Goal: Task Accomplishment & Management: Complete application form

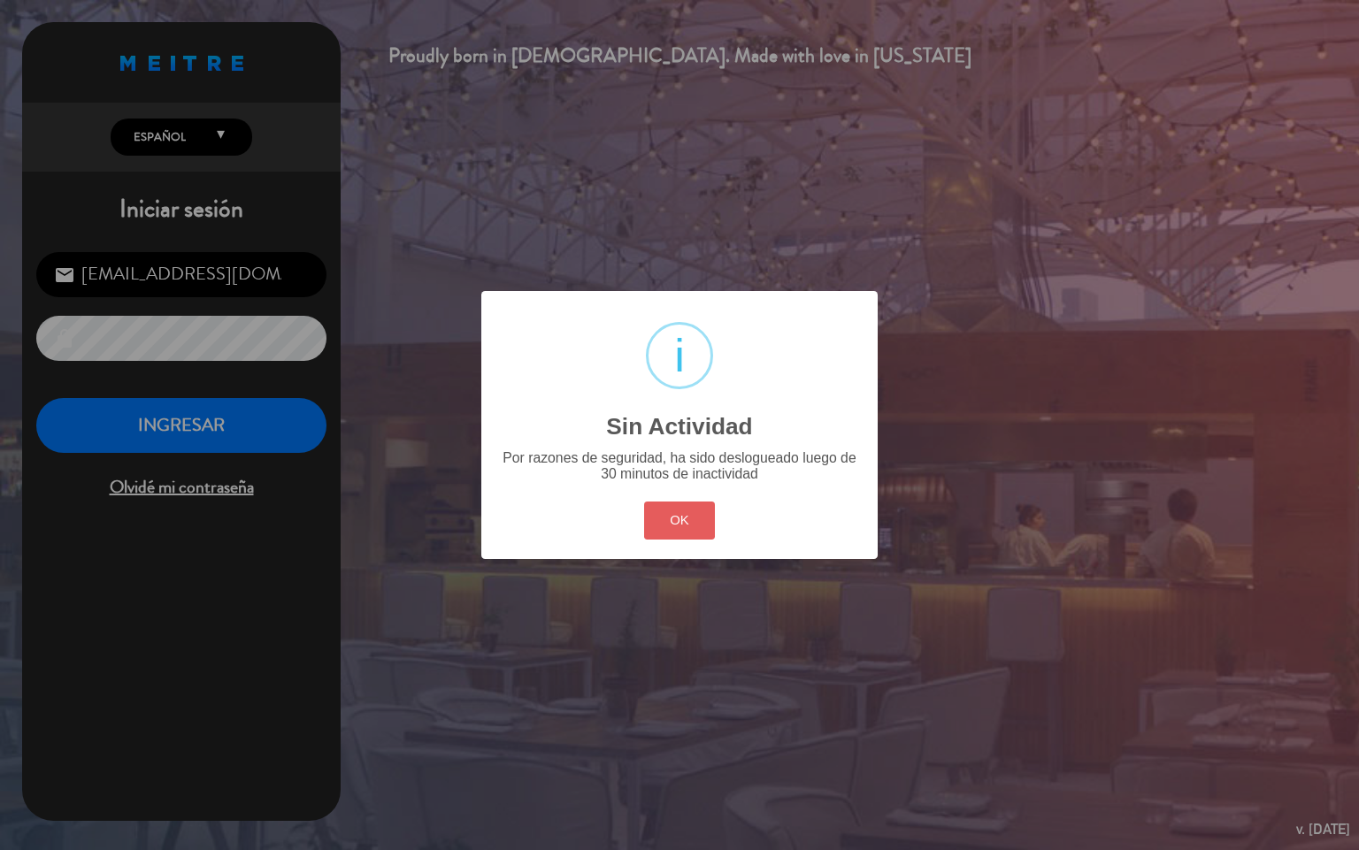
click at [678, 531] on button "OK" at bounding box center [680, 521] width 72 height 38
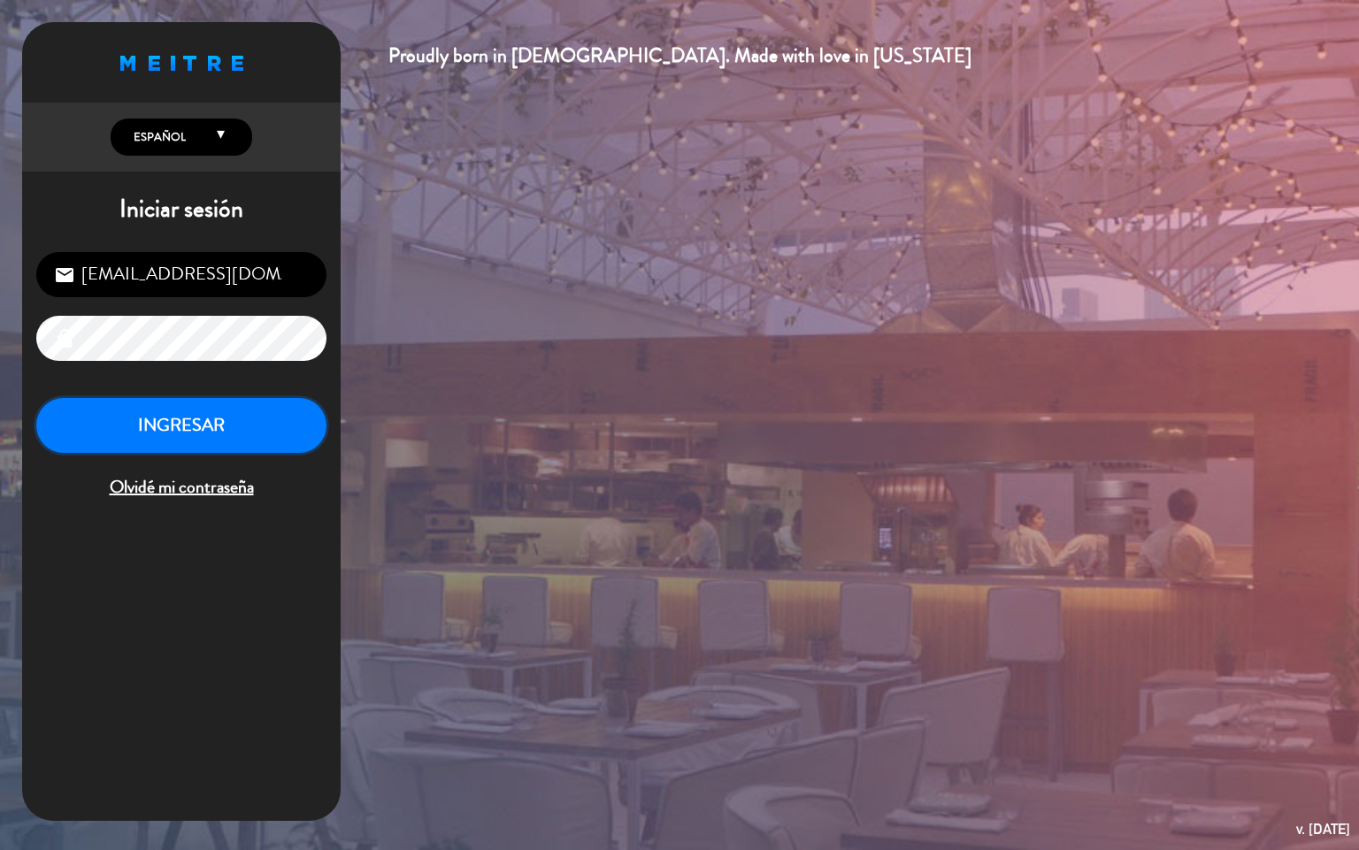
click at [256, 430] on button "INGRESAR" at bounding box center [181, 426] width 290 height 56
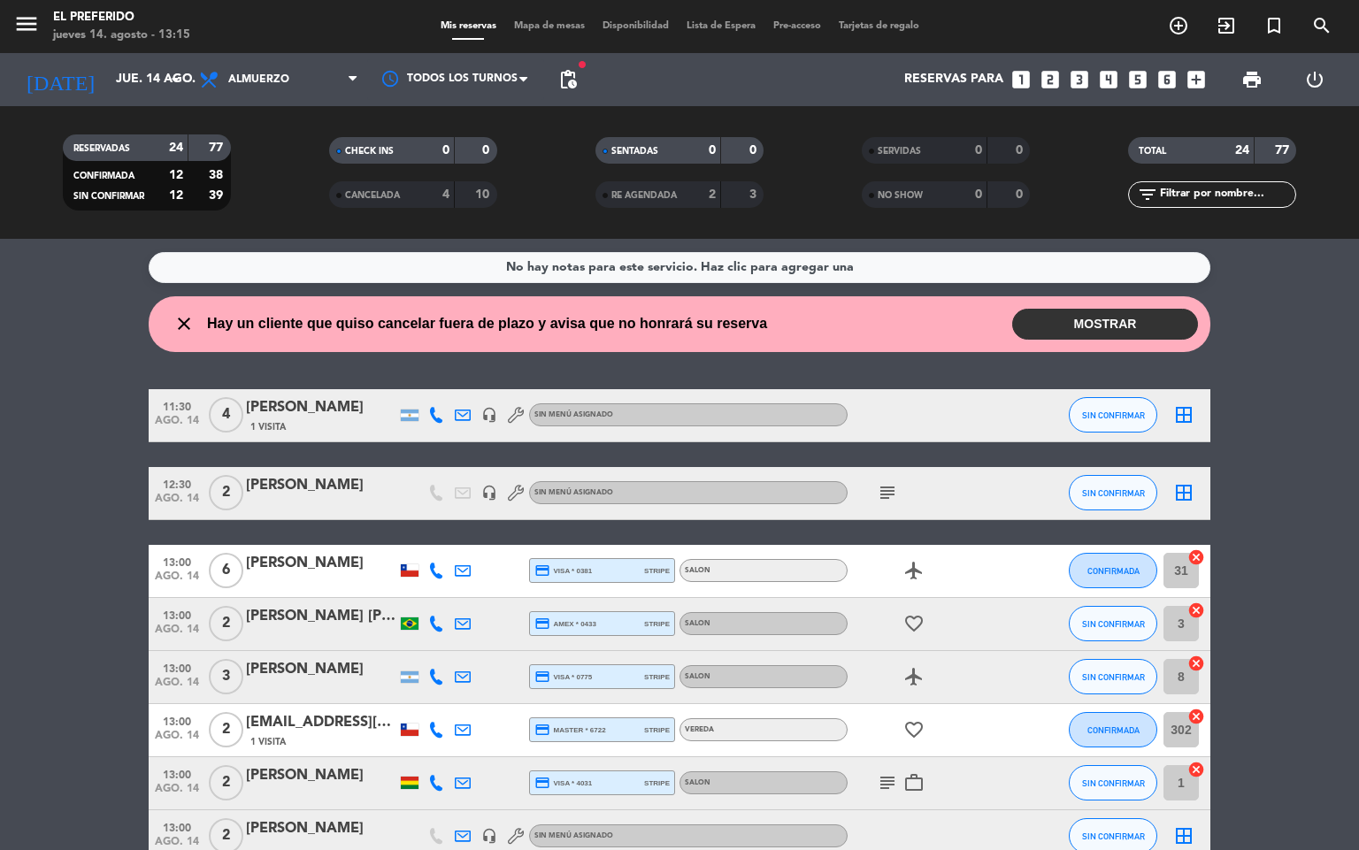
click at [1166, 317] on button "MOSTRAR" at bounding box center [1105, 324] width 186 height 31
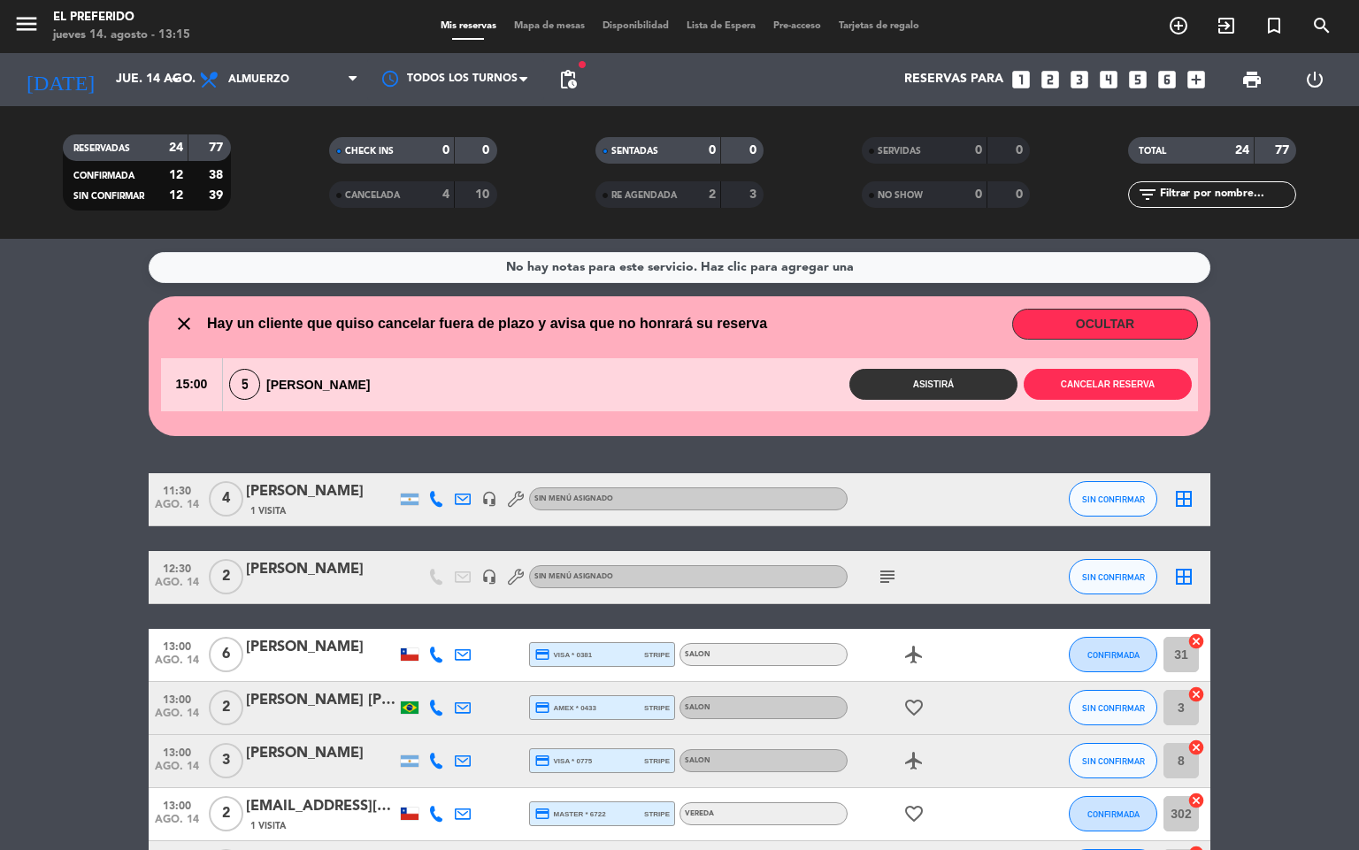
click at [1028, 319] on button "OCULTAR" at bounding box center [1105, 324] width 186 height 31
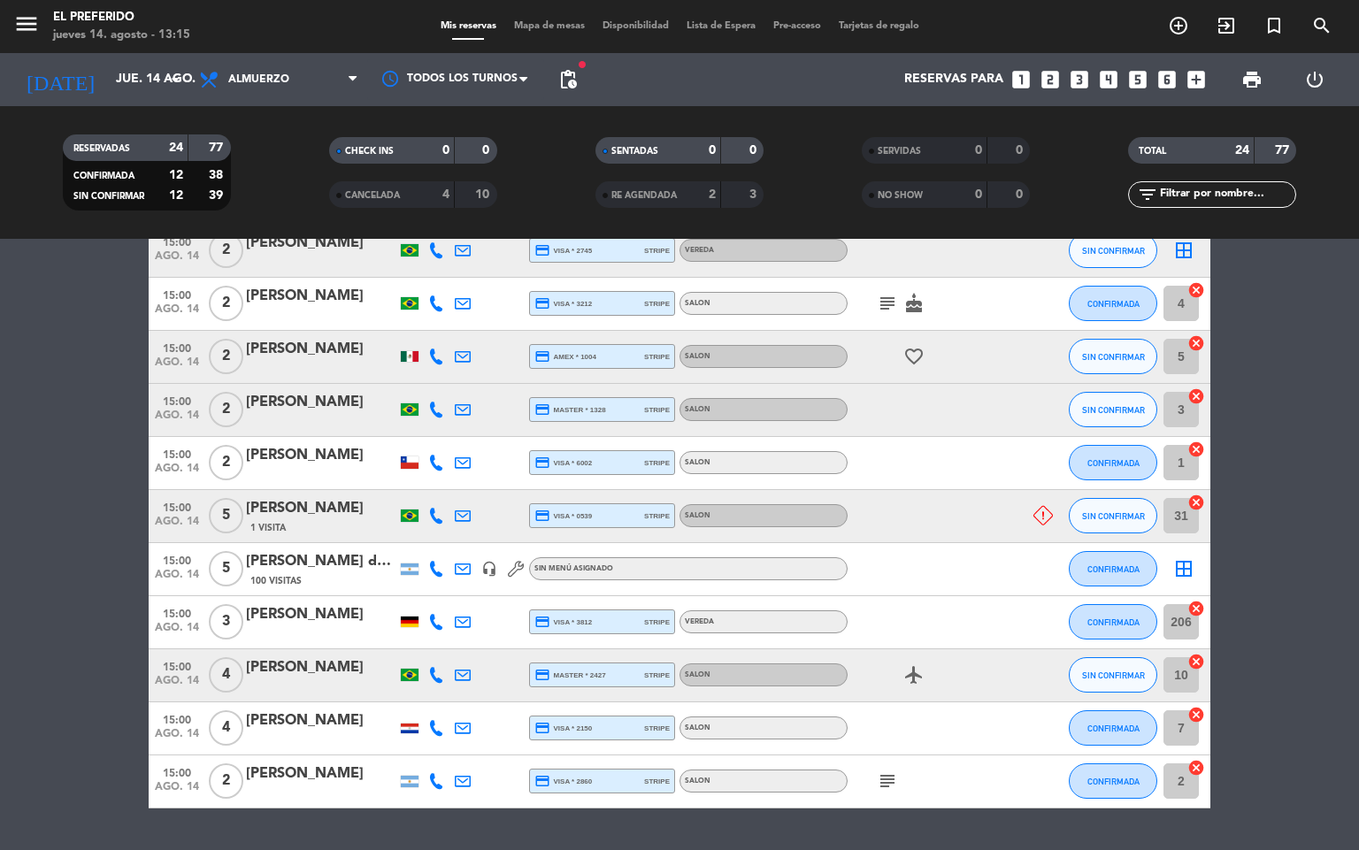
scroll to position [975, 0]
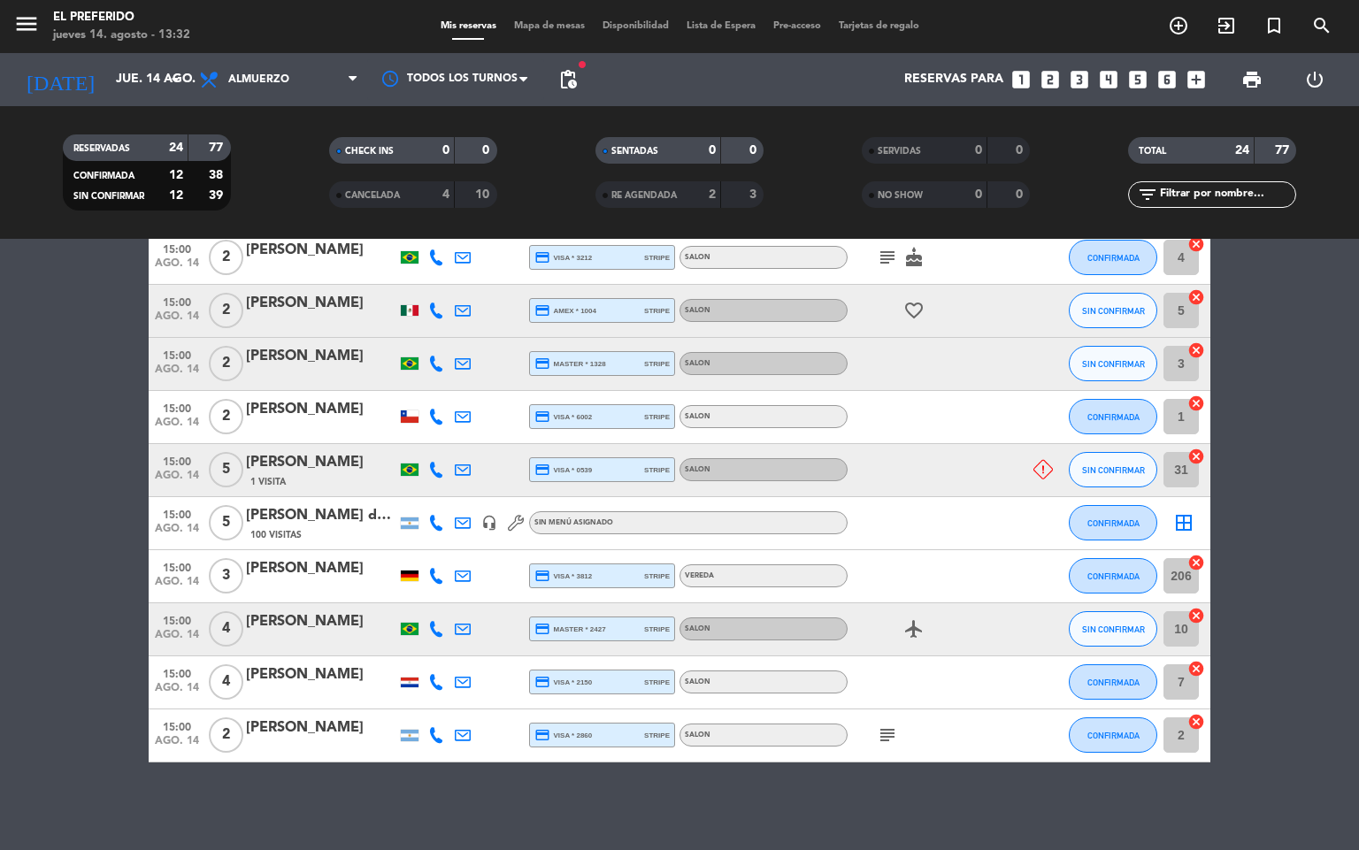
click at [981, 475] on div at bounding box center [927, 470] width 159 height 52
click at [965, 468] on div at bounding box center [927, 470] width 159 height 52
click at [494, 467] on div at bounding box center [489, 470] width 27 height 52
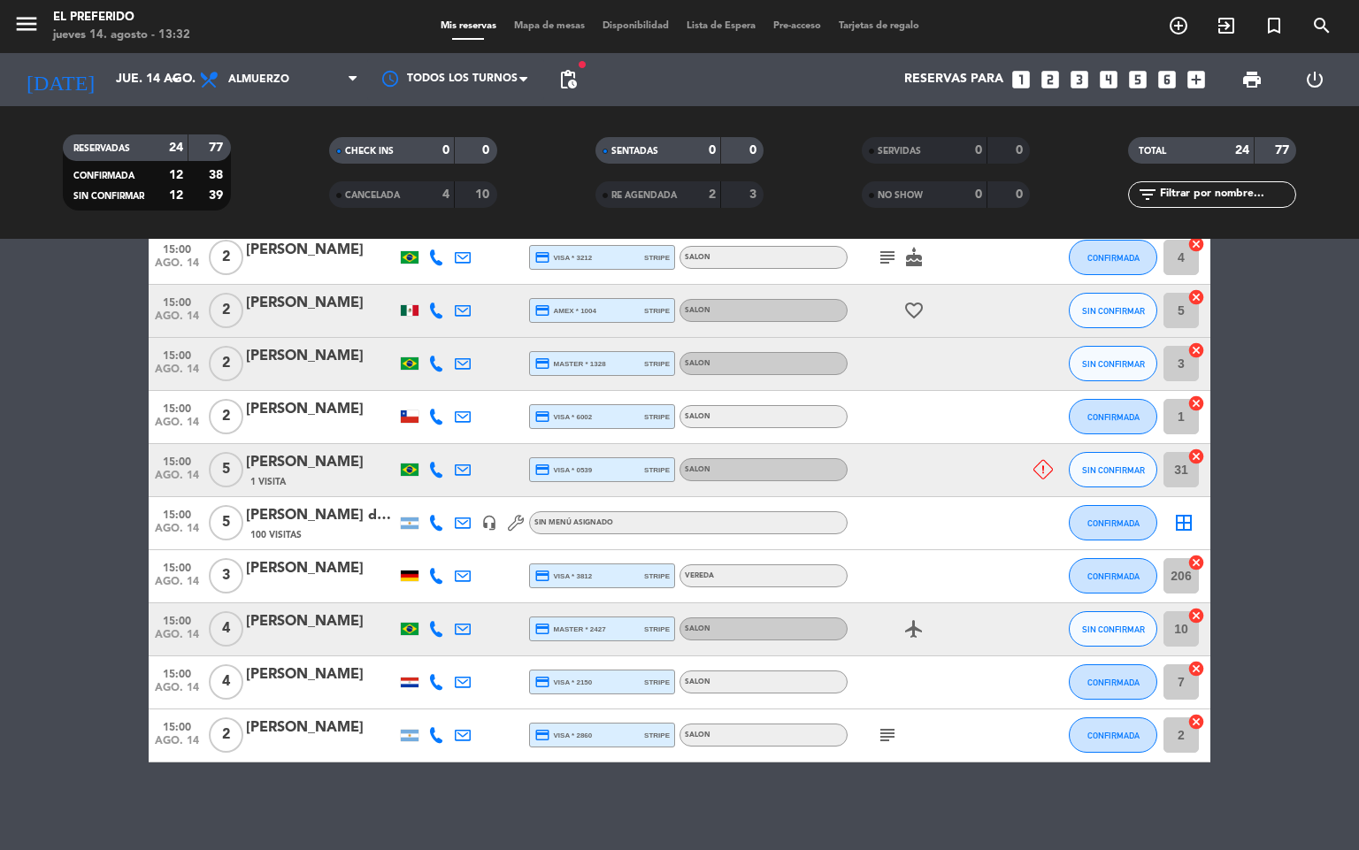
click at [494, 467] on div at bounding box center [489, 470] width 27 height 52
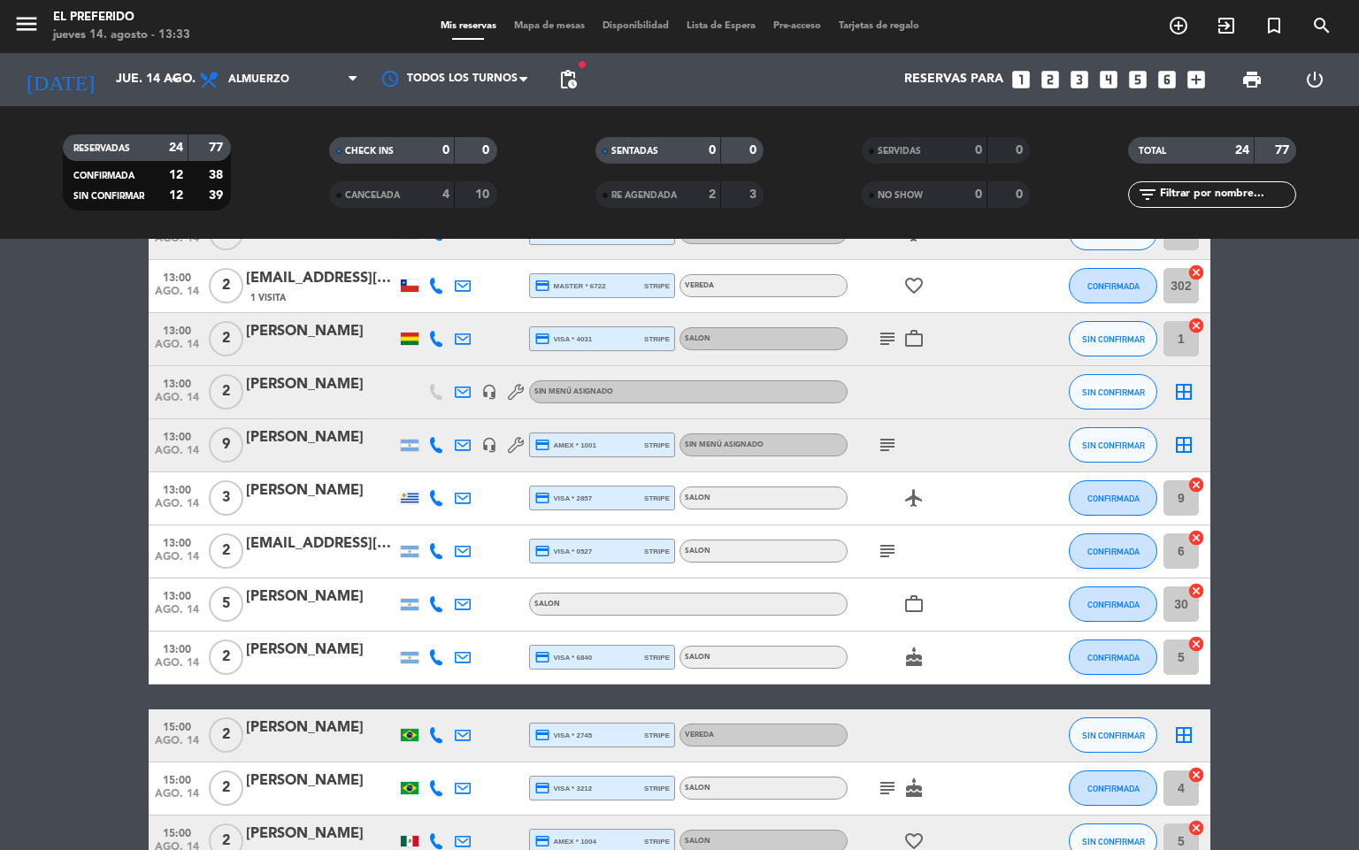
scroll to position [0, 0]
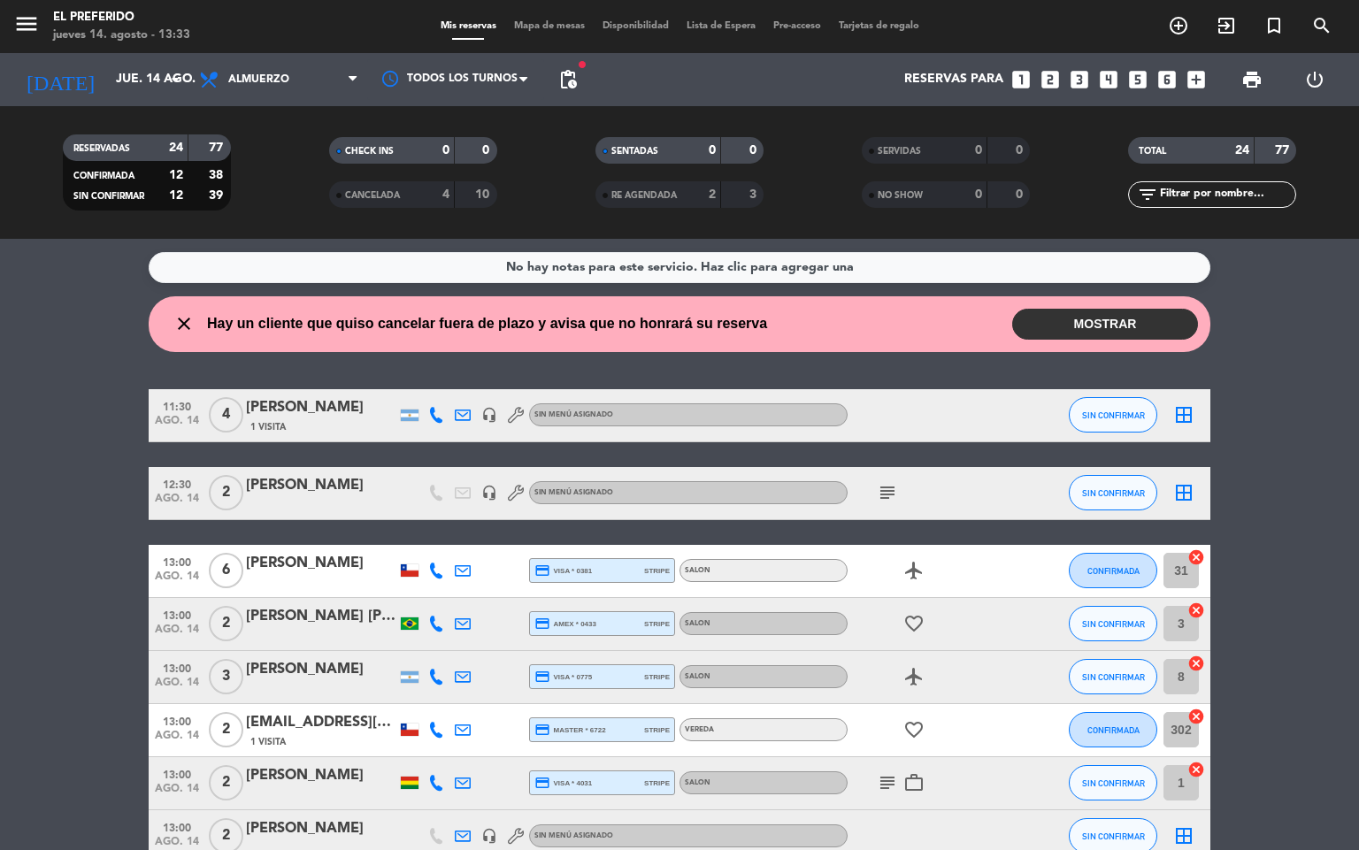
click at [1083, 327] on button "MOSTRAR" at bounding box center [1105, 324] width 186 height 31
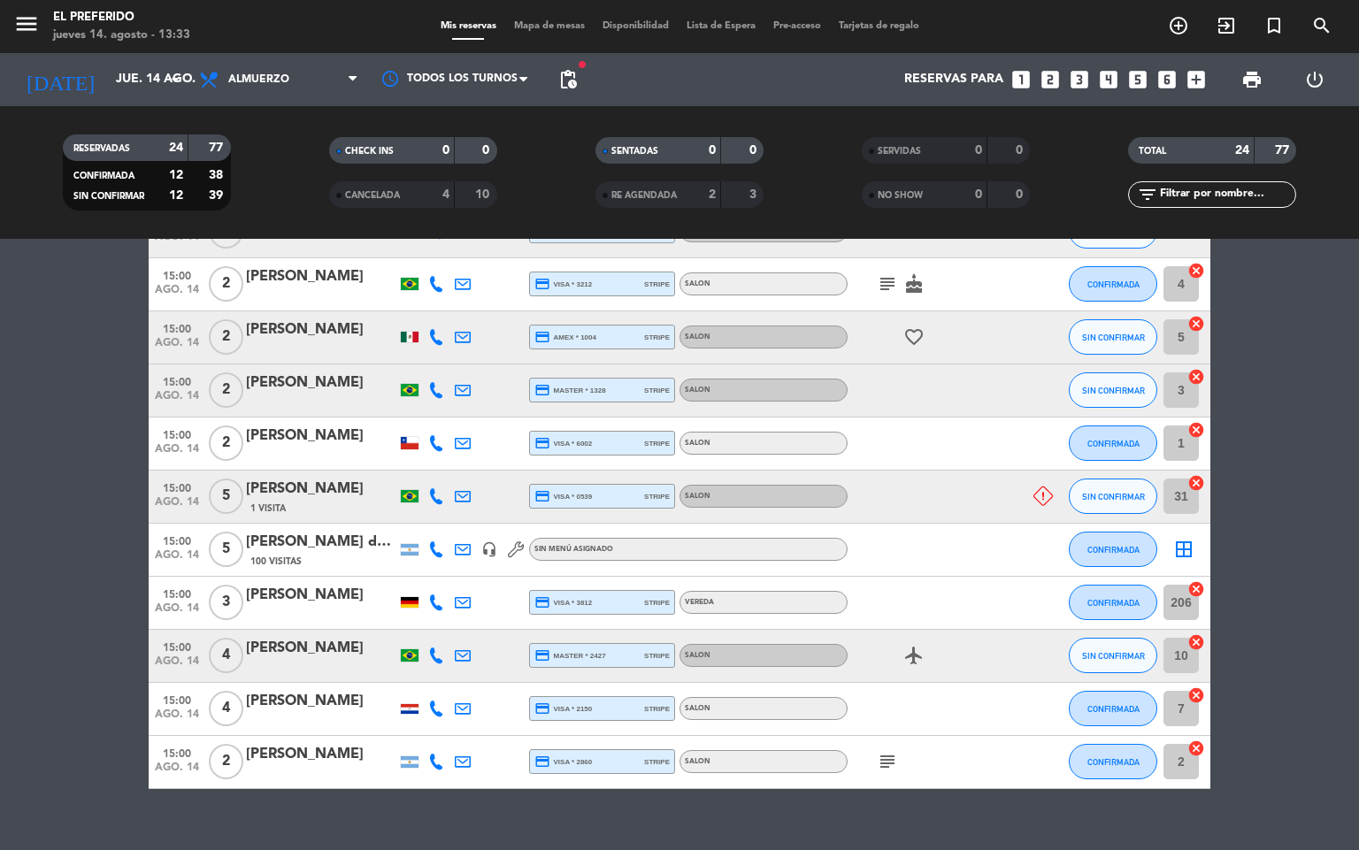
scroll to position [1060, 0]
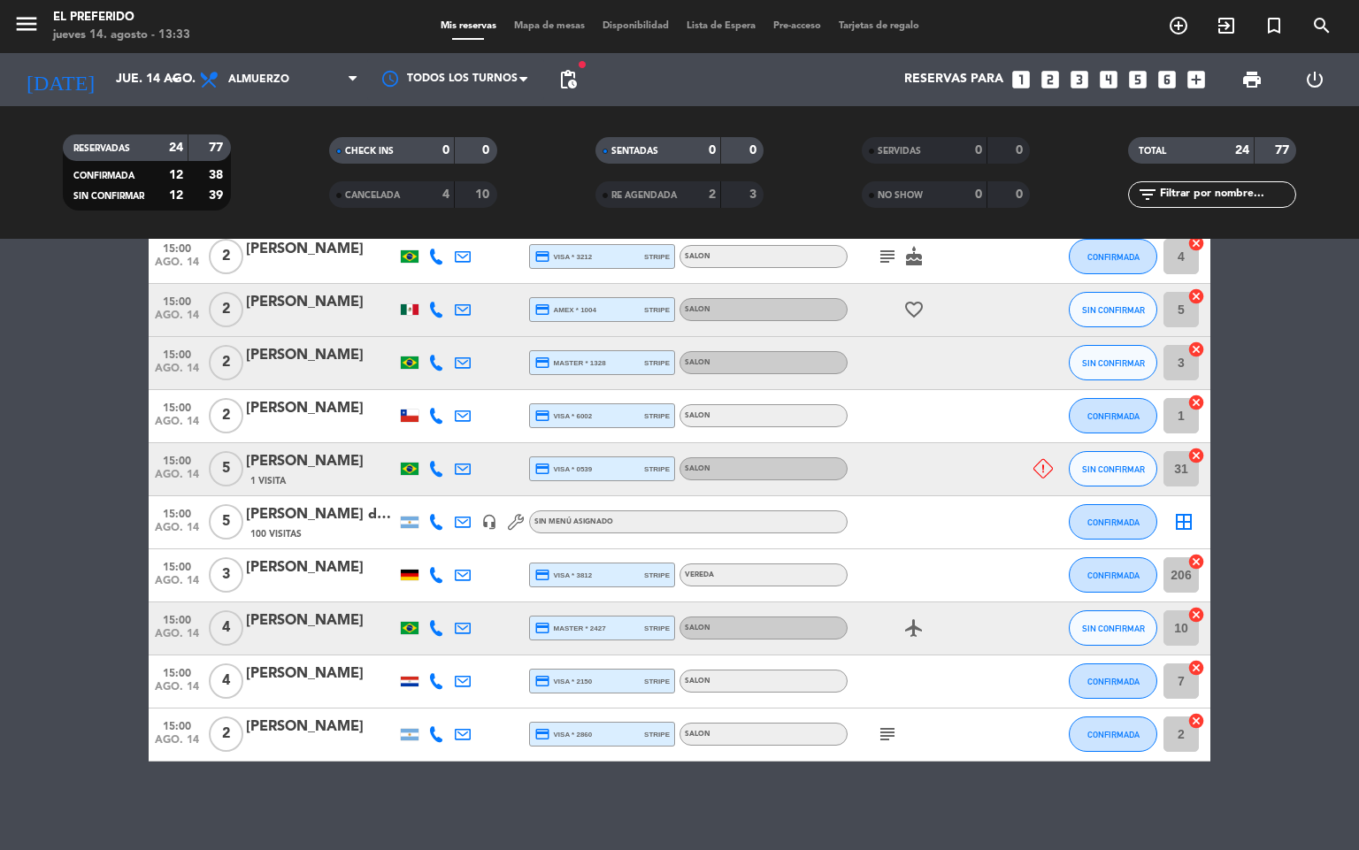
click at [184, 458] on span "15:00" at bounding box center [177, 460] width 44 height 20
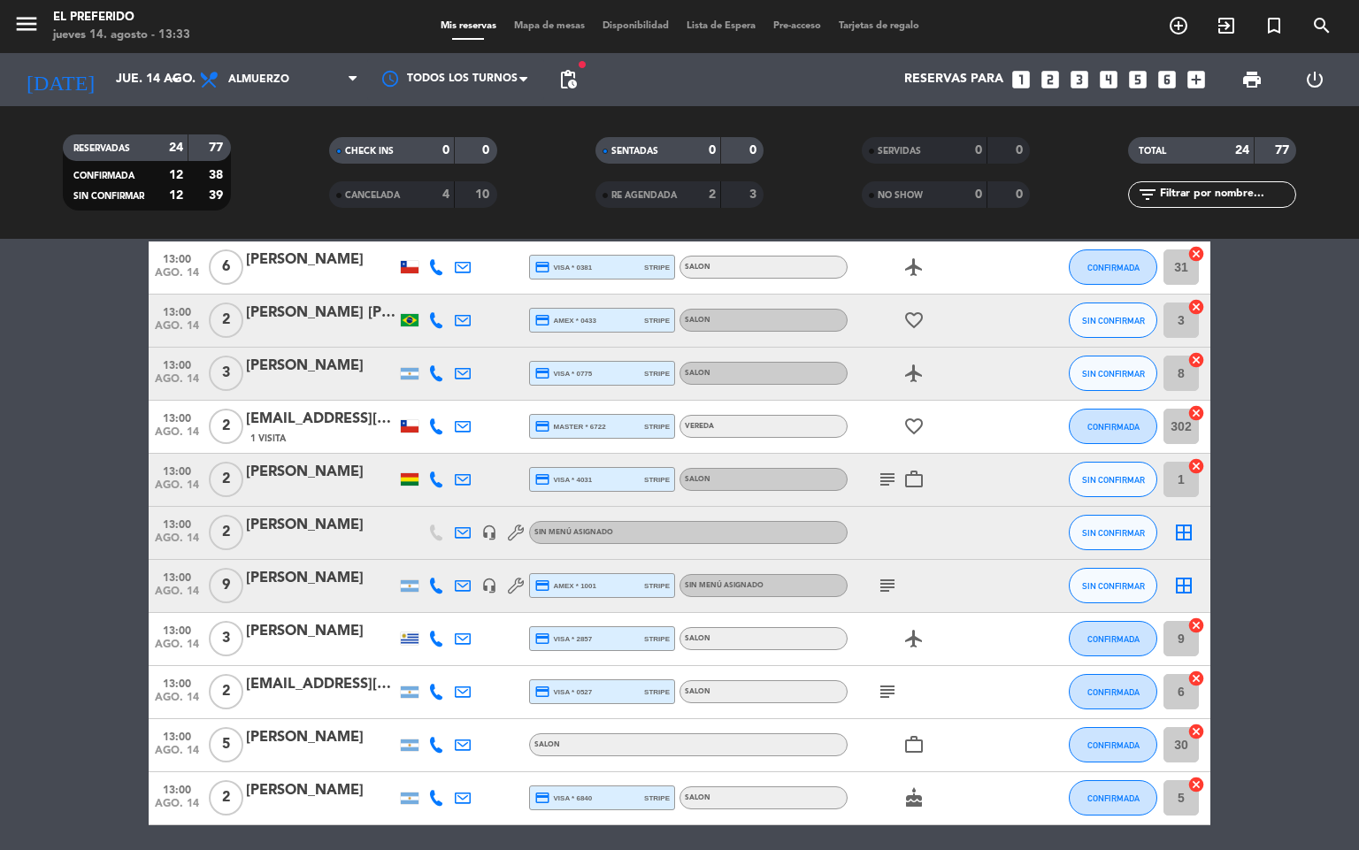
scroll to position [0, 0]
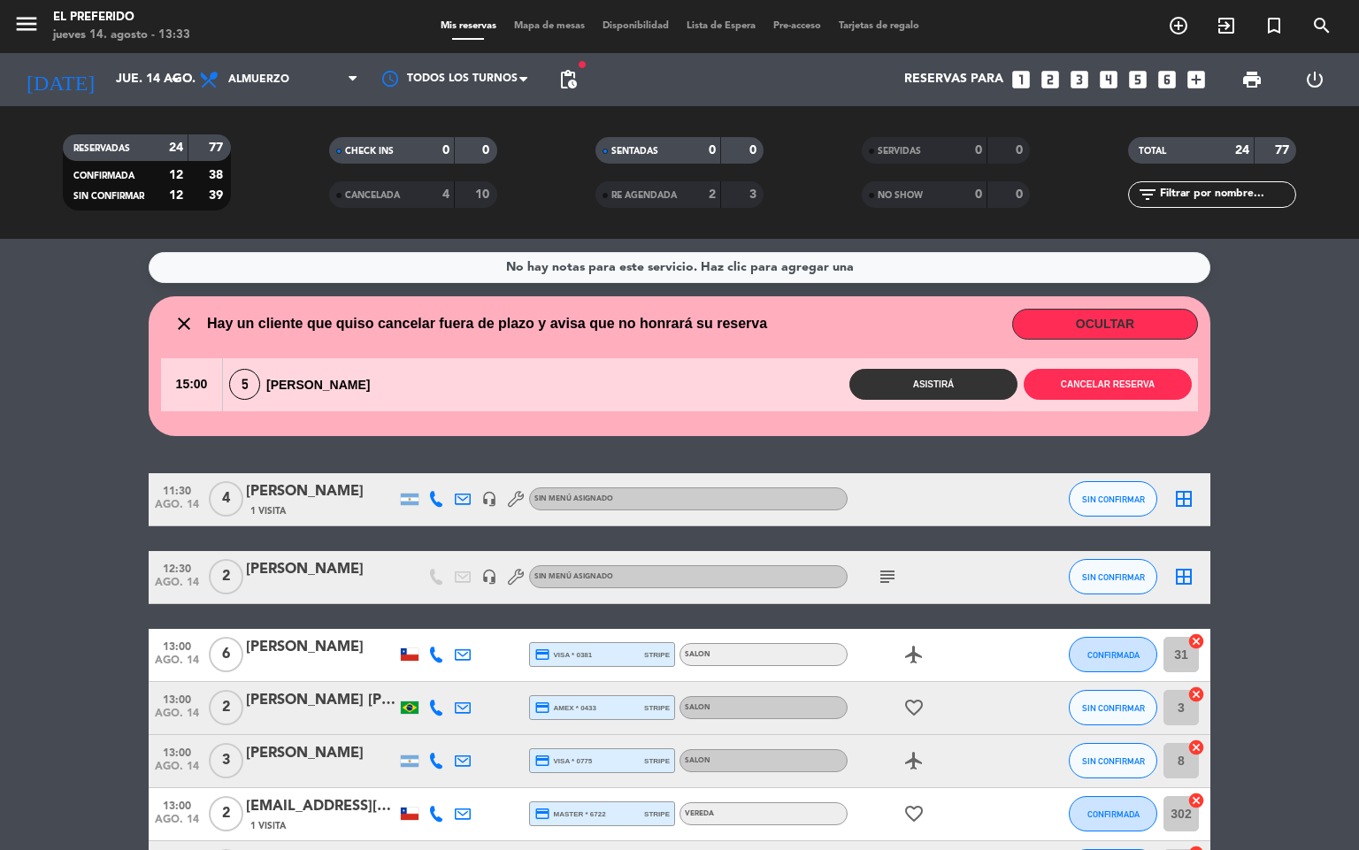
click at [964, 396] on button "Asistirá" at bounding box center [934, 384] width 168 height 31
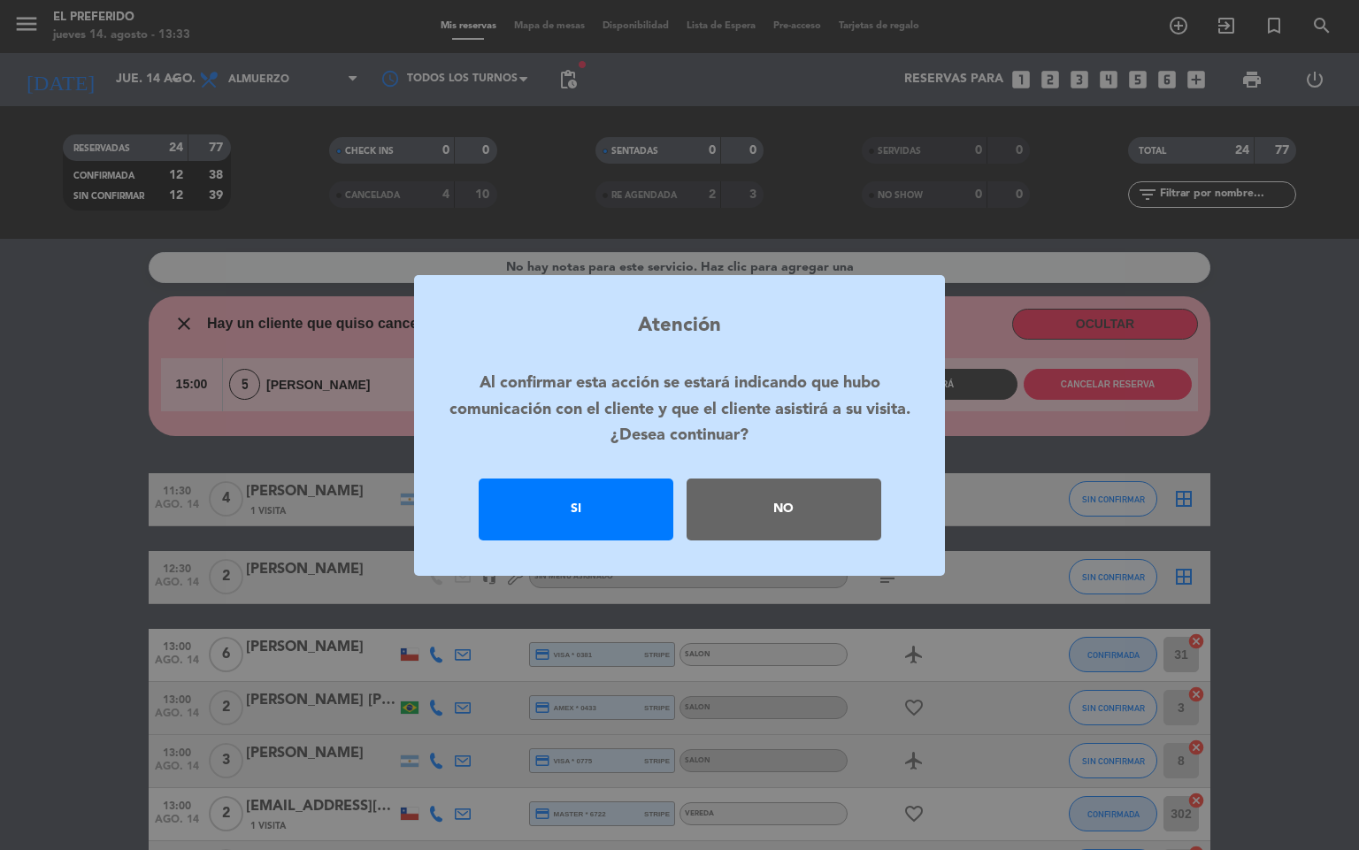
click at [1230, 563] on div "Atención Al confirmar esta acción se estará indicando que hubo comunicación con…" at bounding box center [679, 425] width 1359 height 850
drag, startPoint x: 1273, startPoint y: 569, endPoint x: 690, endPoint y: 560, distance: 582.4
click at [1264, 569] on div "Atención Al confirmar esta acción se estará indicando que hubo comunicación con…" at bounding box center [679, 425] width 1359 height 850
click at [765, 519] on div "No" at bounding box center [784, 510] width 195 height 62
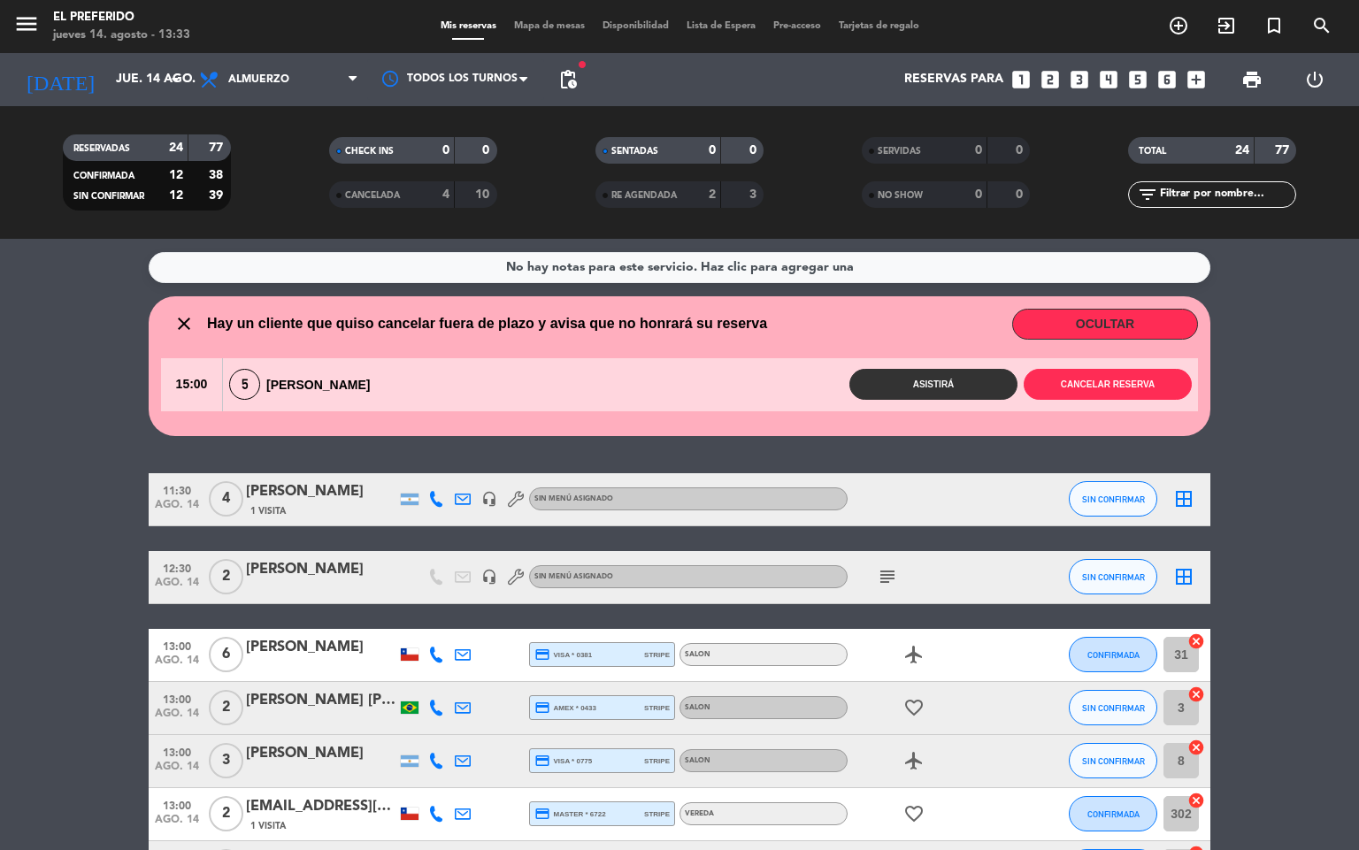
click at [1108, 322] on button "OCULTAR" at bounding box center [1105, 324] width 186 height 31
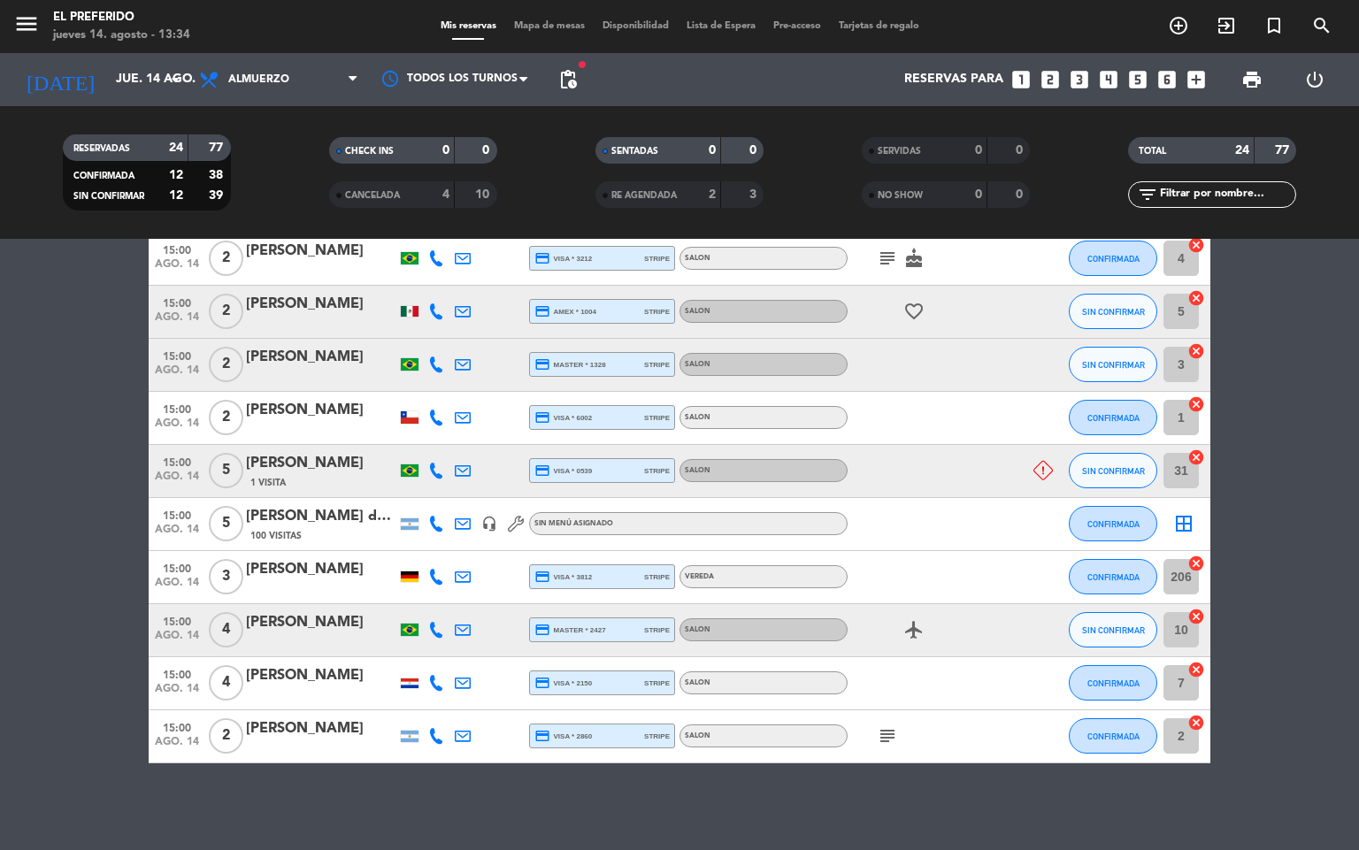
scroll to position [975, 0]
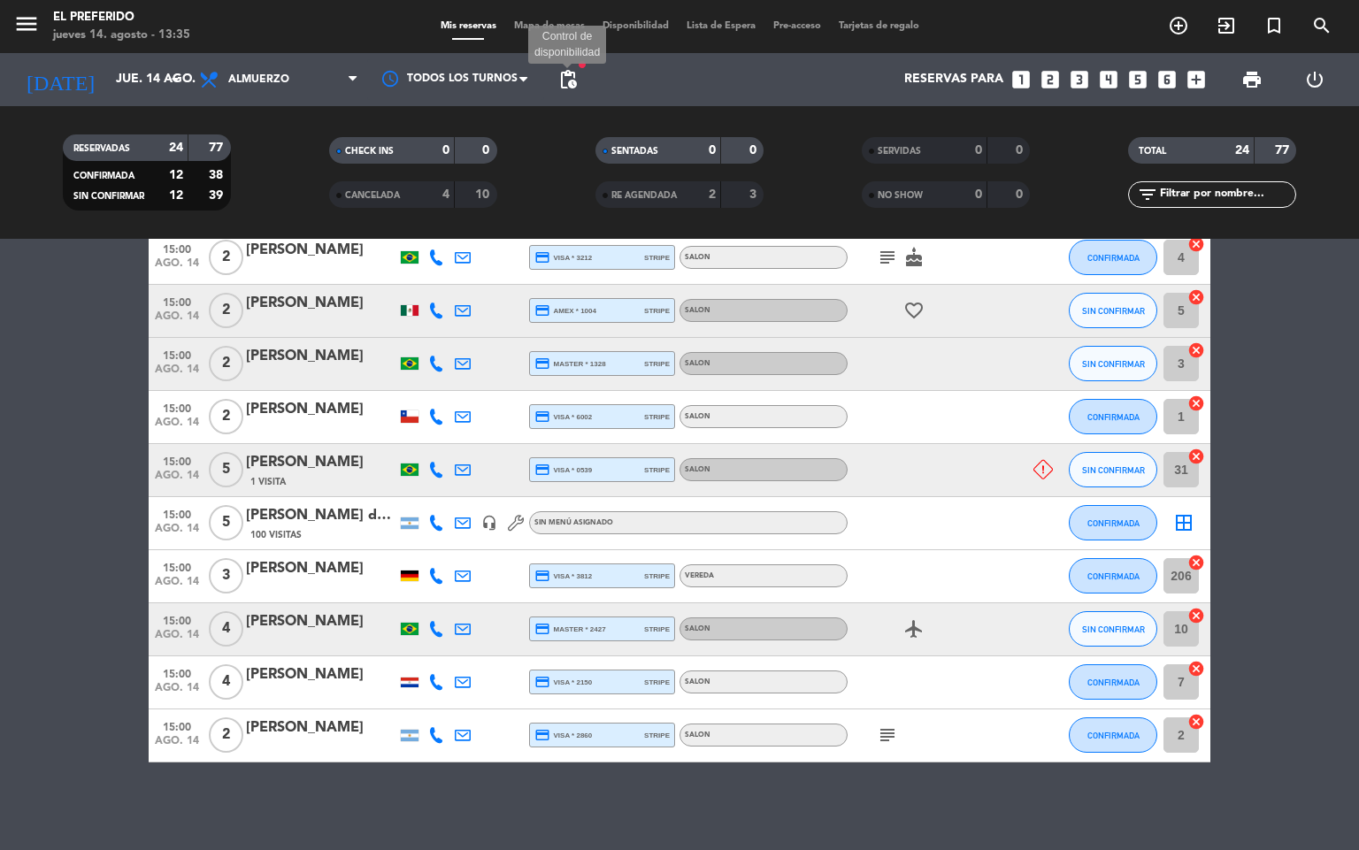
click at [566, 75] on span "pending_actions" at bounding box center [568, 79] width 21 height 21
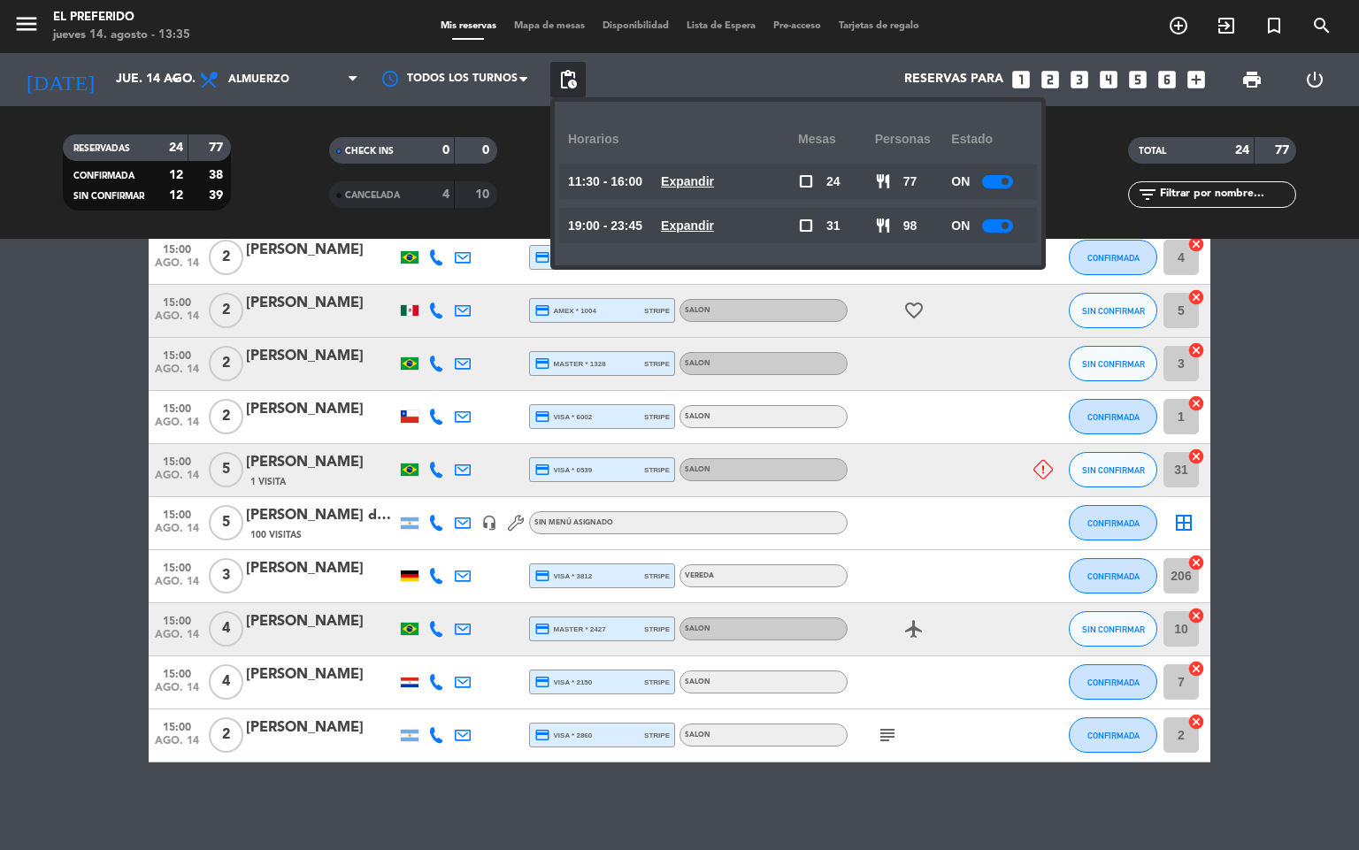
click at [701, 183] on u "Expandir" at bounding box center [687, 181] width 53 height 14
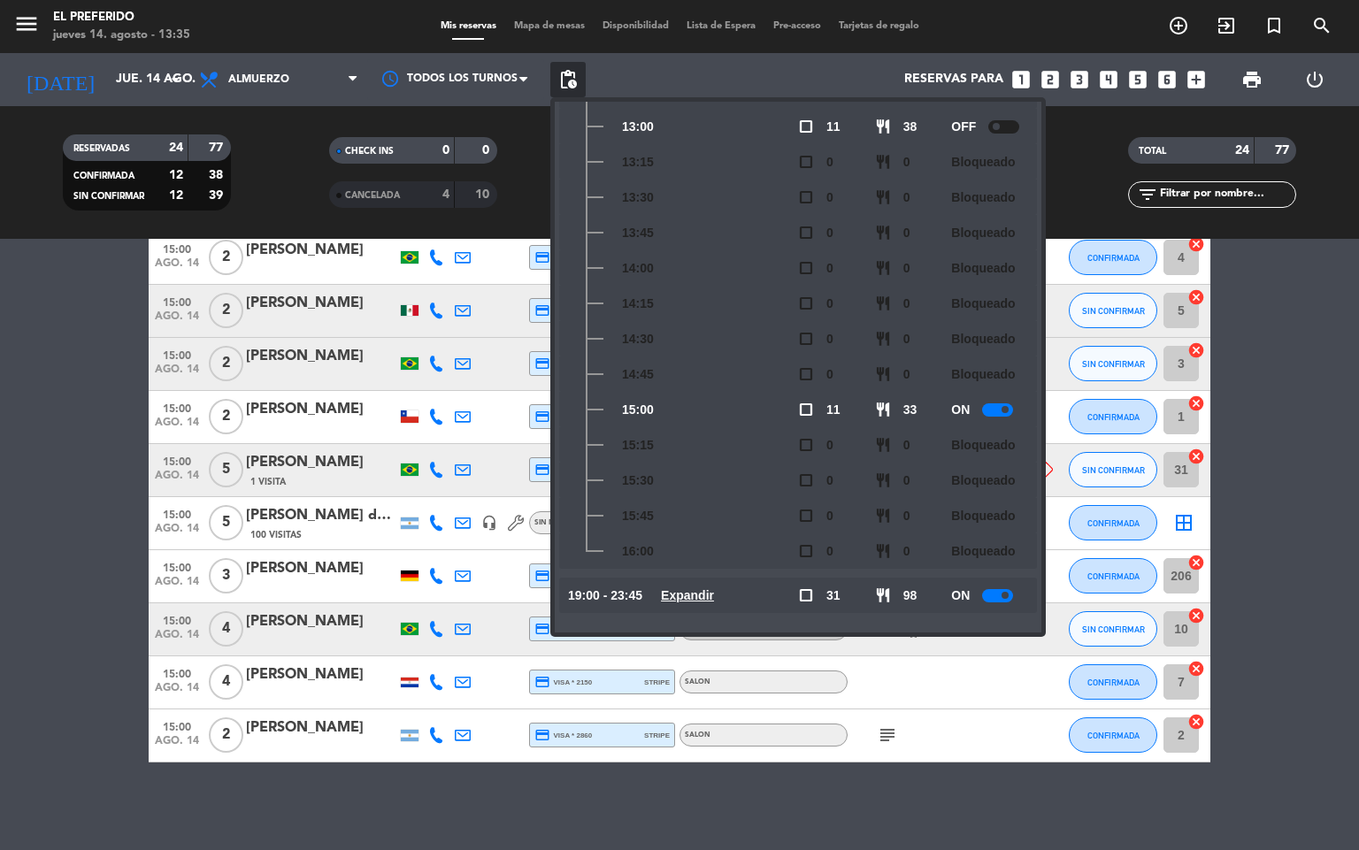
scroll to position [304, 0]
click at [996, 409] on div at bounding box center [997, 409] width 31 height 13
drag, startPoint x: 8, startPoint y: 558, endPoint x: 163, endPoint y: 649, distance: 179.7
click at [8, 558] on bookings-row "11:30 ago. 14 4 [PERSON_NAME] 1 Visita headset_mic Sin menú asignado SIN CONFIR…" at bounding box center [679, 88] width 1359 height 1349
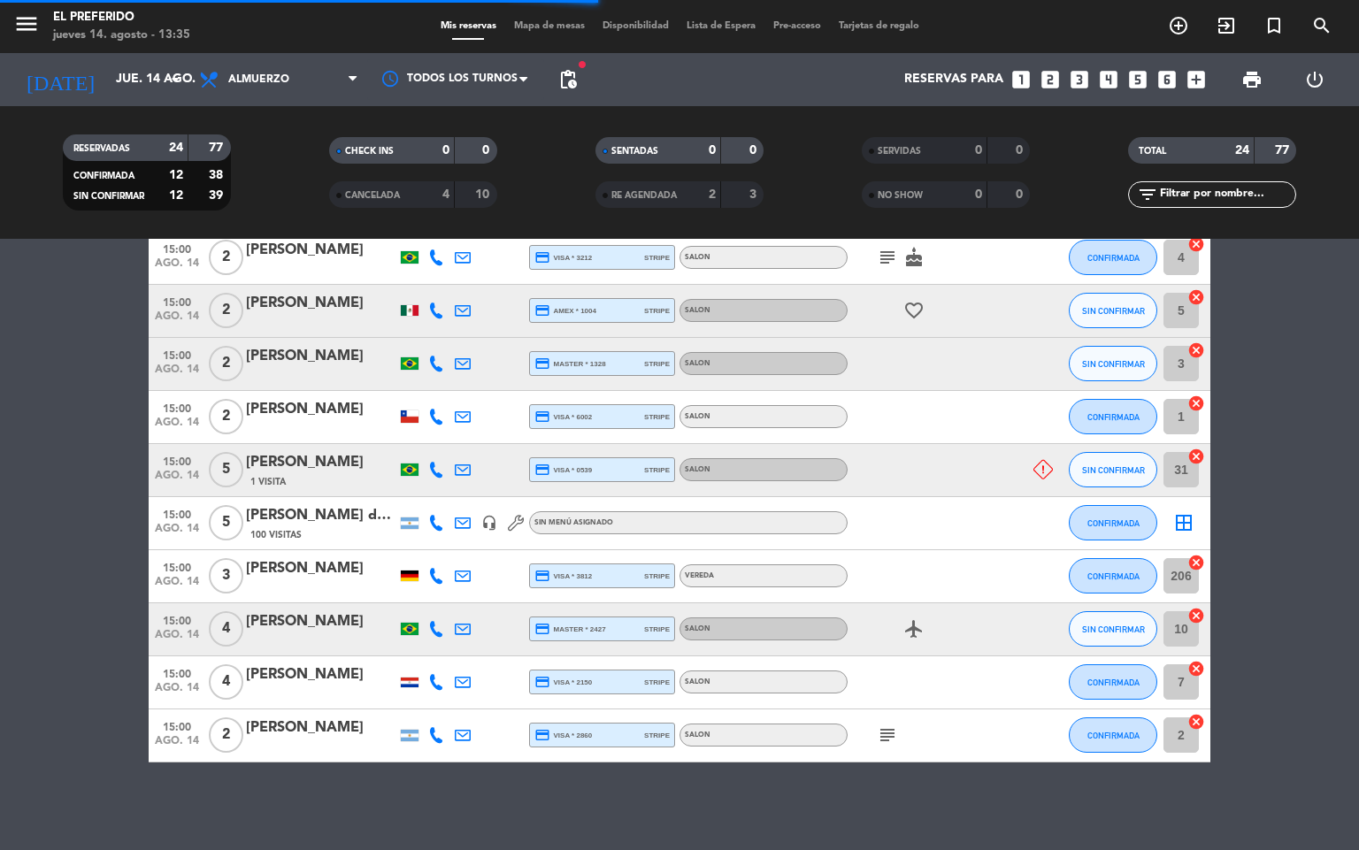
click at [181, 741] on span "ago. 14" at bounding box center [177, 745] width 44 height 20
click at [188, 669] on span "15:00" at bounding box center [177, 673] width 44 height 20
click at [179, 629] on div "Creada: ago. 12" at bounding box center [177, 634] width 116 height 31
click at [179, 629] on span "ago. 14" at bounding box center [177, 639] width 44 height 20
click at [173, 568] on div "Creada: ago. 10" at bounding box center [177, 581] width 116 height 31
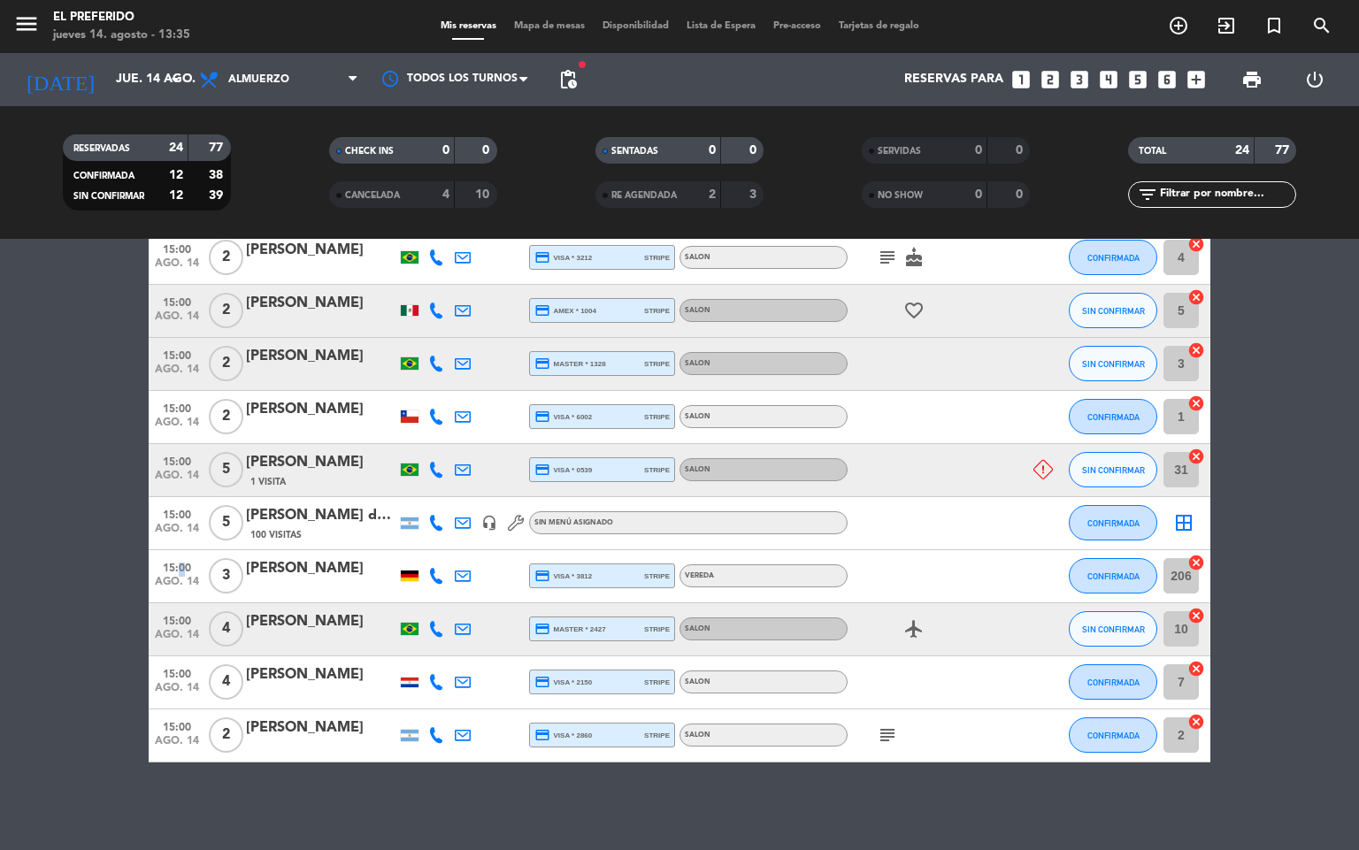
click at [173, 568] on span "15:00" at bounding box center [177, 567] width 44 height 20
click at [184, 515] on div "Creada: ago. 11" at bounding box center [177, 528] width 116 height 31
click at [184, 515] on span "15:00" at bounding box center [177, 514] width 44 height 20
click at [184, 465] on div "Creada: ago. 12" at bounding box center [177, 475] width 116 height 31
click at [184, 465] on span "15:00" at bounding box center [177, 460] width 44 height 20
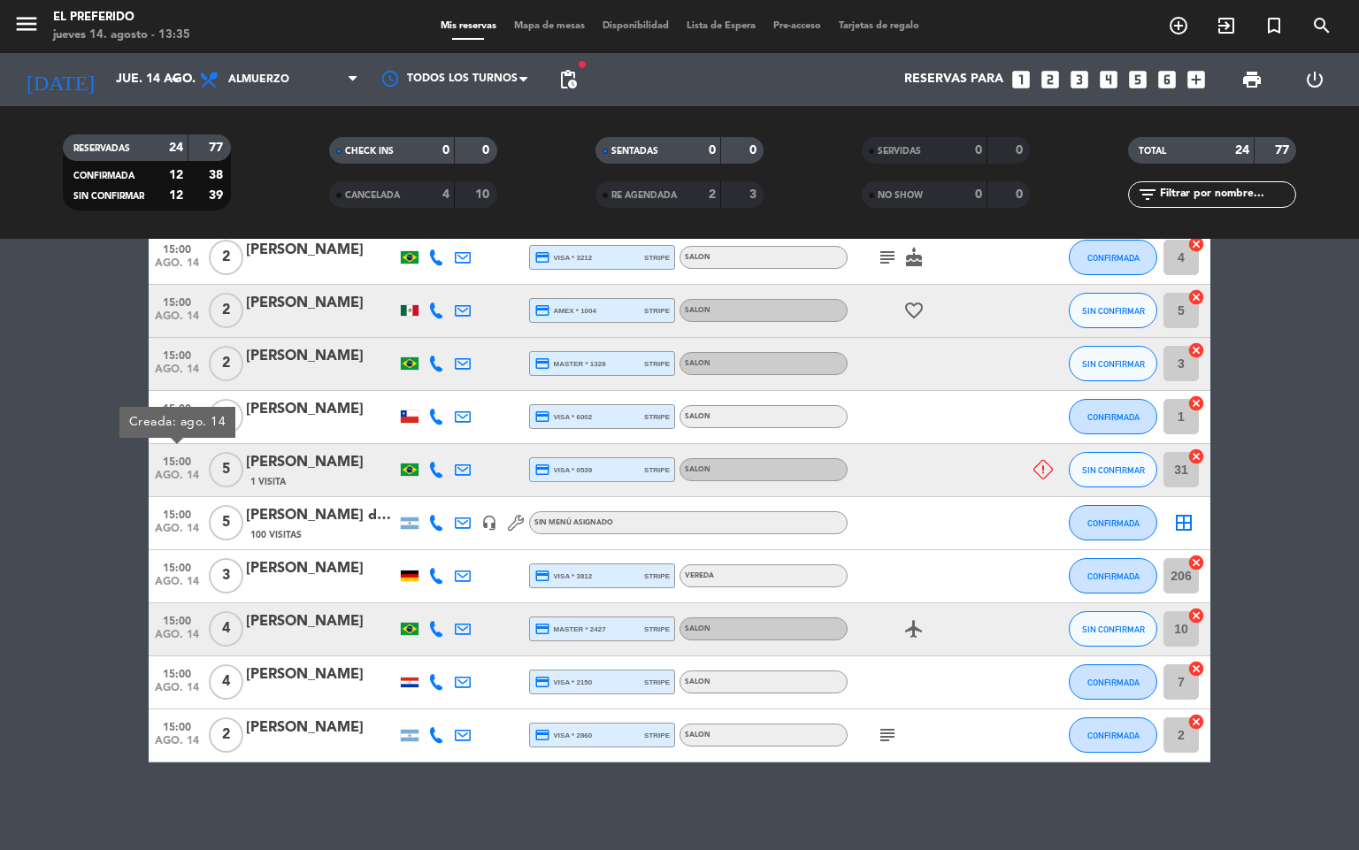
click at [183, 414] on div "Creada: ago. 14" at bounding box center [177, 422] width 116 height 31
click at [183, 414] on span "15:00" at bounding box center [177, 407] width 44 height 20
click at [179, 370] on div "Creada: ago. 11" at bounding box center [177, 369] width 116 height 31
click at [179, 370] on span "ago. 14" at bounding box center [177, 374] width 44 height 20
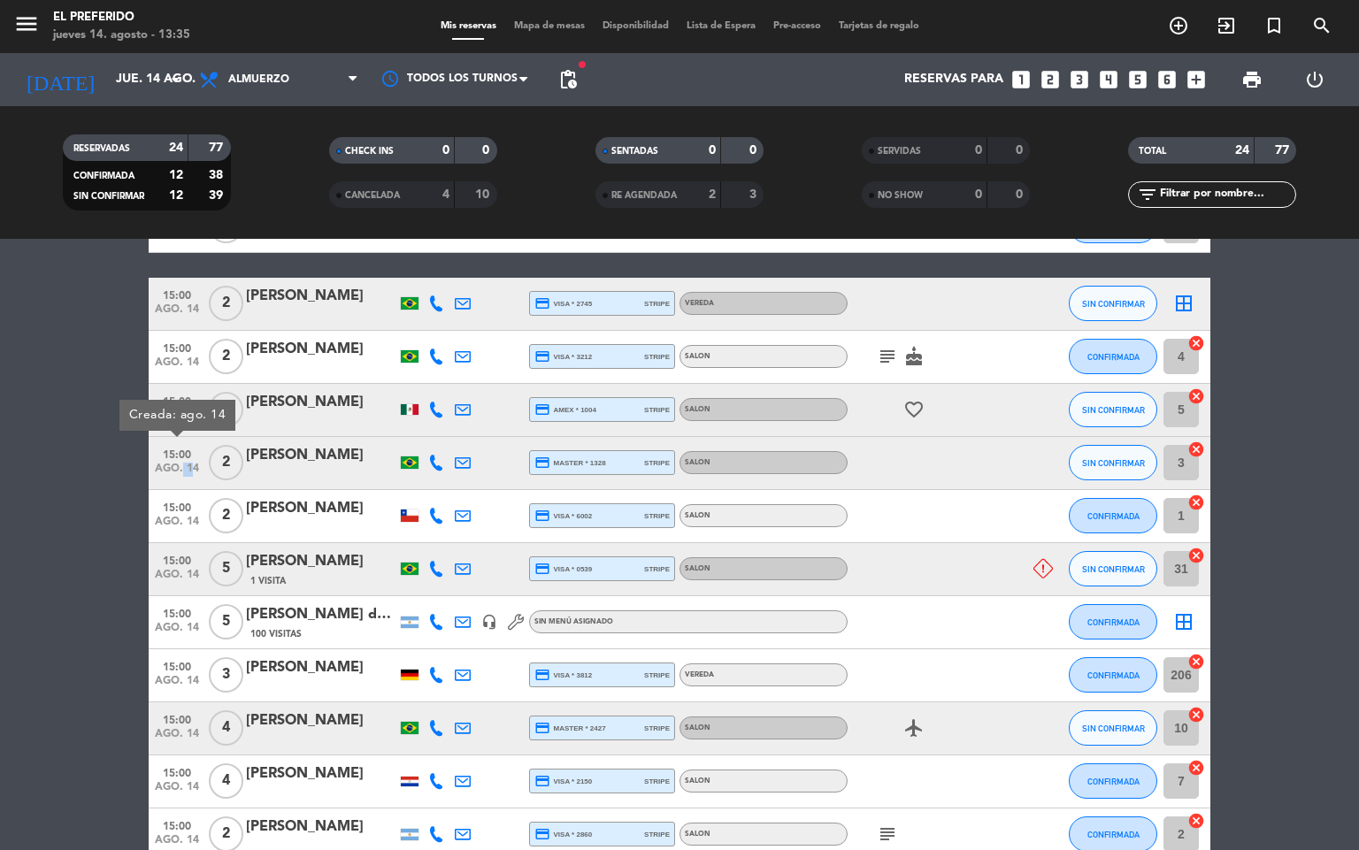
scroll to position [842, 0]
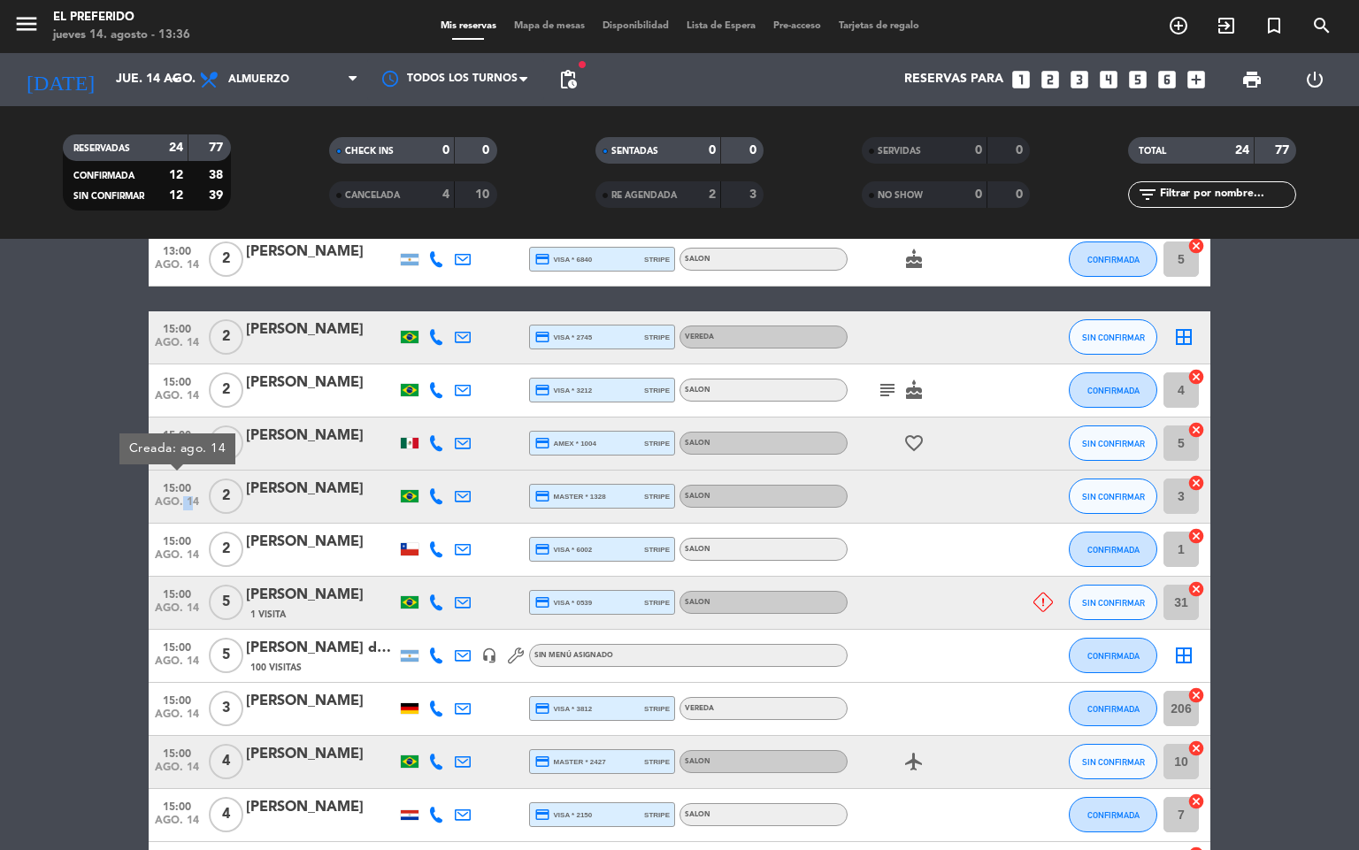
drag, startPoint x: 245, startPoint y: 488, endPoint x: 383, endPoint y: 499, distance: 138.5
click at [383, 499] on div "15:00 ago. 14 Creada: ago. 14 2 [PERSON_NAME] credit_card master * 1328 stripe …" at bounding box center [680, 497] width 1062 height 53
copy div "[PERSON_NAME]"
click at [134, 470] on bookings-row "11:30 ago. 14 4 [PERSON_NAME] 1 Visita headset_mic Sin menú asignado SIN CONFIR…" at bounding box center [679, 221] width 1359 height 1349
drag, startPoint x: 236, startPoint y: 491, endPoint x: 407, endPoint y: 508, distance: 171.6
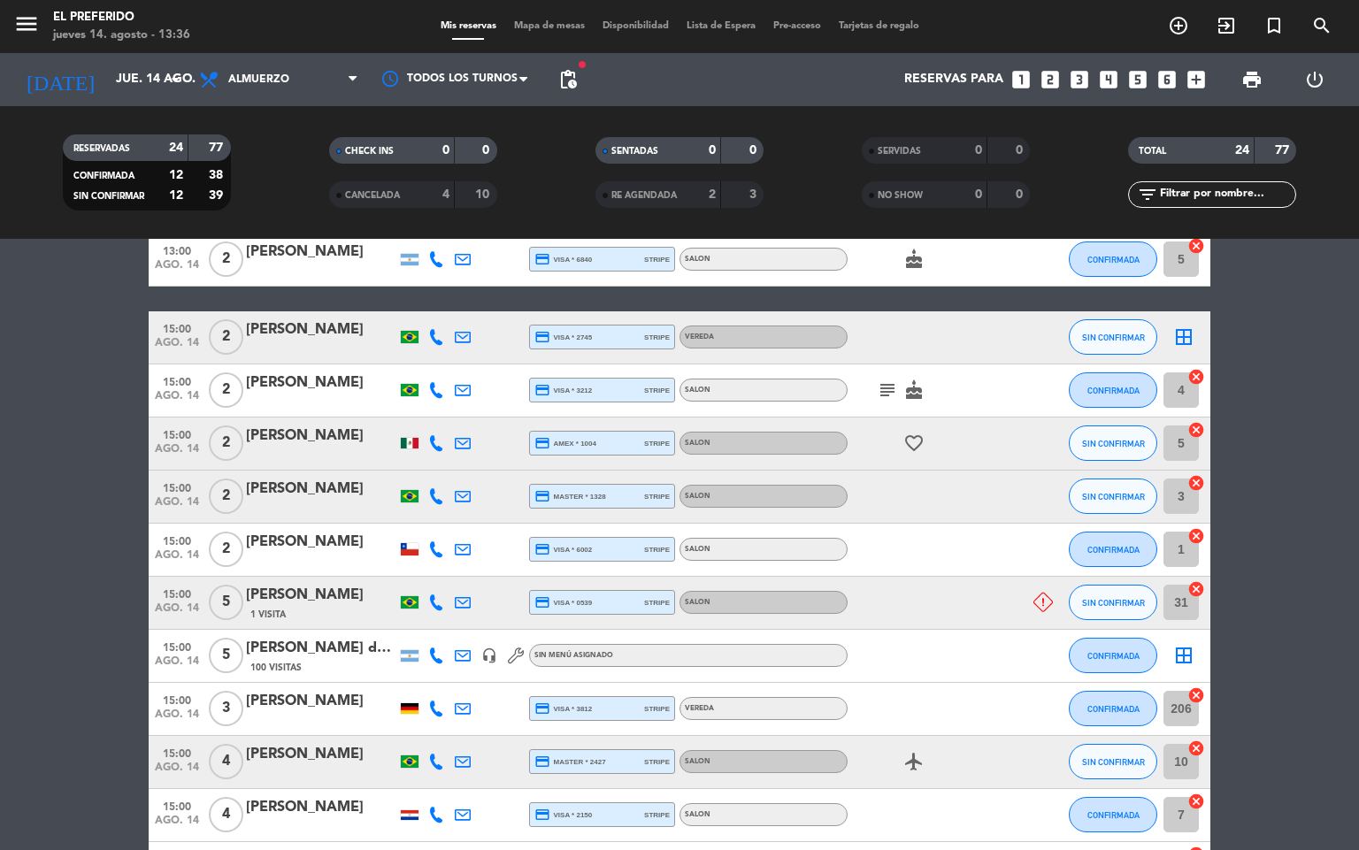
click at [407, 508] on div "15:00 ago. 14 2 [PERSON_NAME] credit_card master * 1328 stripe SALON SIN CONFIR…" at bounding box center [680, 497] width 1062 height 53
copy div "[PERSON_NAME]"
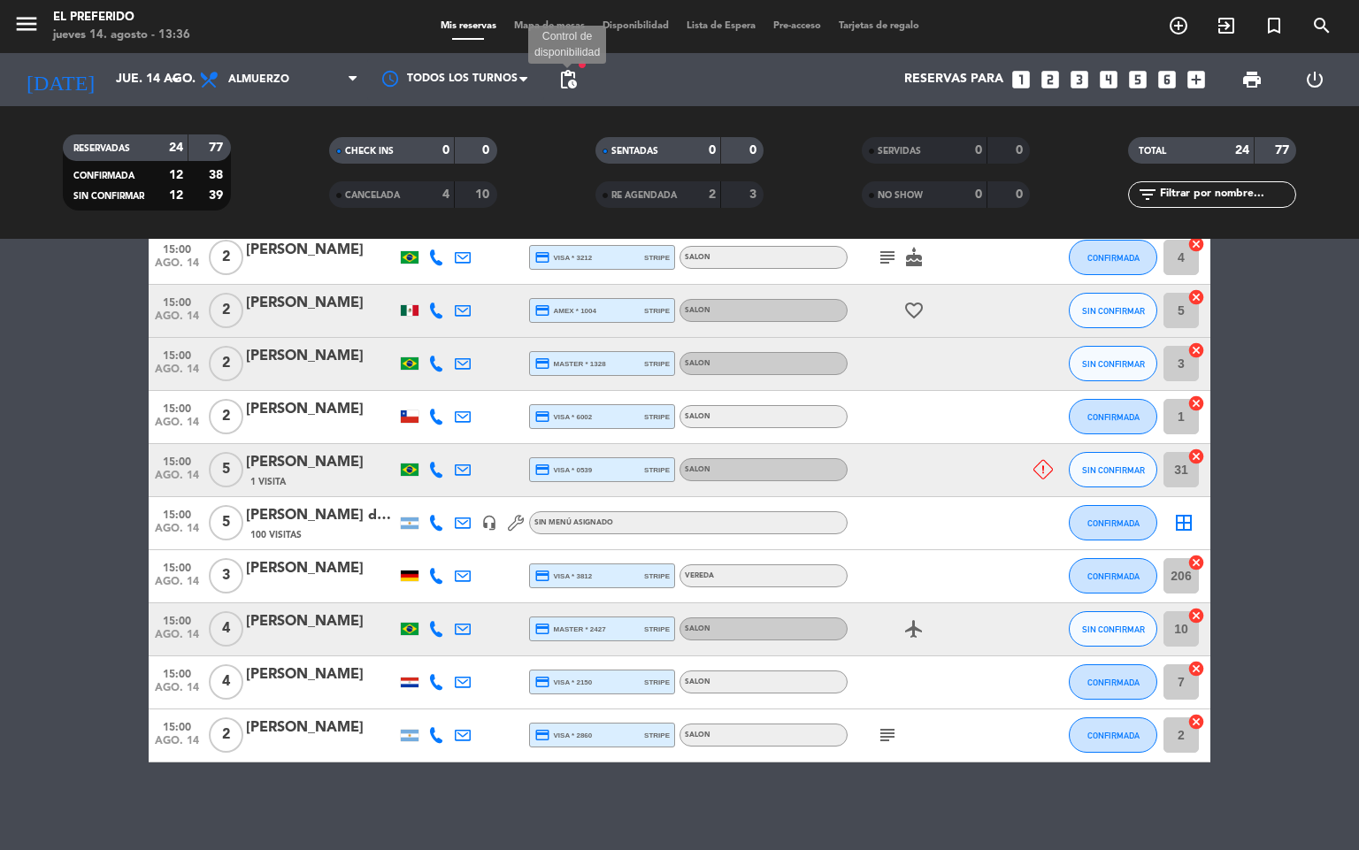
click at [561, 81] on span "pending_actions" at bounding box center [568, 79] width 21 height 21
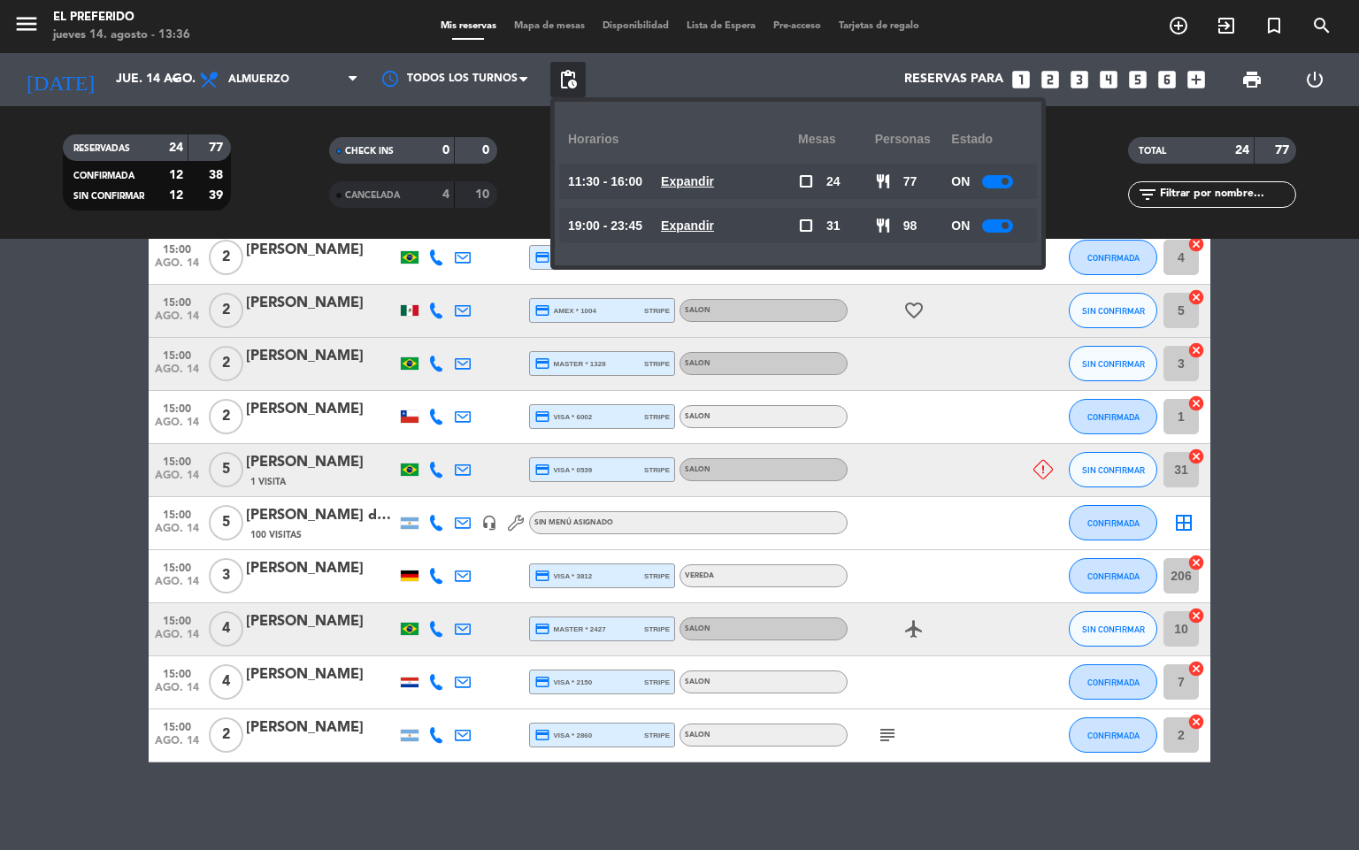
click at [714, 181] on u "Expandir" at bounding box center [687, 181] width 53 height 14
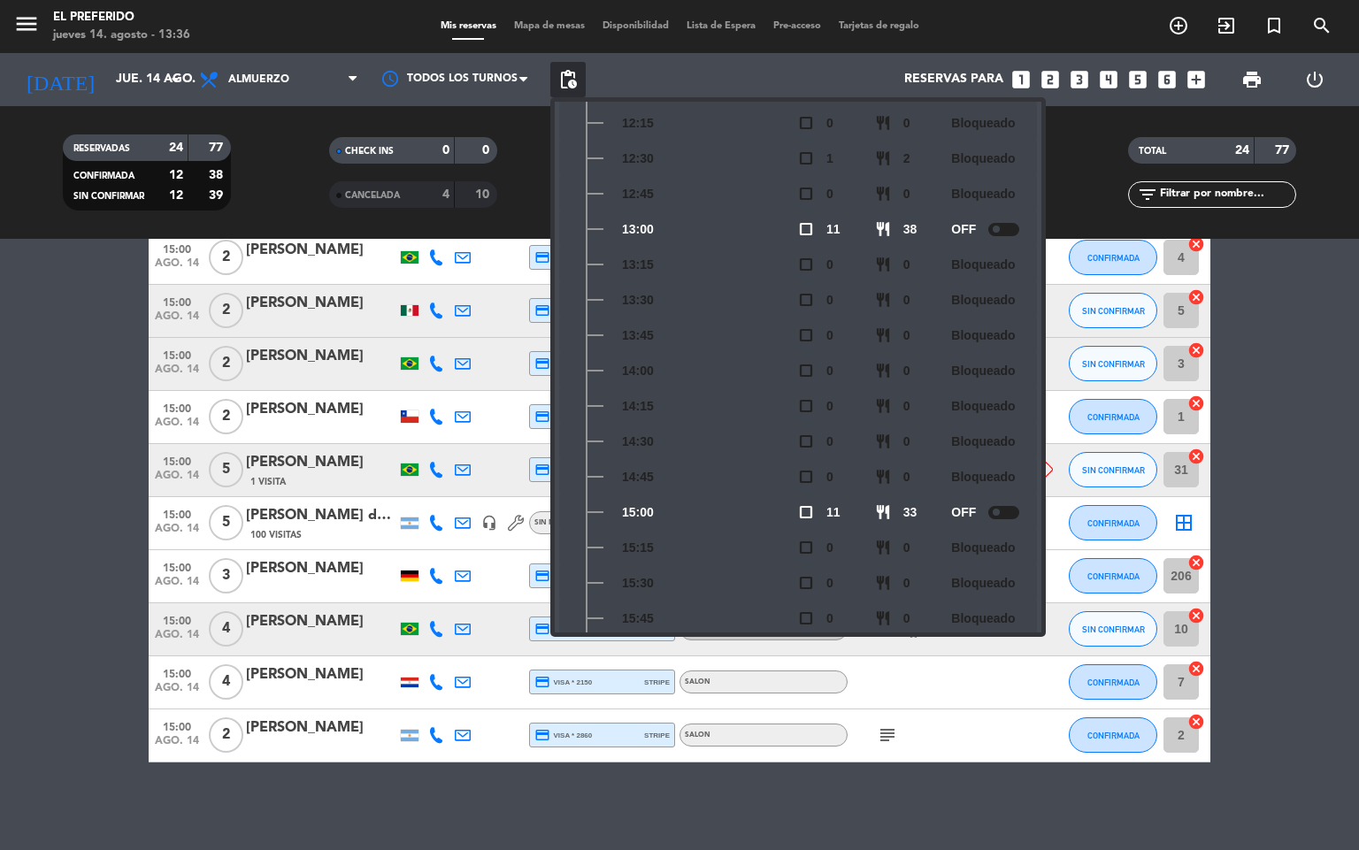
scroll to position [133, 0]
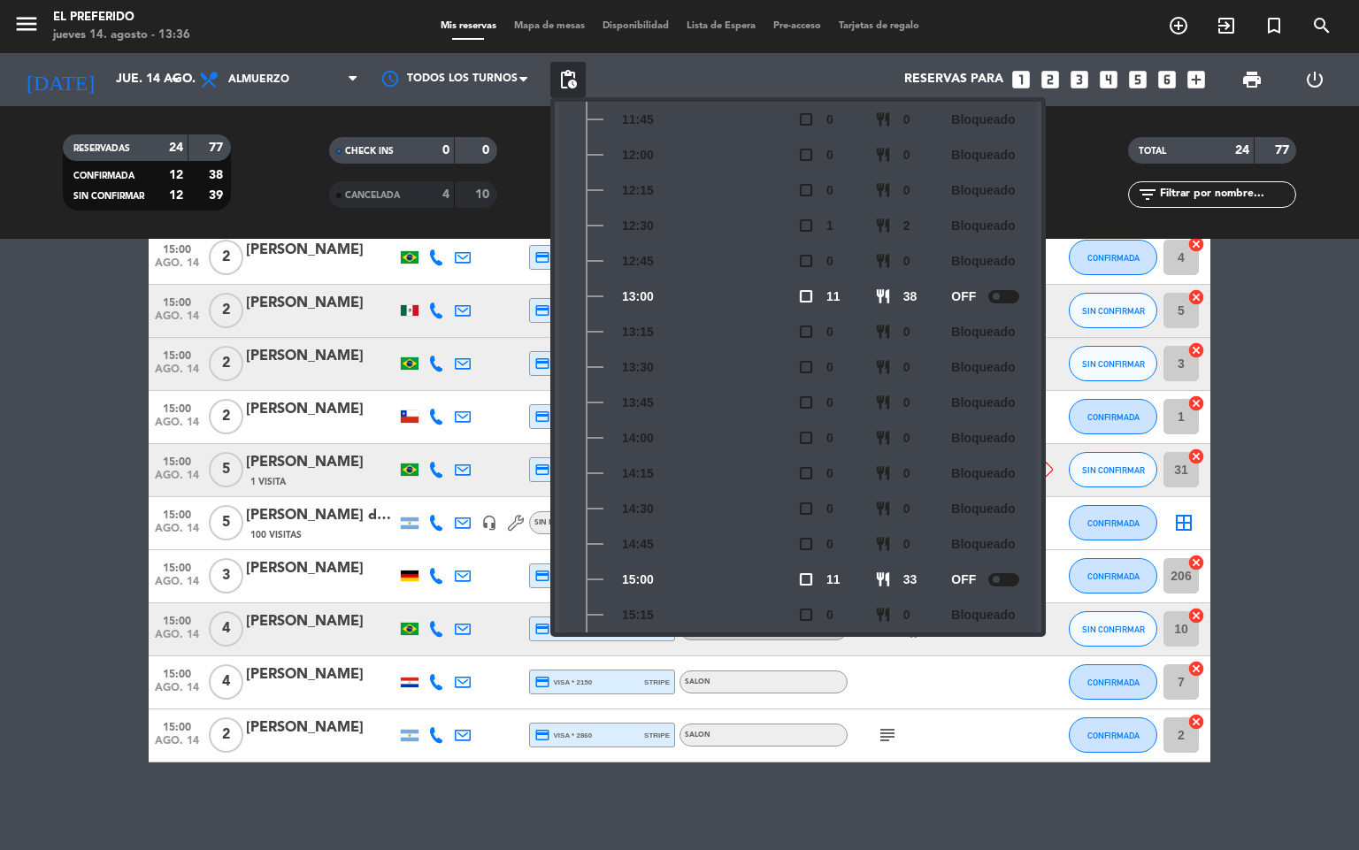
click at [0, 337] on bookings-row "11:30 ago. 14 4 [PERSON_NAME] 1 Visita headset_mic Sin menú asignado SIN CONFIR…" at bounding box center [679, 88] width 1359 height 1349
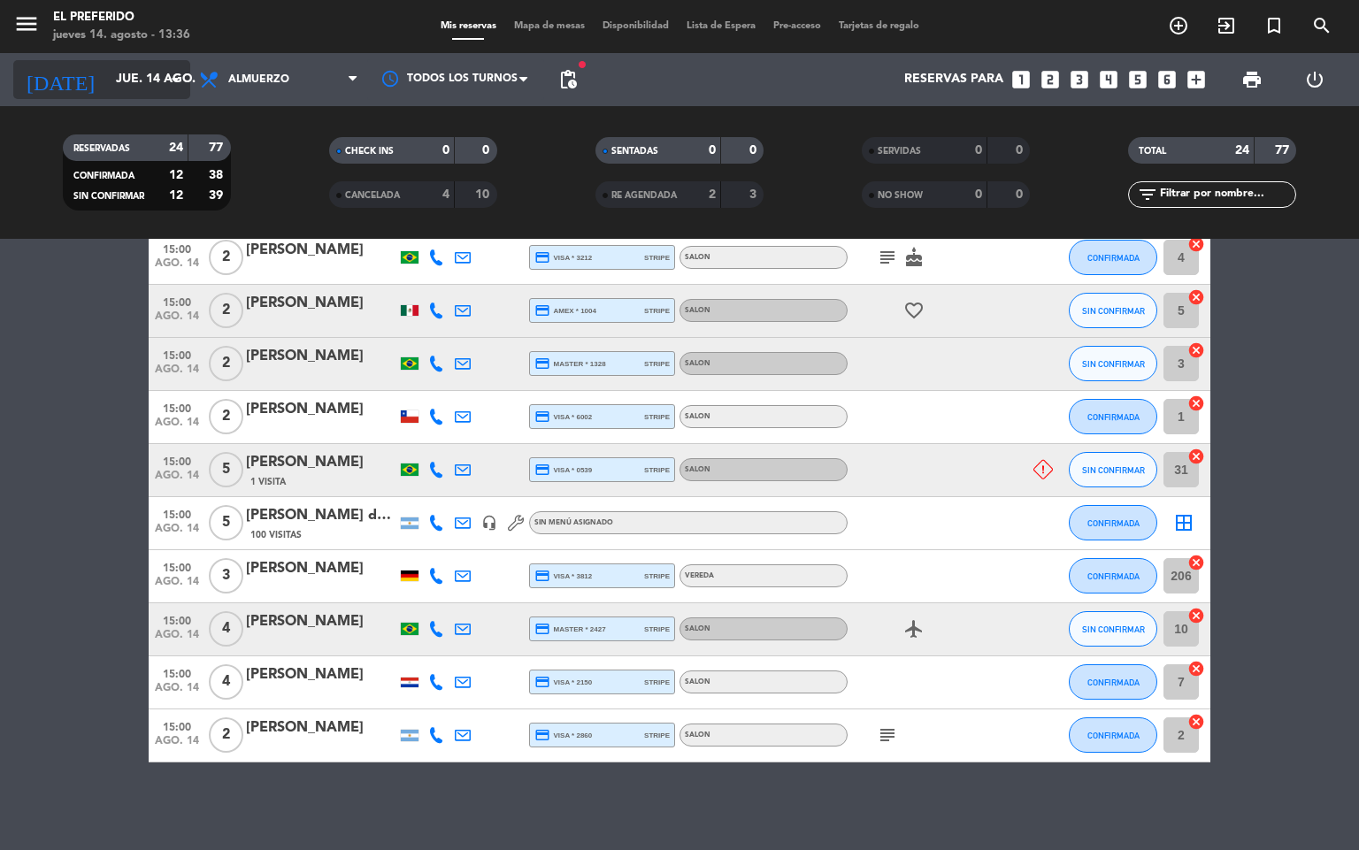
click at [175, 73] on icon "arrow_drop_down" at bounding box center [175, 79] width 21 height 21
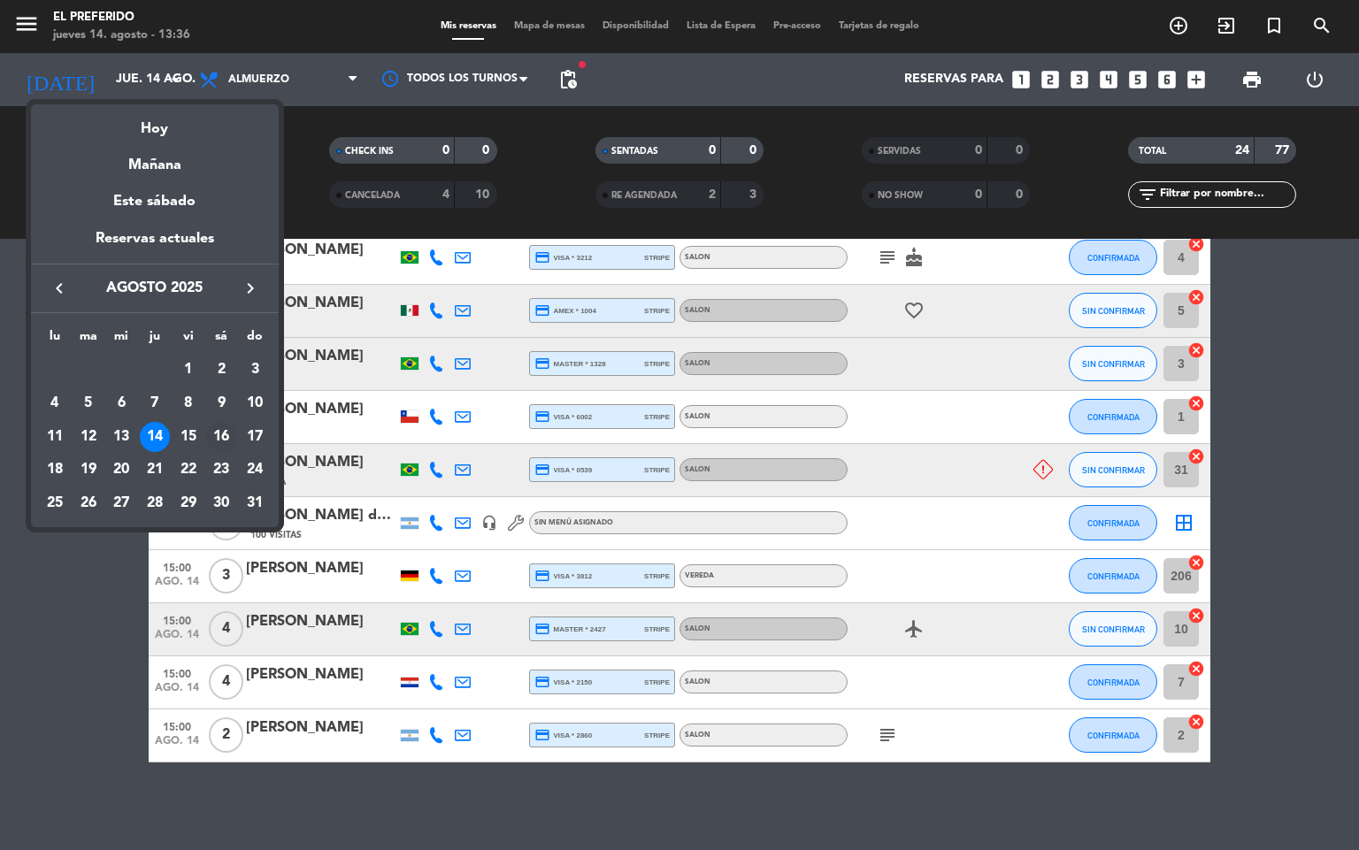
click at [226, 438] on div "16" at bounding box center [221, 437] width 30 height 30
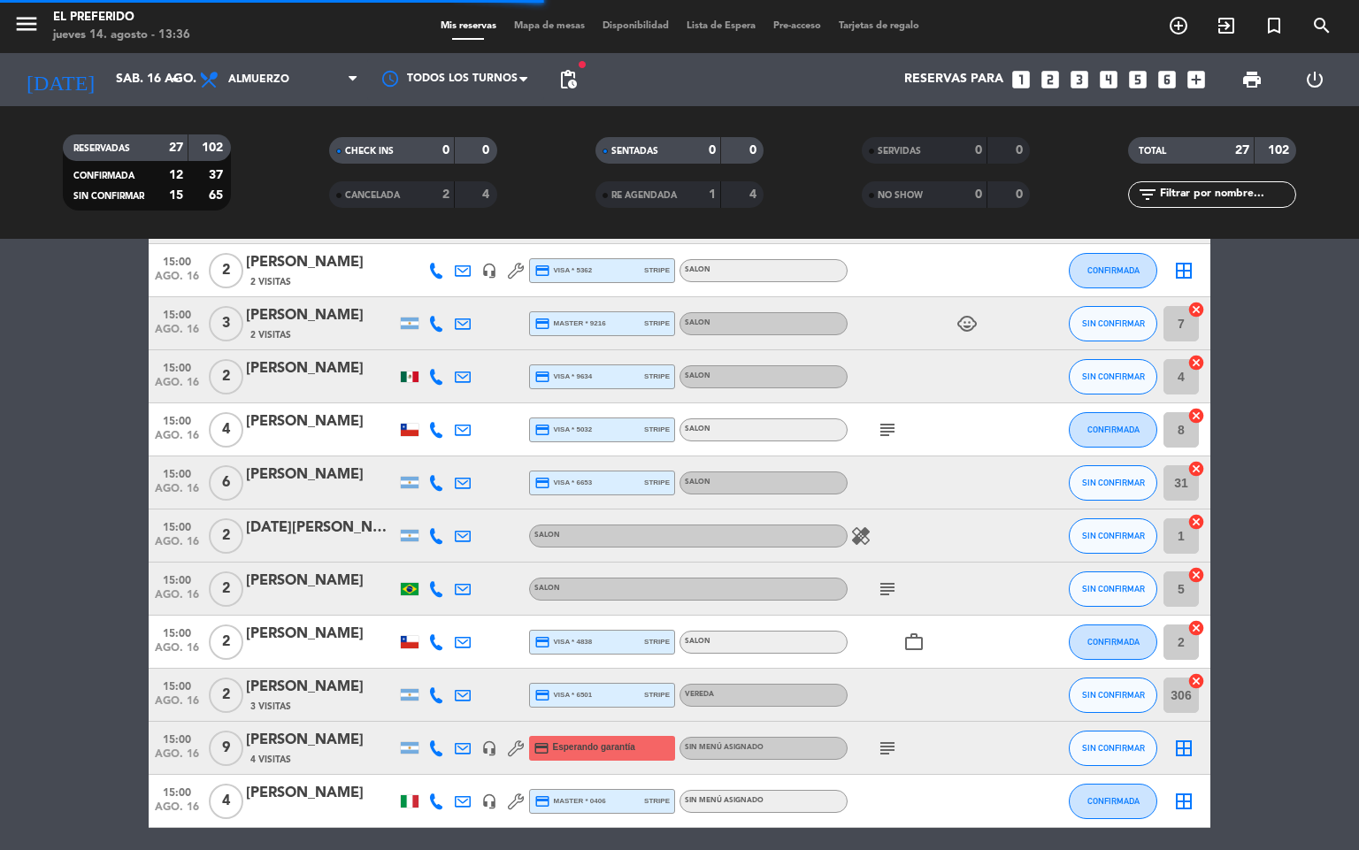
scroll to position [905, 0]
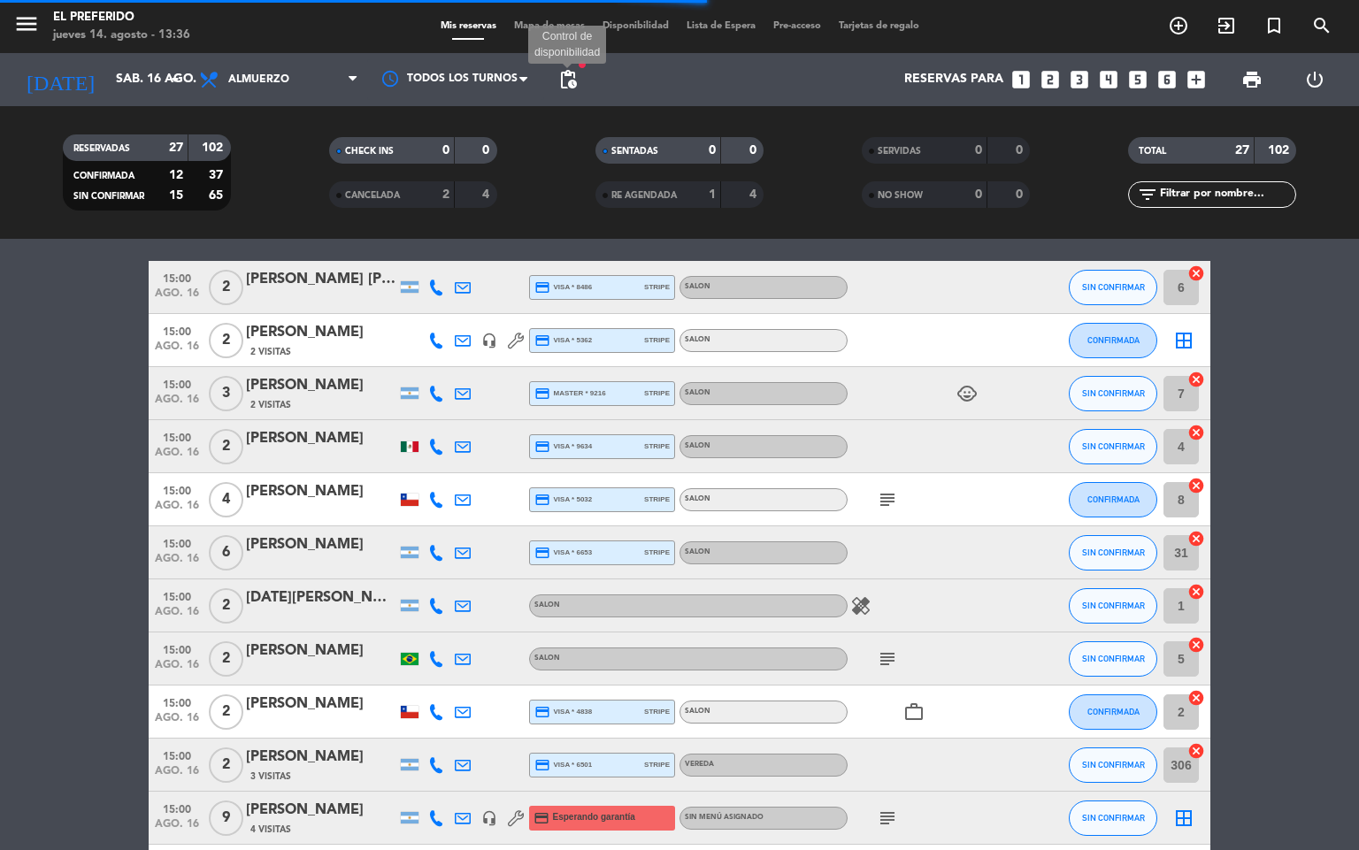
click at [563, 77] on span "pending_actions" at bounding box center [568, 79] width 21 height 21
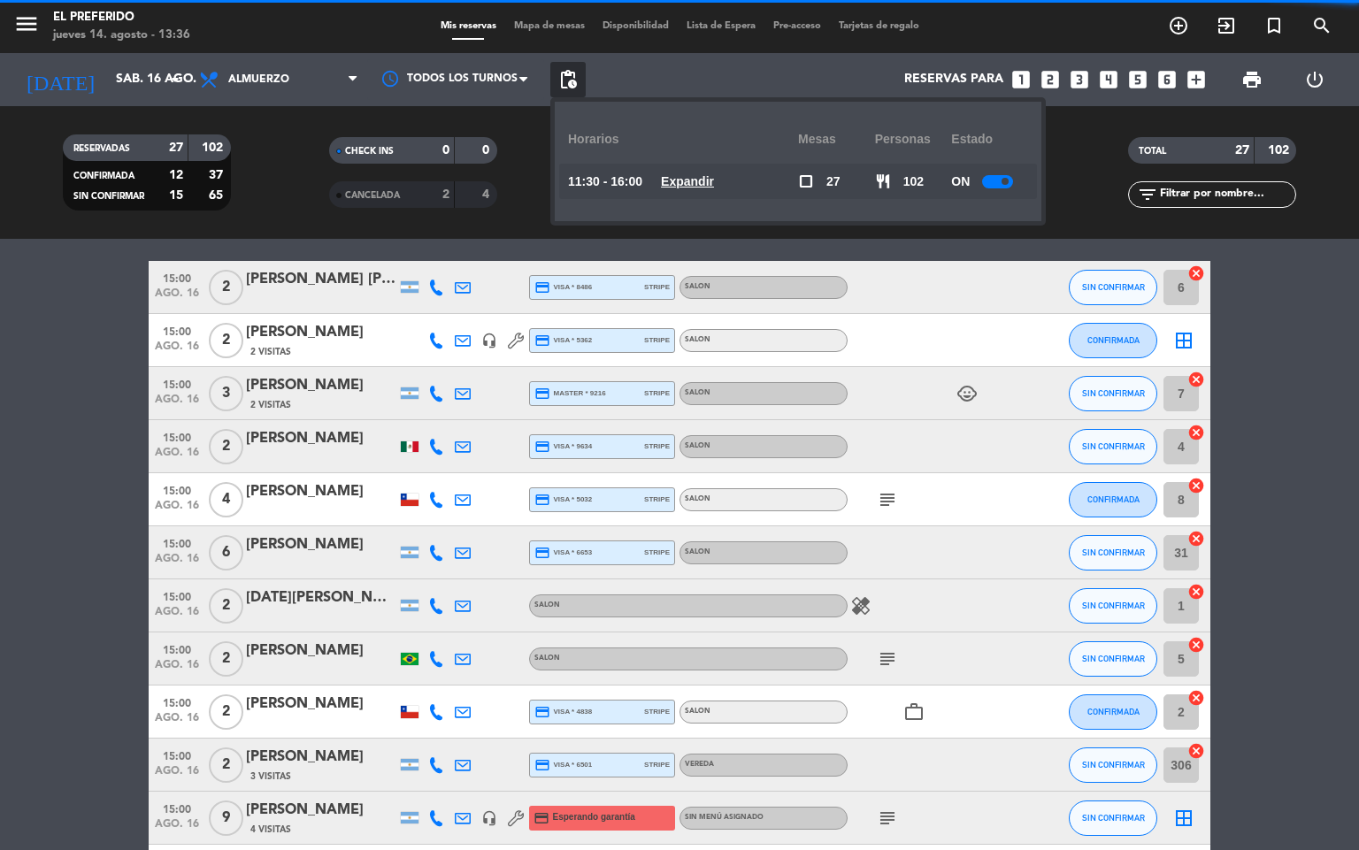
click at [681, 175] on u "Expandir" at bounding box center [687, 181] width 53 height 14
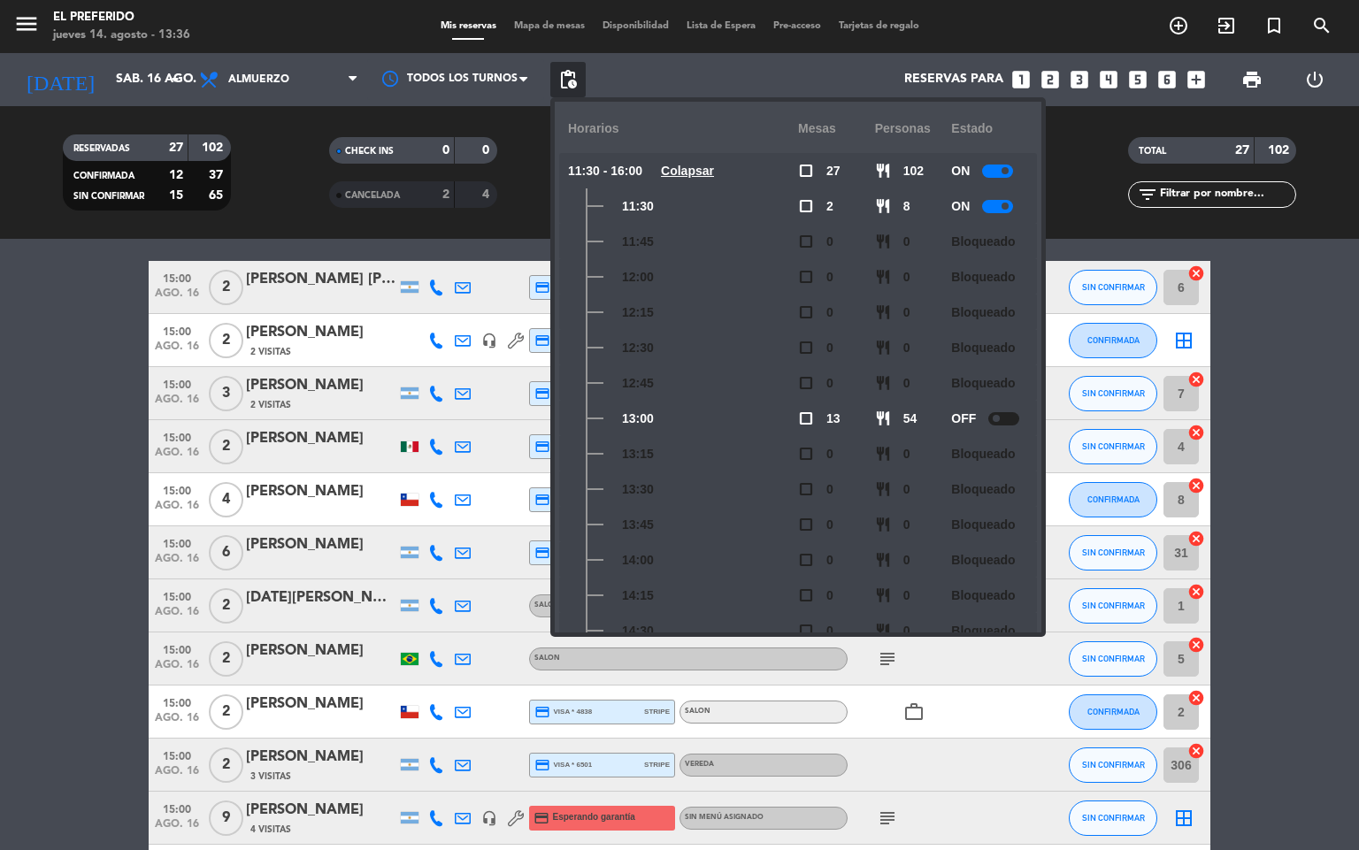
scroll to position [0, 0]
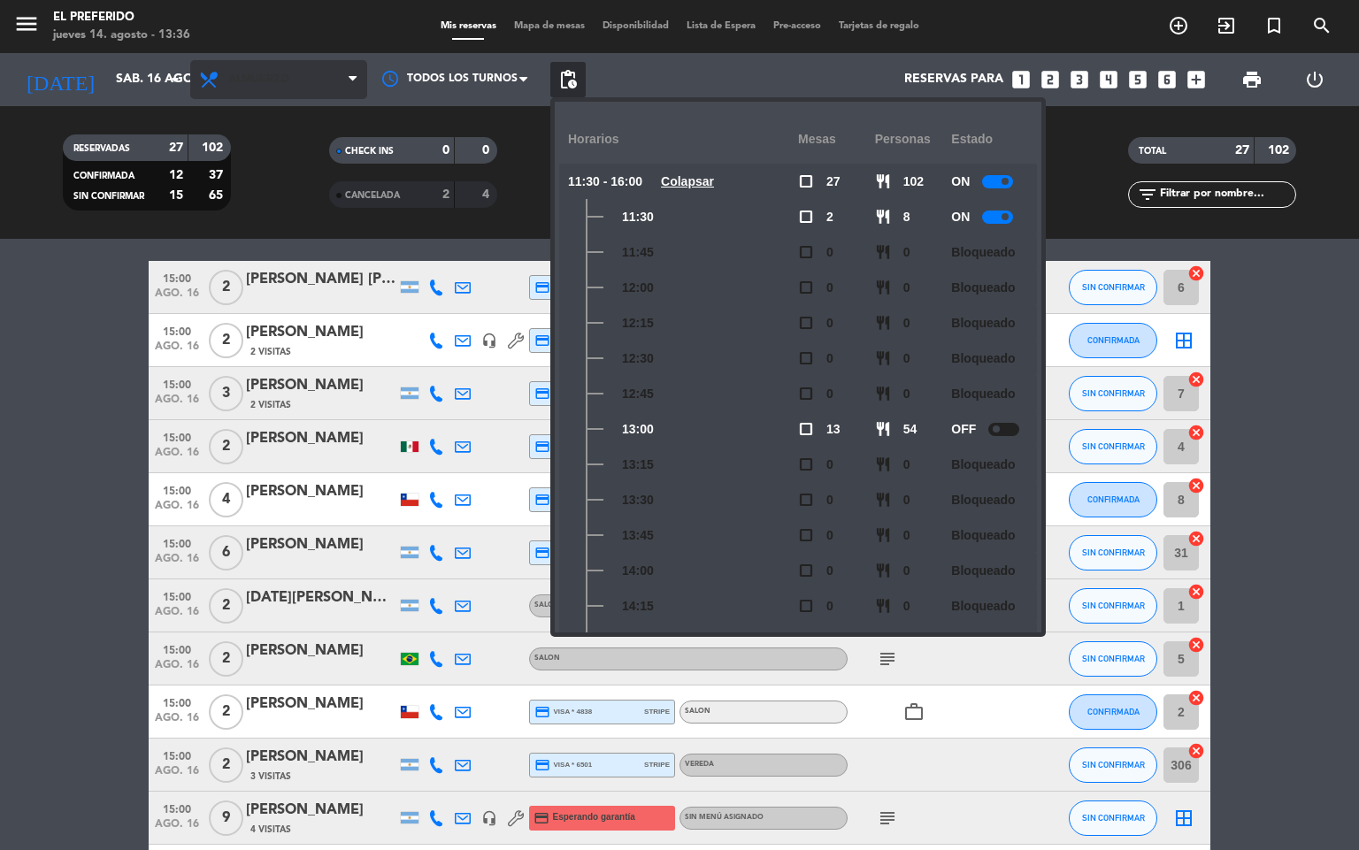
drag, startPoint x: 53, startPoint y: 462, endPoint x: 281, endPoint y: 62, distance: 460.6
click at [51, 462] on bookings-row "11:30 ago. 16 6 [PERSON_NAME] headset_mic credit_card Esperando garantía Sin me…" at bounding box center [679, 156] width 1359 height 1483
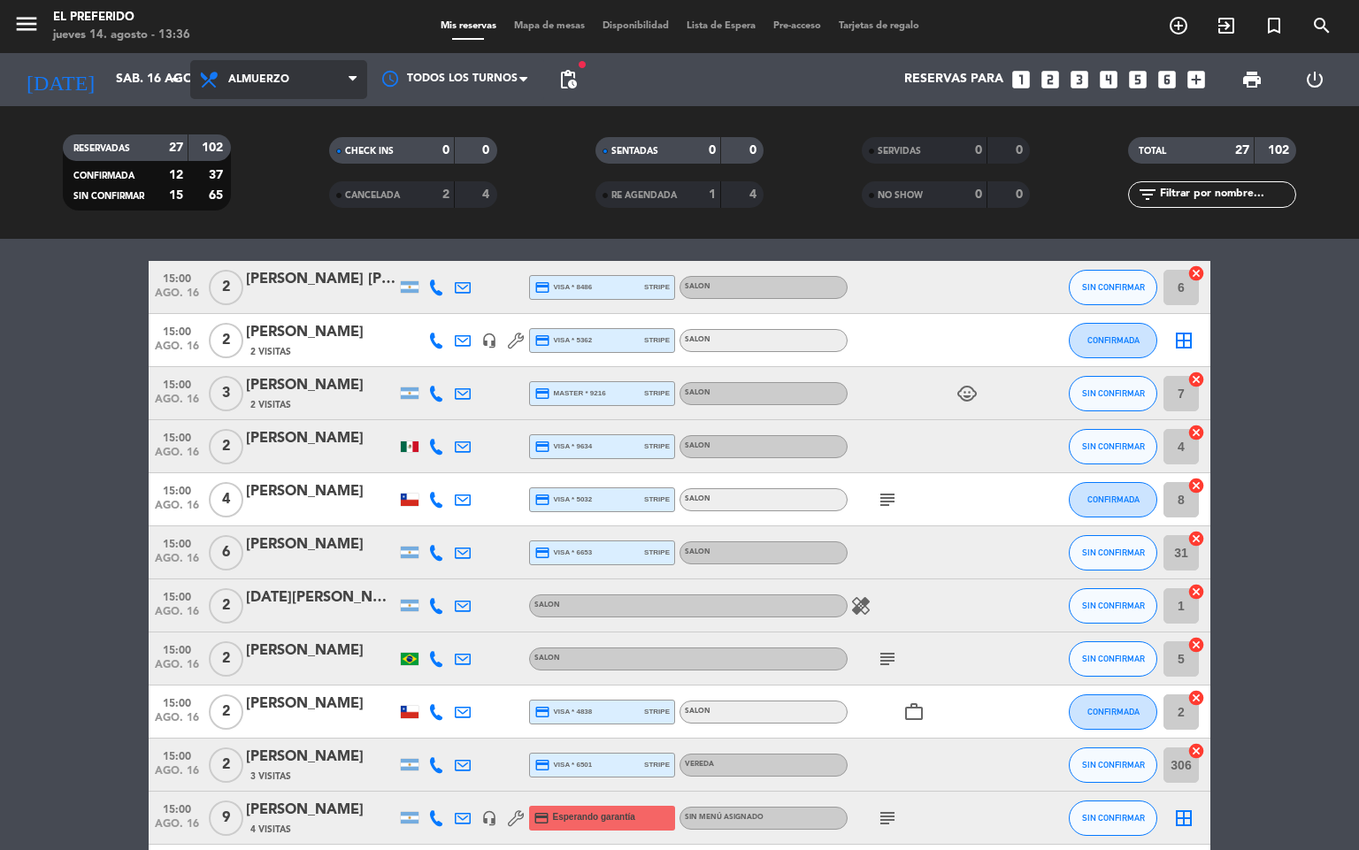
click at [327, 69] on span "Almuerzo" at bounding box center [278, 79] width 177 height 39
click at [276, 204] on div "menu El Preferido jueves 14. agosto - 13:36 Mis reservas Mapa de mesas Disponib…" at bounding box center [679, 119] width 1359 height 239
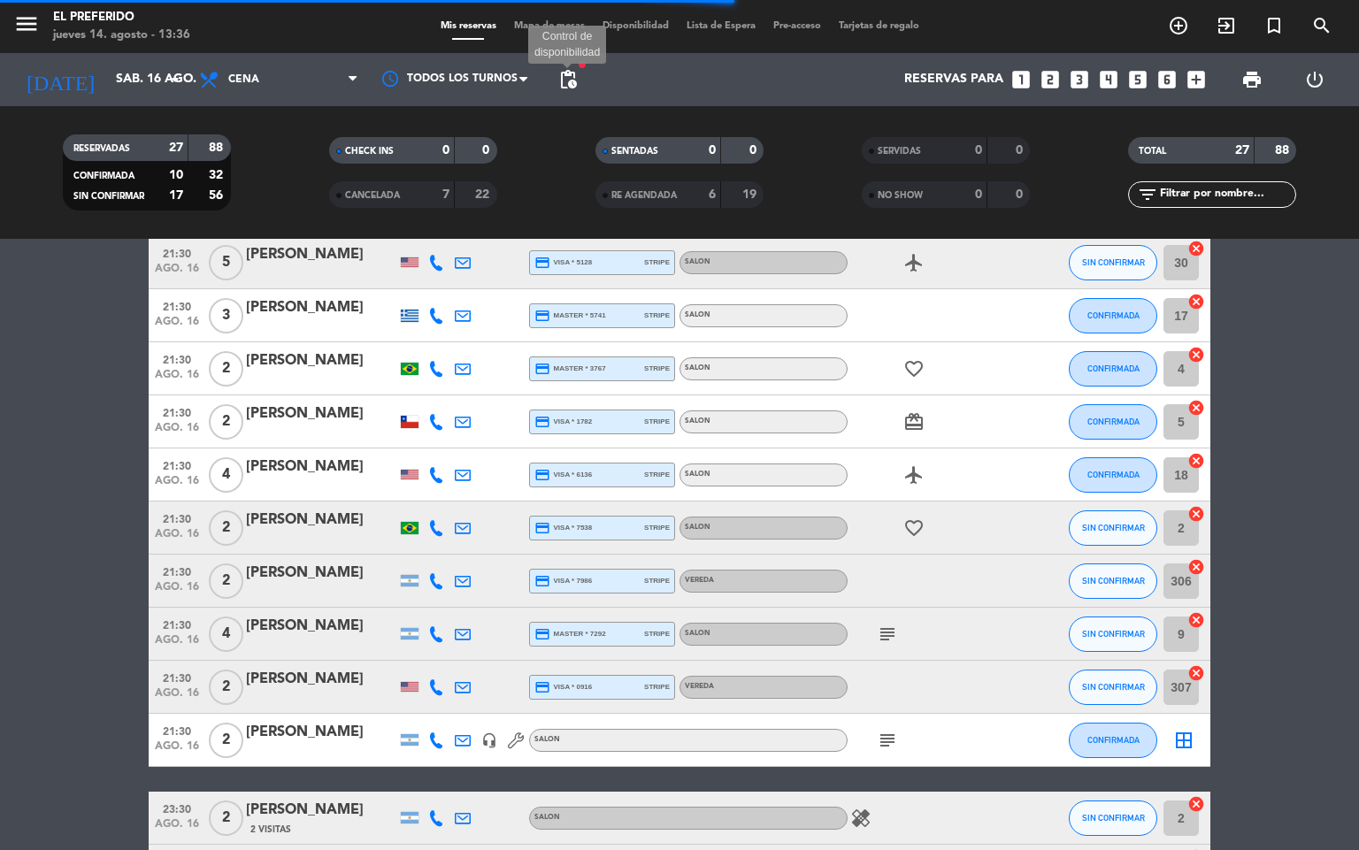
click at [561, 86] on span "pending_actions" at bounding box center [568, 79] width 21 height 21
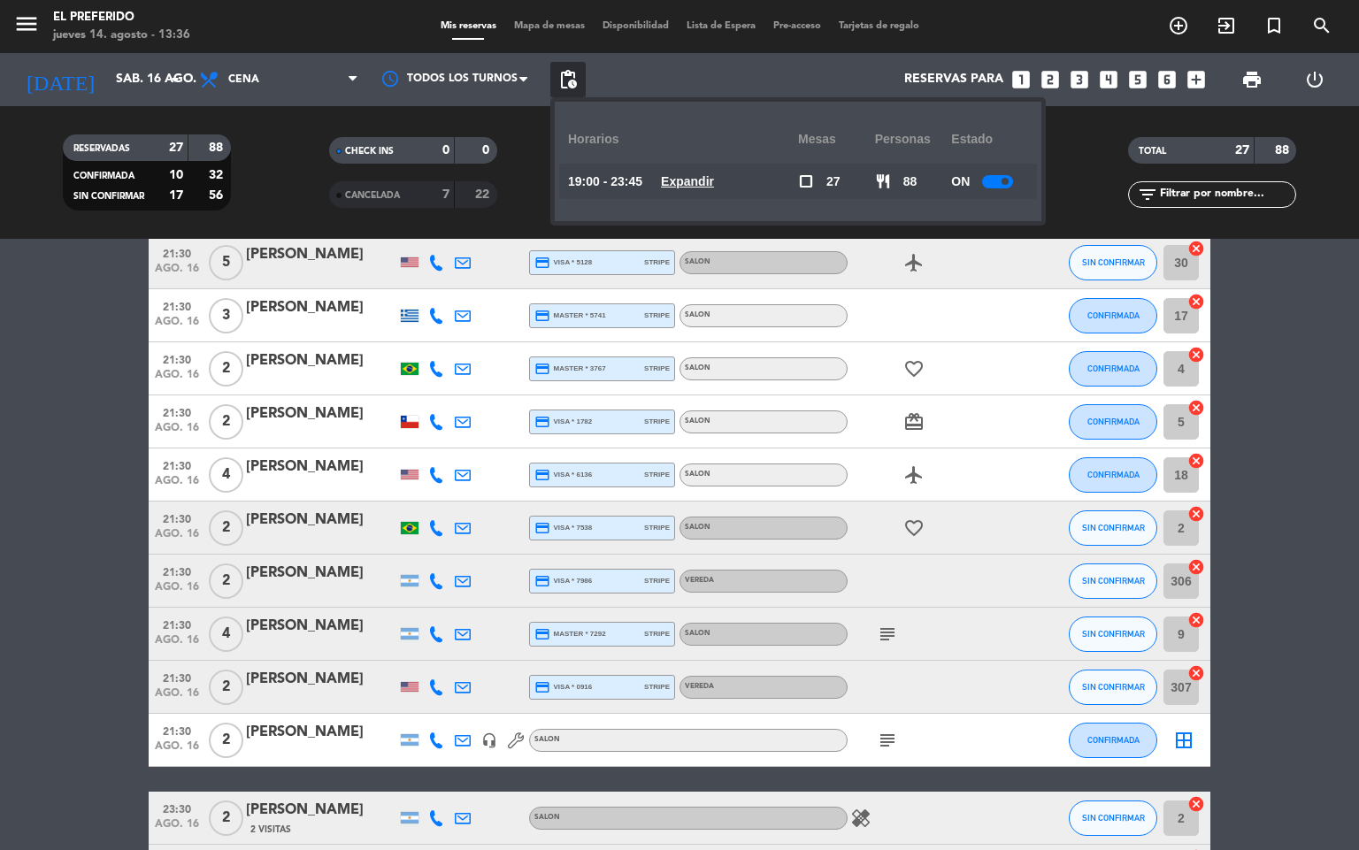
click at [691, 176] on u "Expandir" at bounding box center [687, 181] width 53 height 14
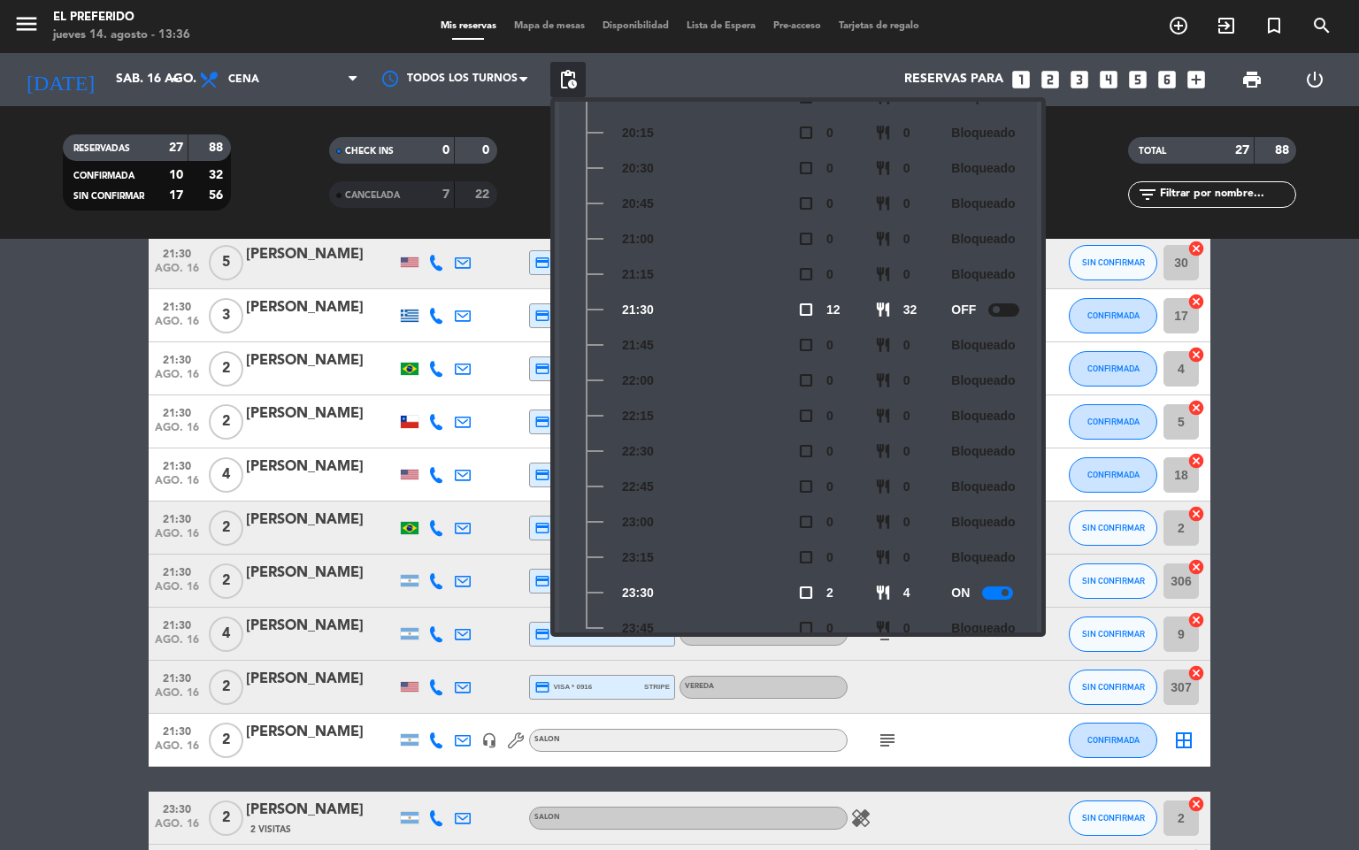
scroll to position [296, 0]
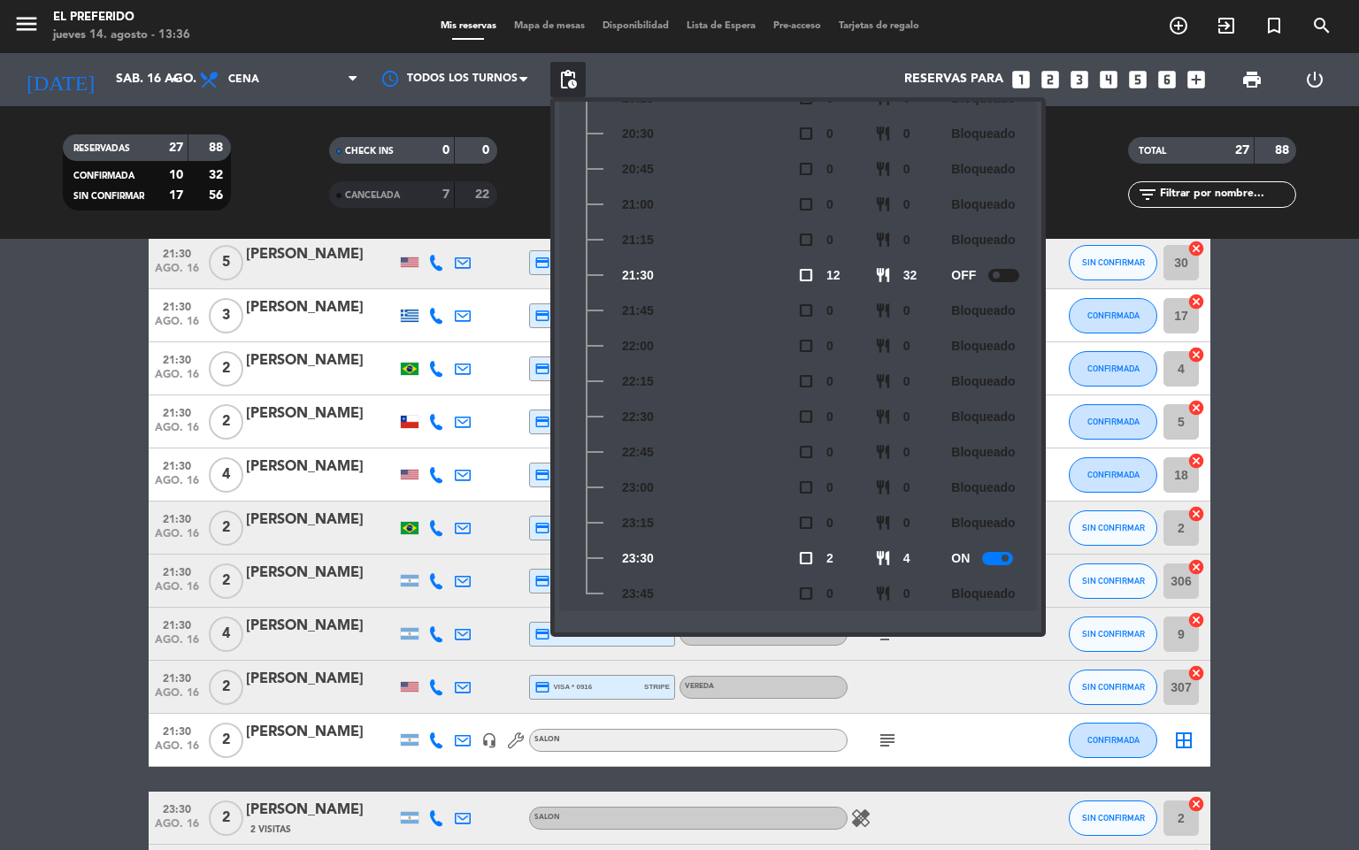
click at [1004, 272] on div at bounding box center [1003, 275] width 31 height 13
click at [1257, 370] on bookings-row "19:00 ago. 16 4 [PERSON_NAME] credit_card master * 9189 stripe SALON SIN CONFIR…" at bounding box center [679, 156] width 1359 height 1483
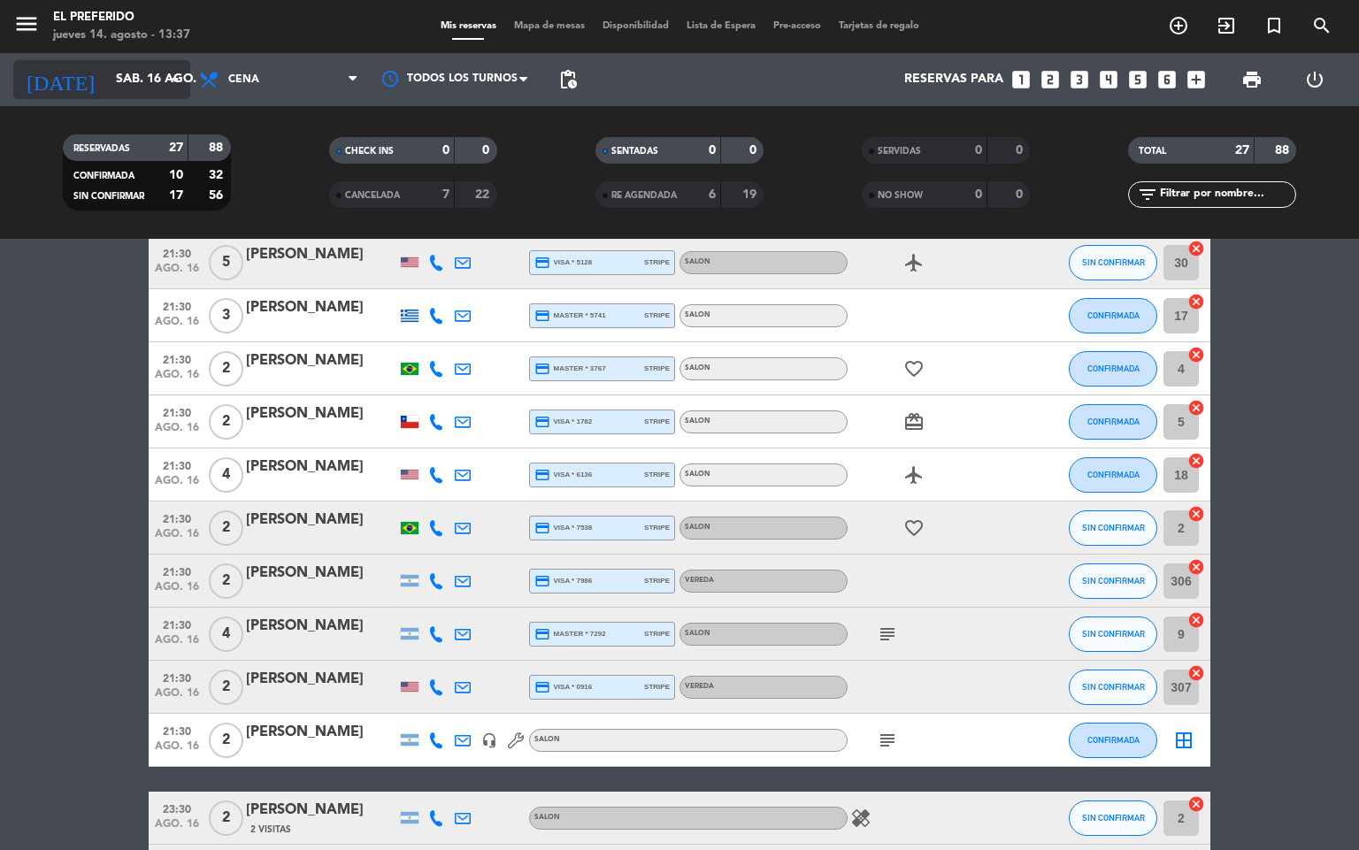
click at [125, 77] on input "sáb. 16 ago." at bounding box center [191, 80] width 168 height 32
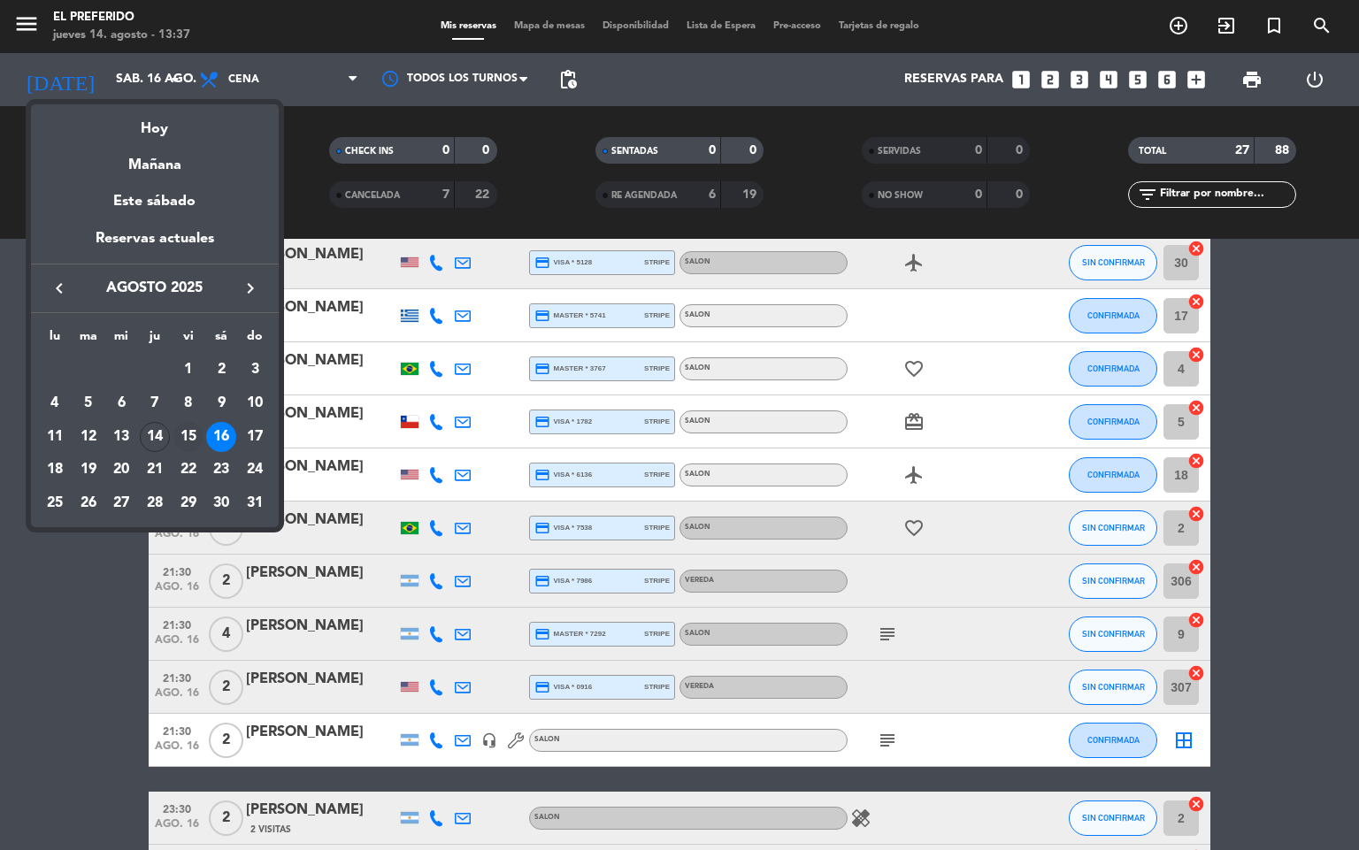
click at [199, 436] on div "15" at bounding box center [188, 437] width 30 height 30
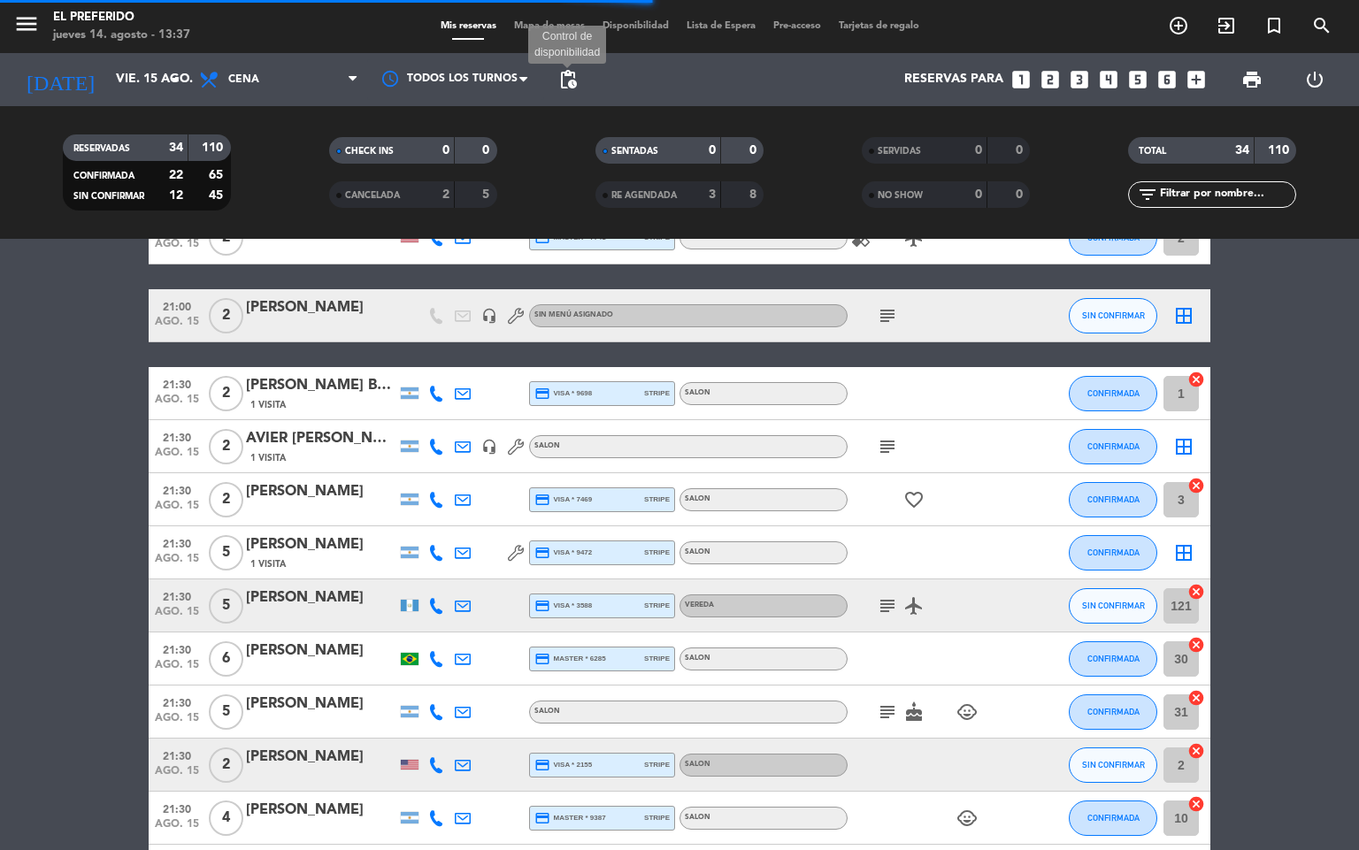
click at [574, 82] on span "pending_actions" at bounding box center [568, 79] width 21 height 21
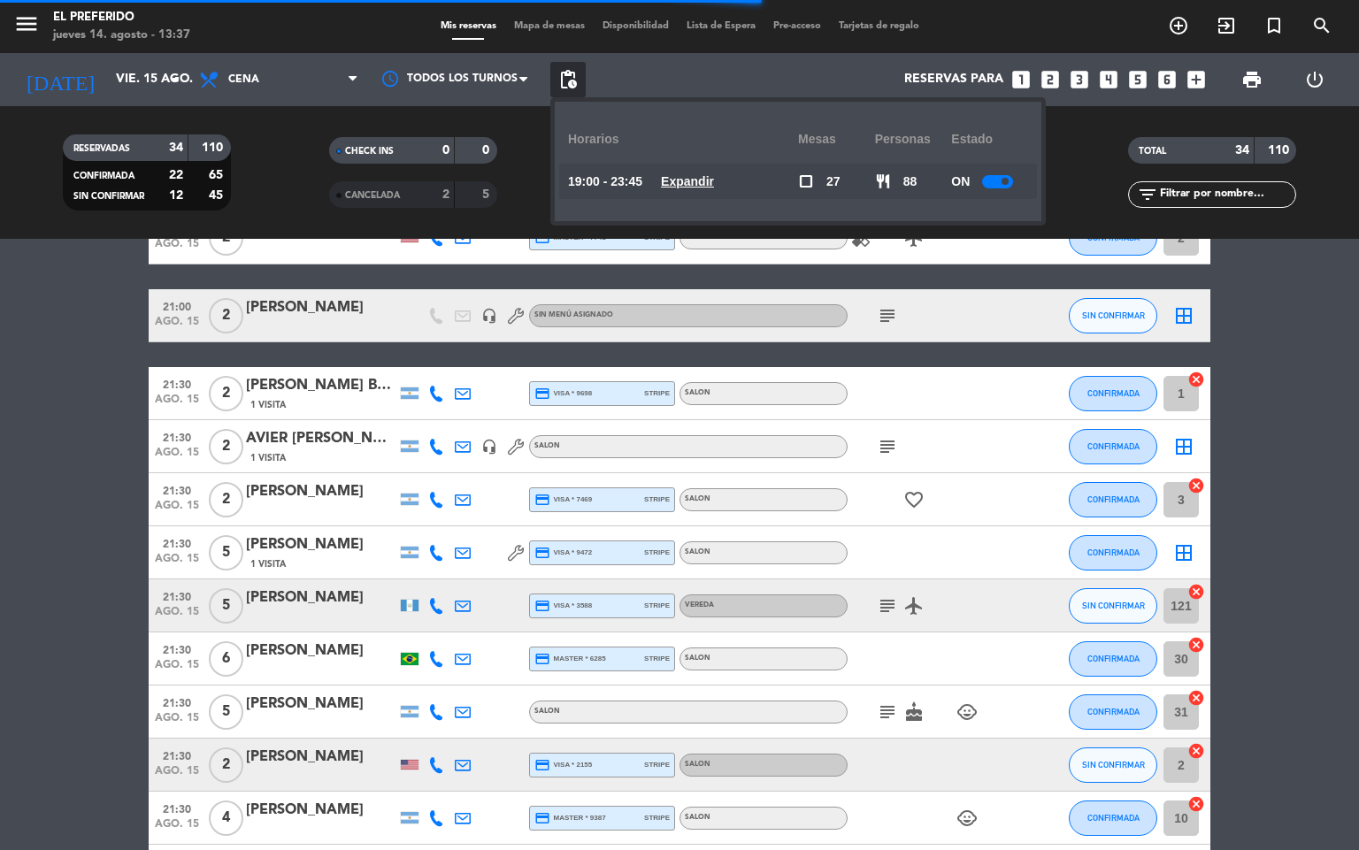
click at [711, 179] on u "Expandir" at bounding box center [687, 181] width 53 height 14
click at [685, 184] on u "Expandir" at bounding box center [687, 181] width 53 height 14
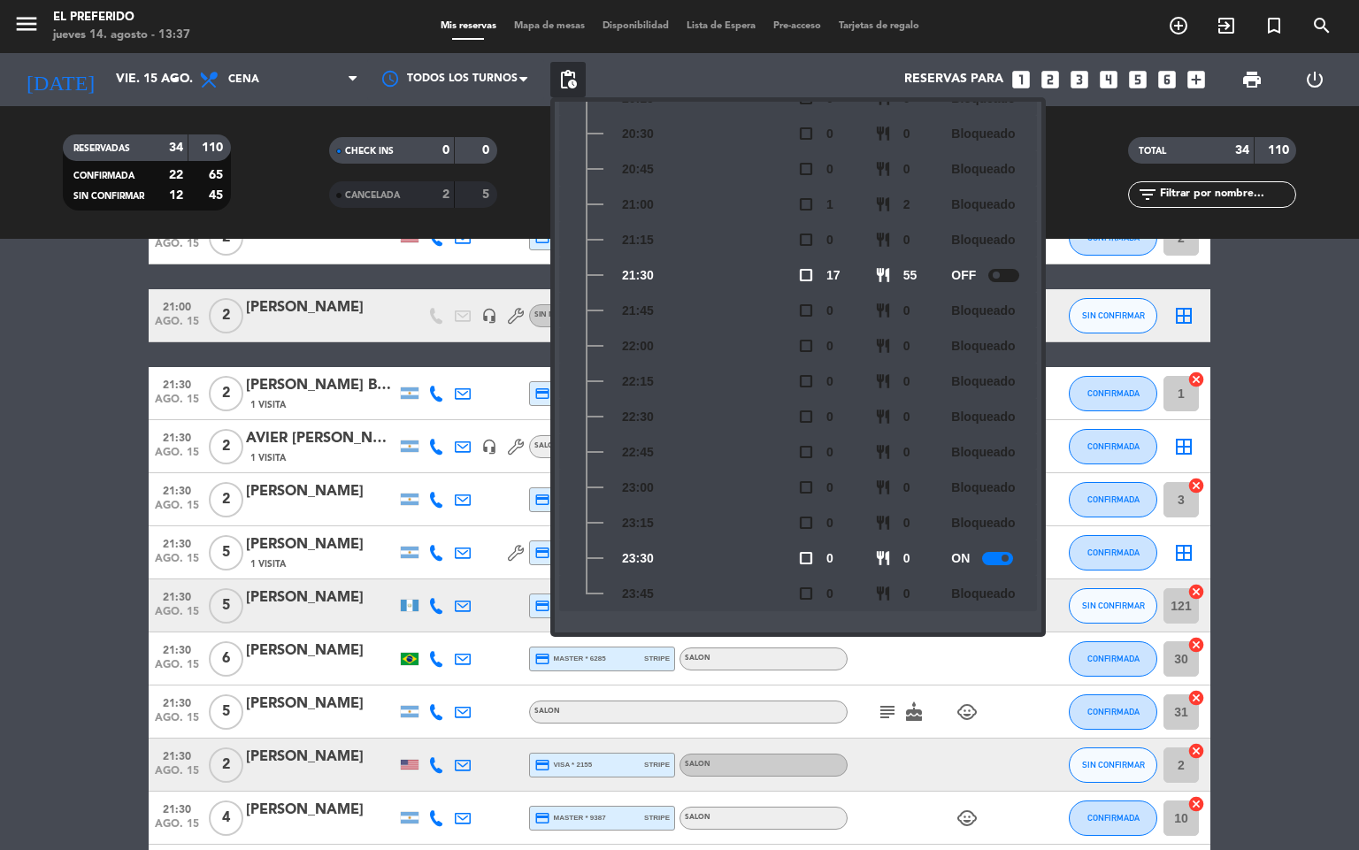
click at [115, 450] on bookings-row "19:00 ago. 15 2 [PERSON_NAME] credit_card amex * 3050 stripe SALON airplanemode…" at bounding box center [679, 342] width 1359 height 1855
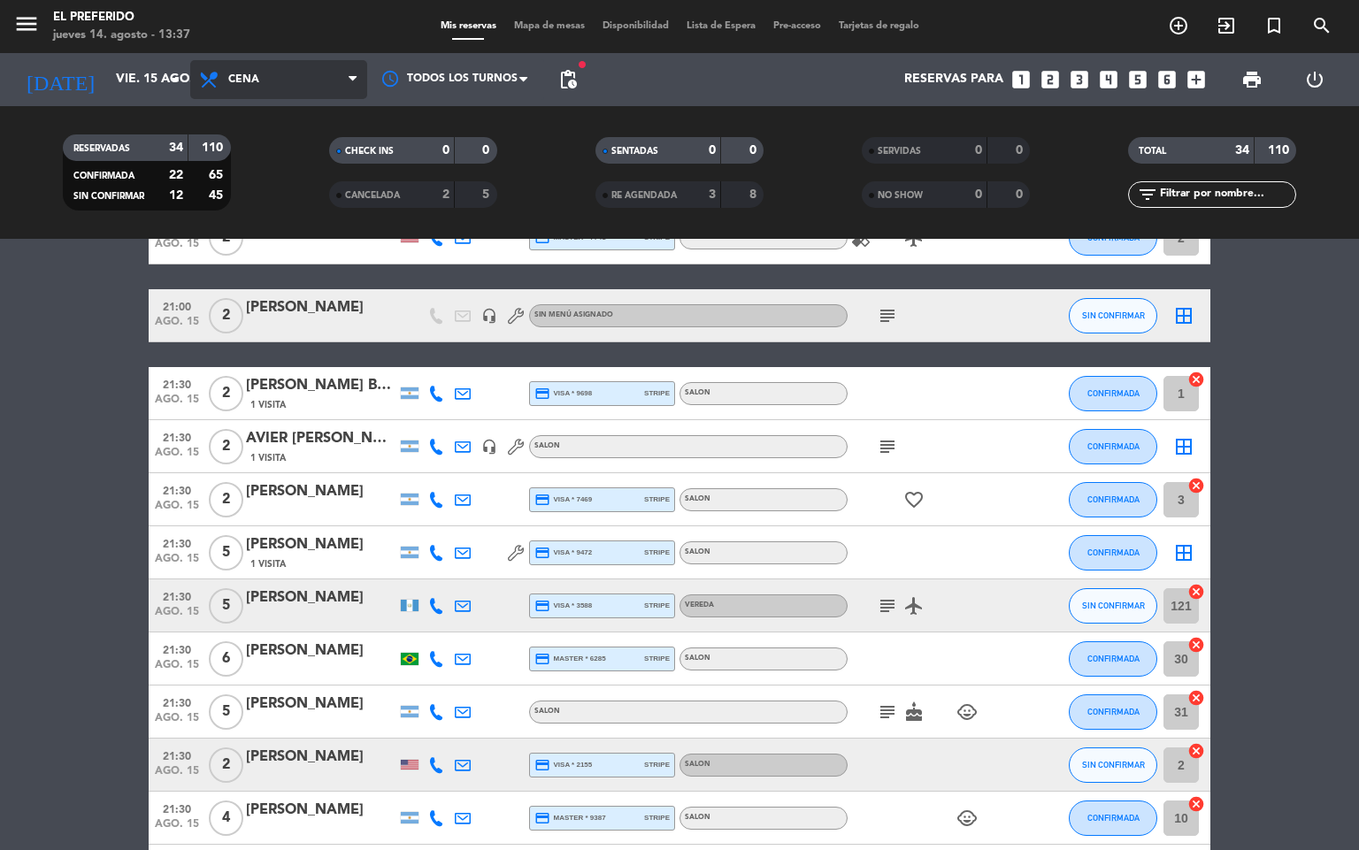
click at [269, 88] on span "Cena" at bounding box center [278, 79] width 177 height 39
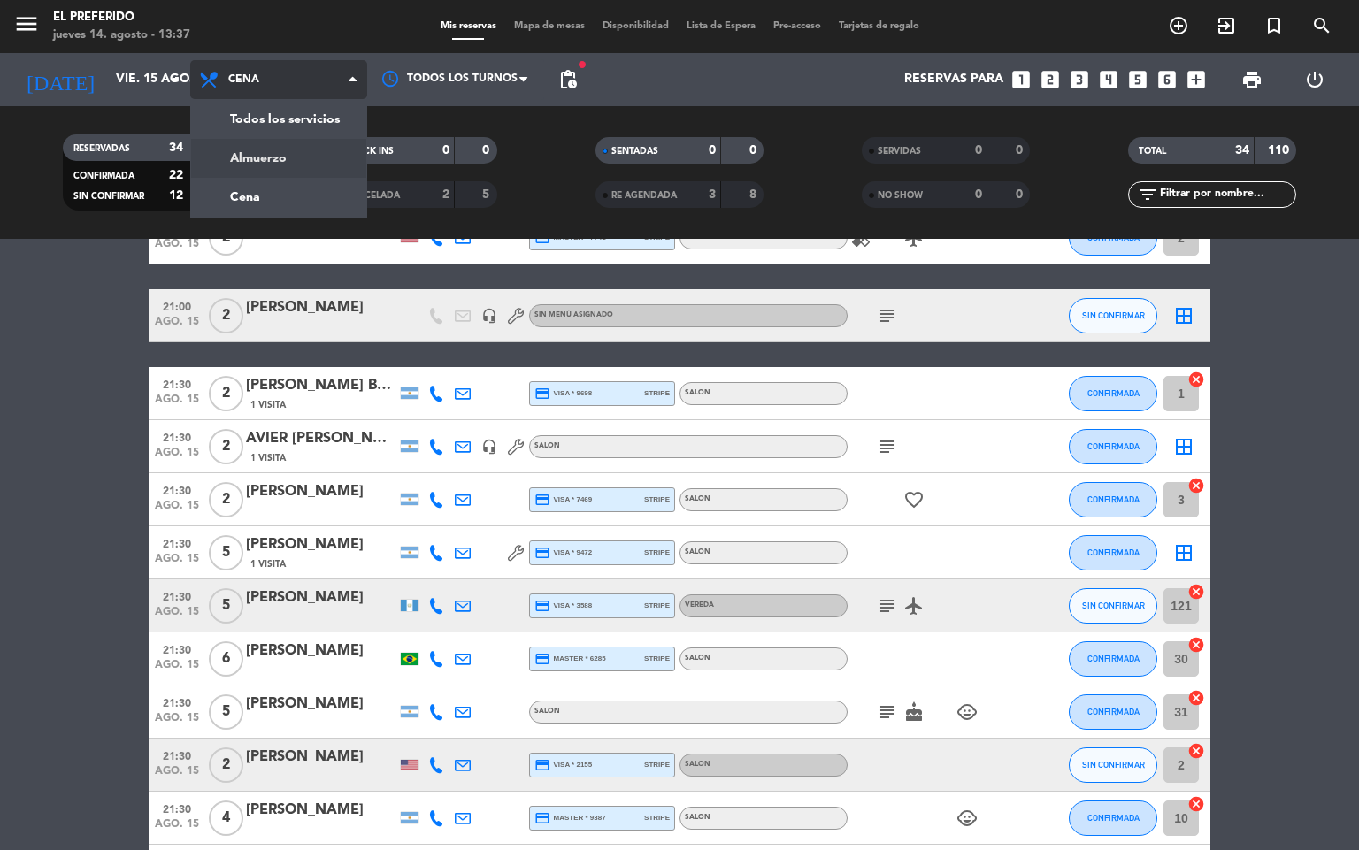
click at [265, 158] on div "menu El Preferido jueves 14. agosto - 13:37 Mis reservas Mapa de mesas Disponib…" at bounding box center [679, 119] width 1359 height 239
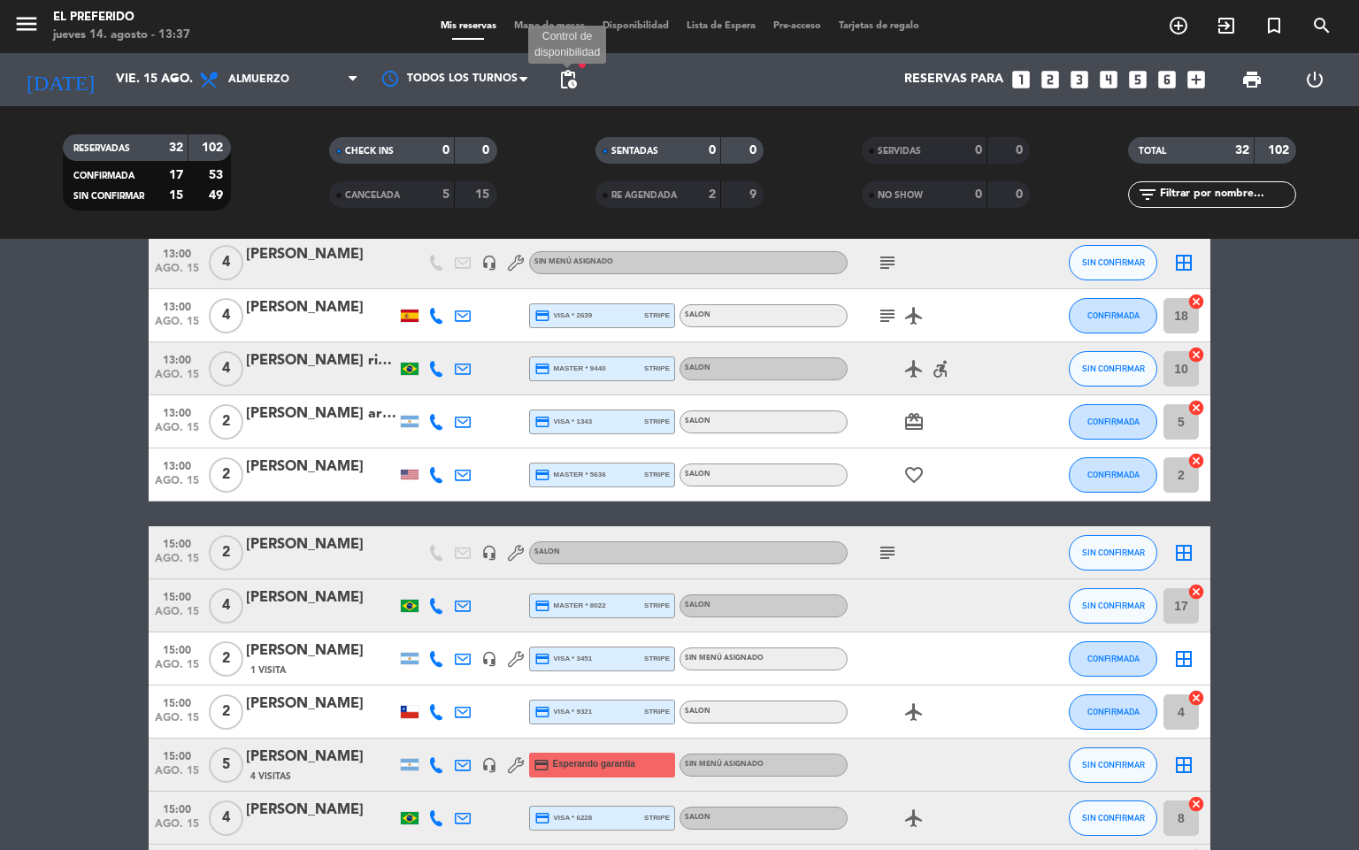
click at [576, 72] on span "pending_actions" at bounding box center [568, 79] width 21 height 21
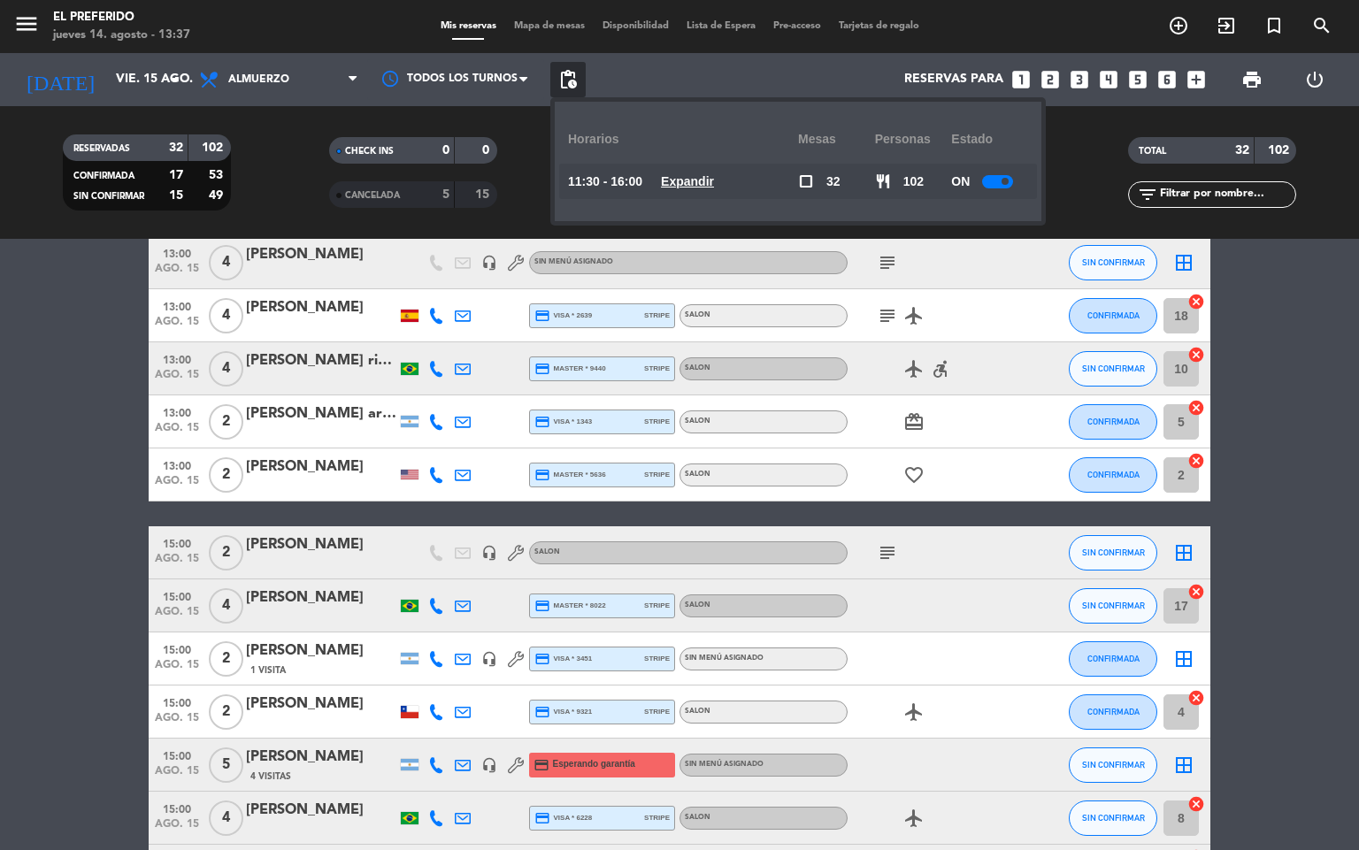
click at [714, 188] on u "Expandir" at bounding box center [687, 181] width 53 height 14
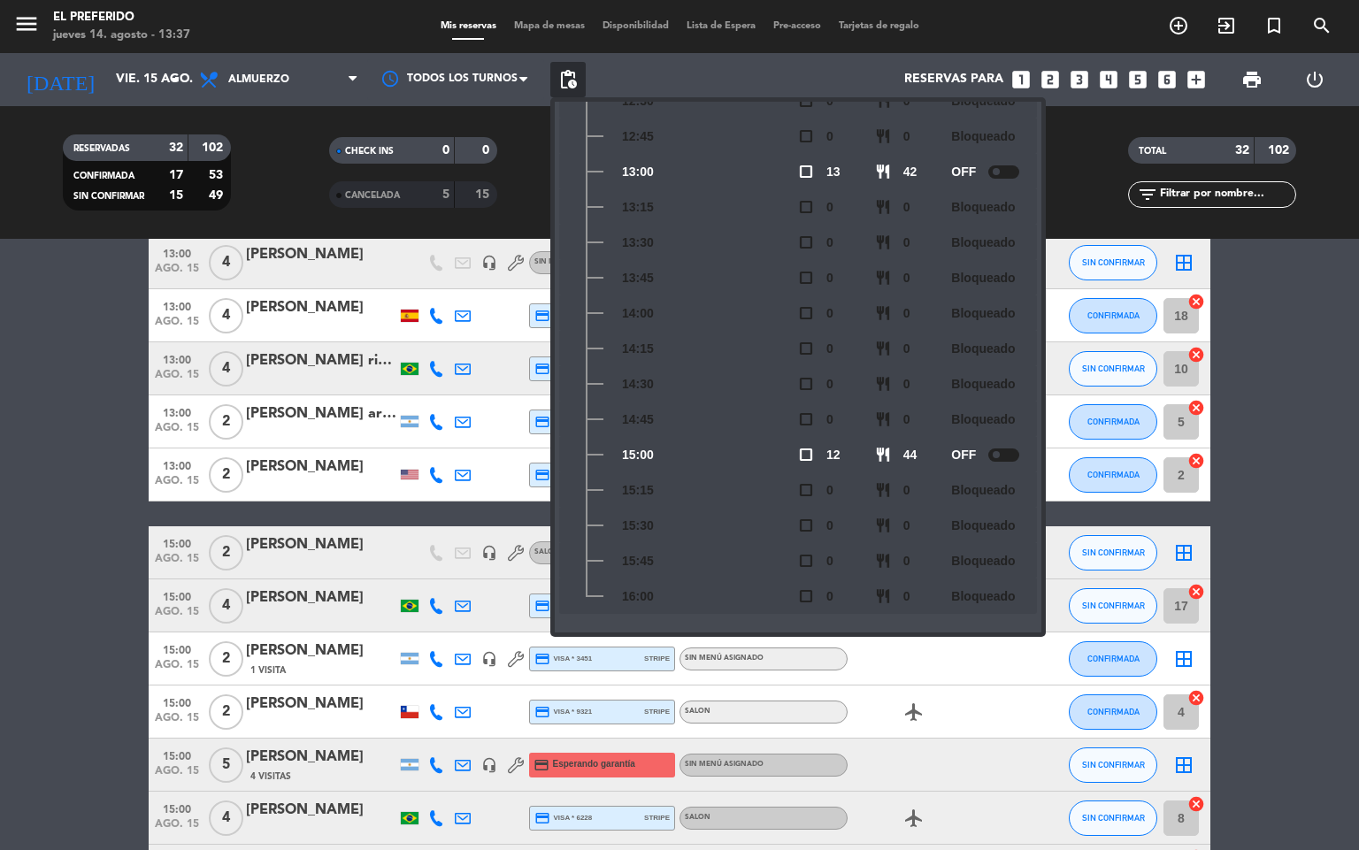
scroll to position [260, 0]
click at [19, 447] on bookings-row "11:30 ago. 15 2 [PERSON_NAME] de [PERSON_NAME] credit_card master * 9239 stripe…" at bounding box center [679, 289] width 1359 height 1749
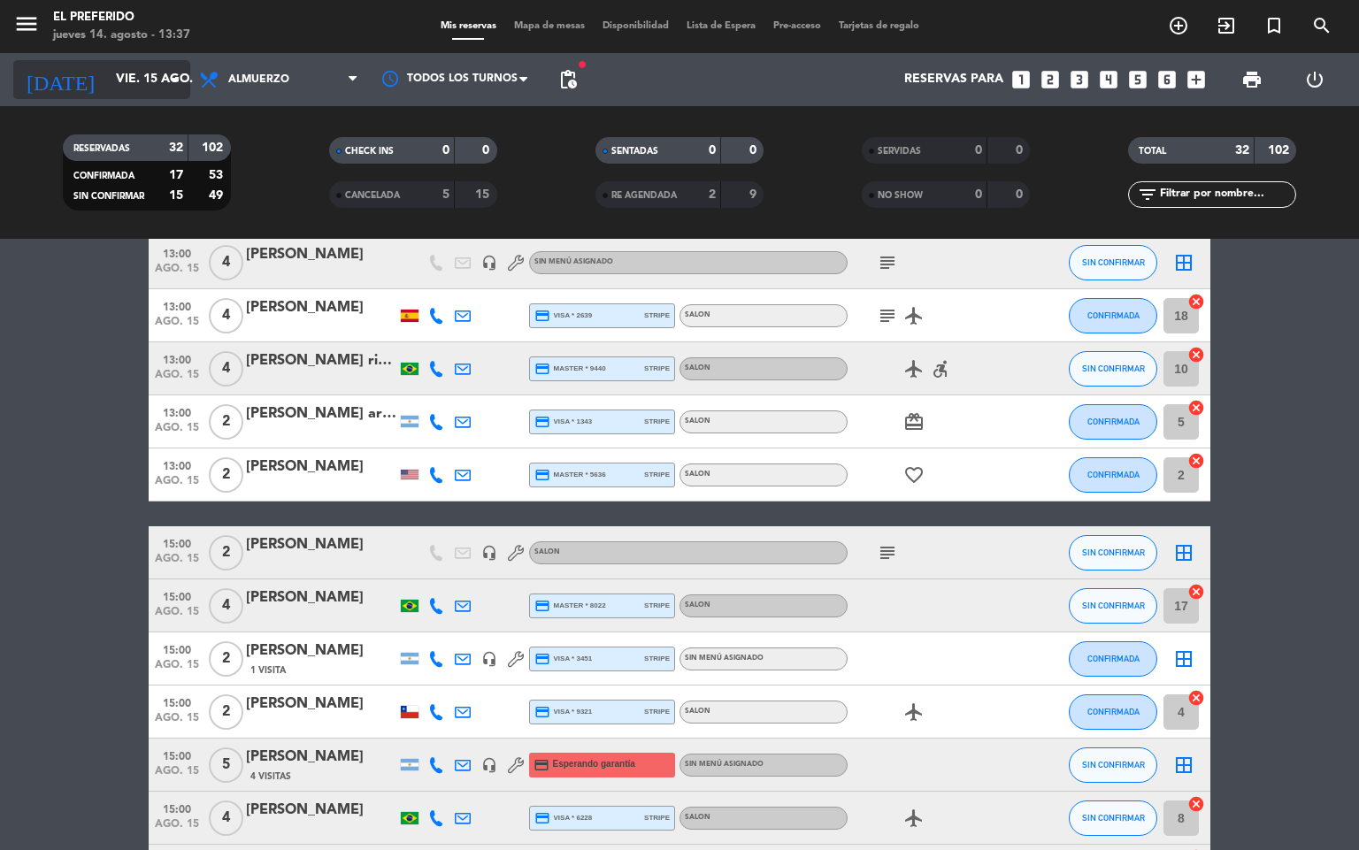
click at [127, 64] on input "vie. 15 ago." at bounding box center [191, 80] width 168 height 32
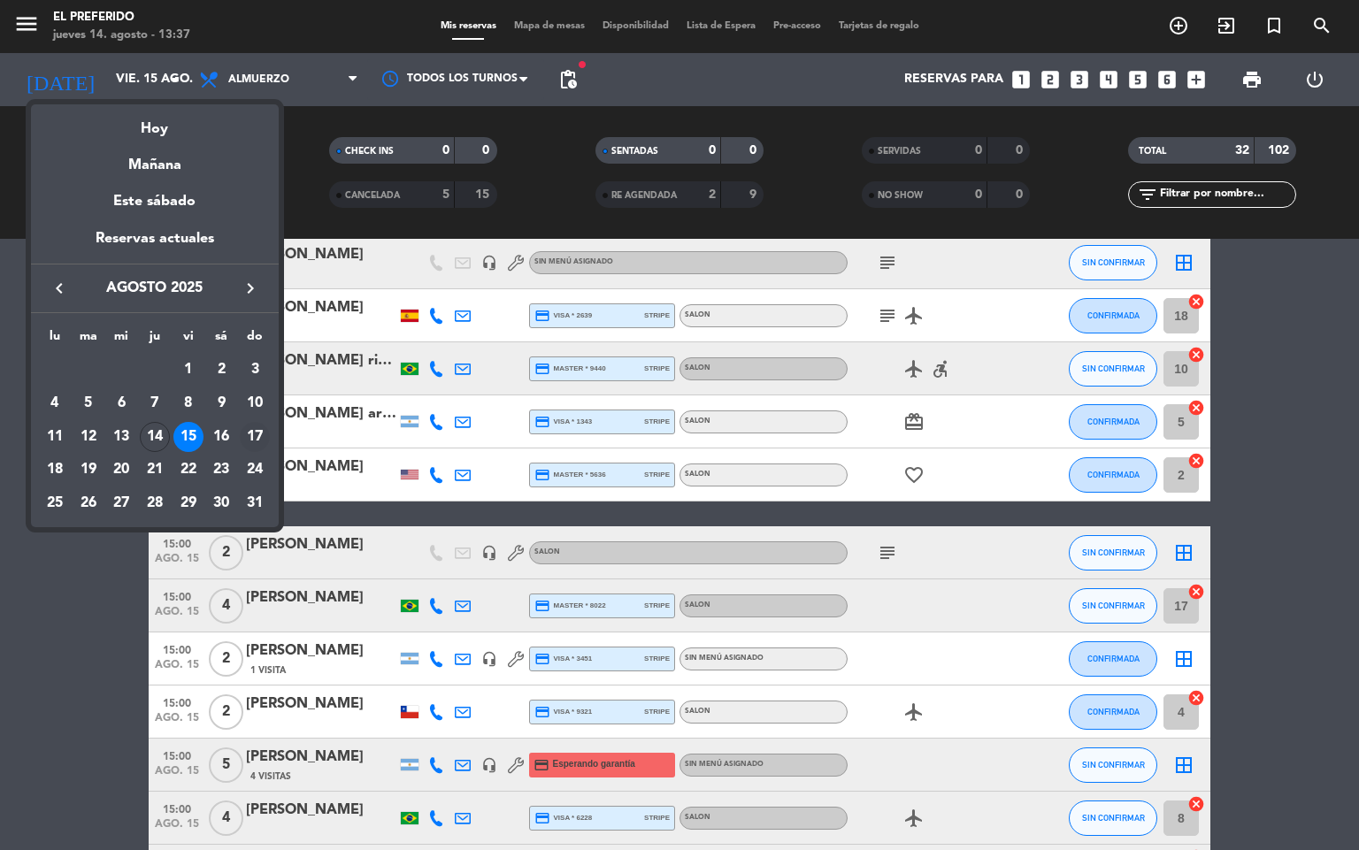
click at [256, 443] on div "17" at bounding box center [255, 437] width 30 height 30
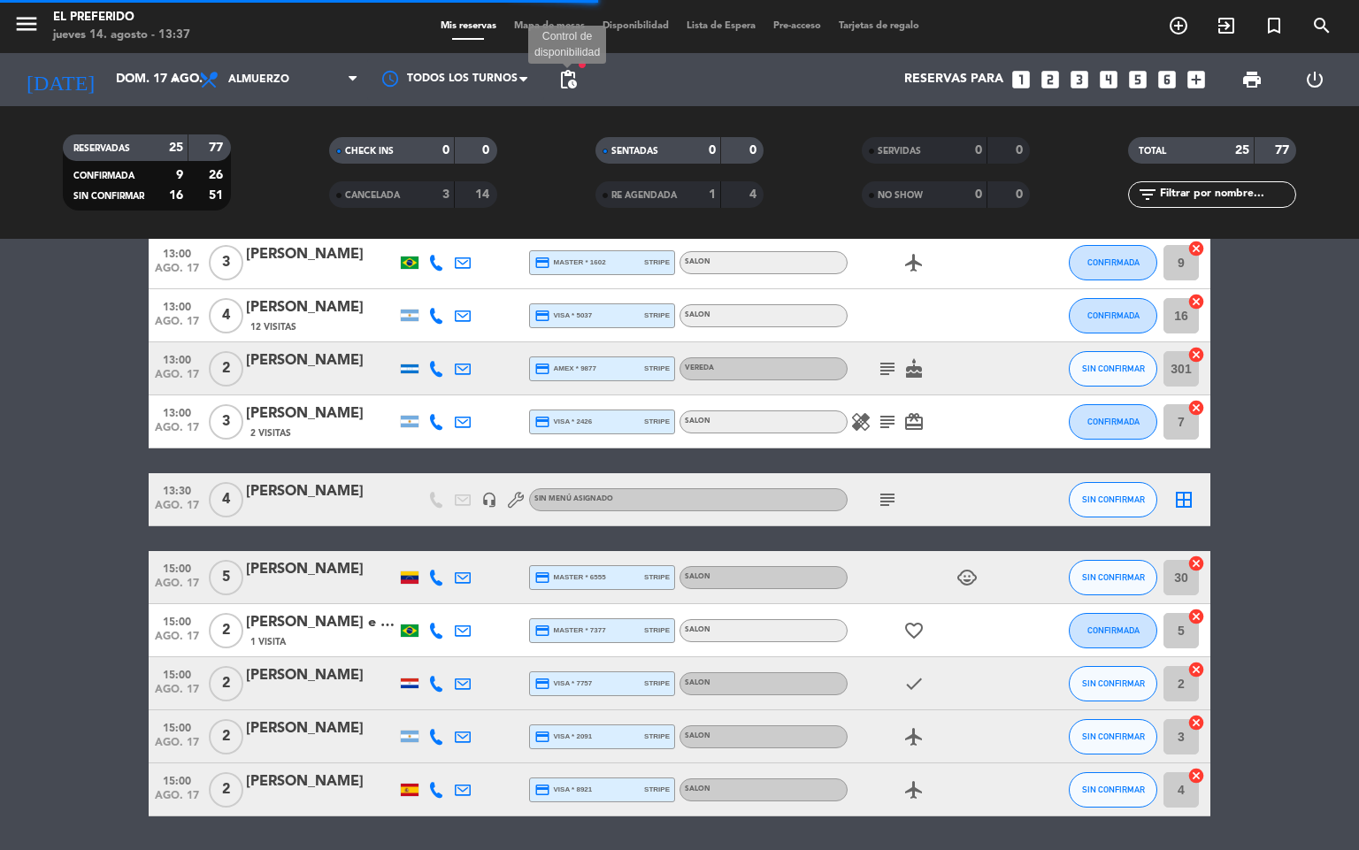
click at [577, 80] on span "pending_actions" at bounding box center [568, 79] width 21 height 21
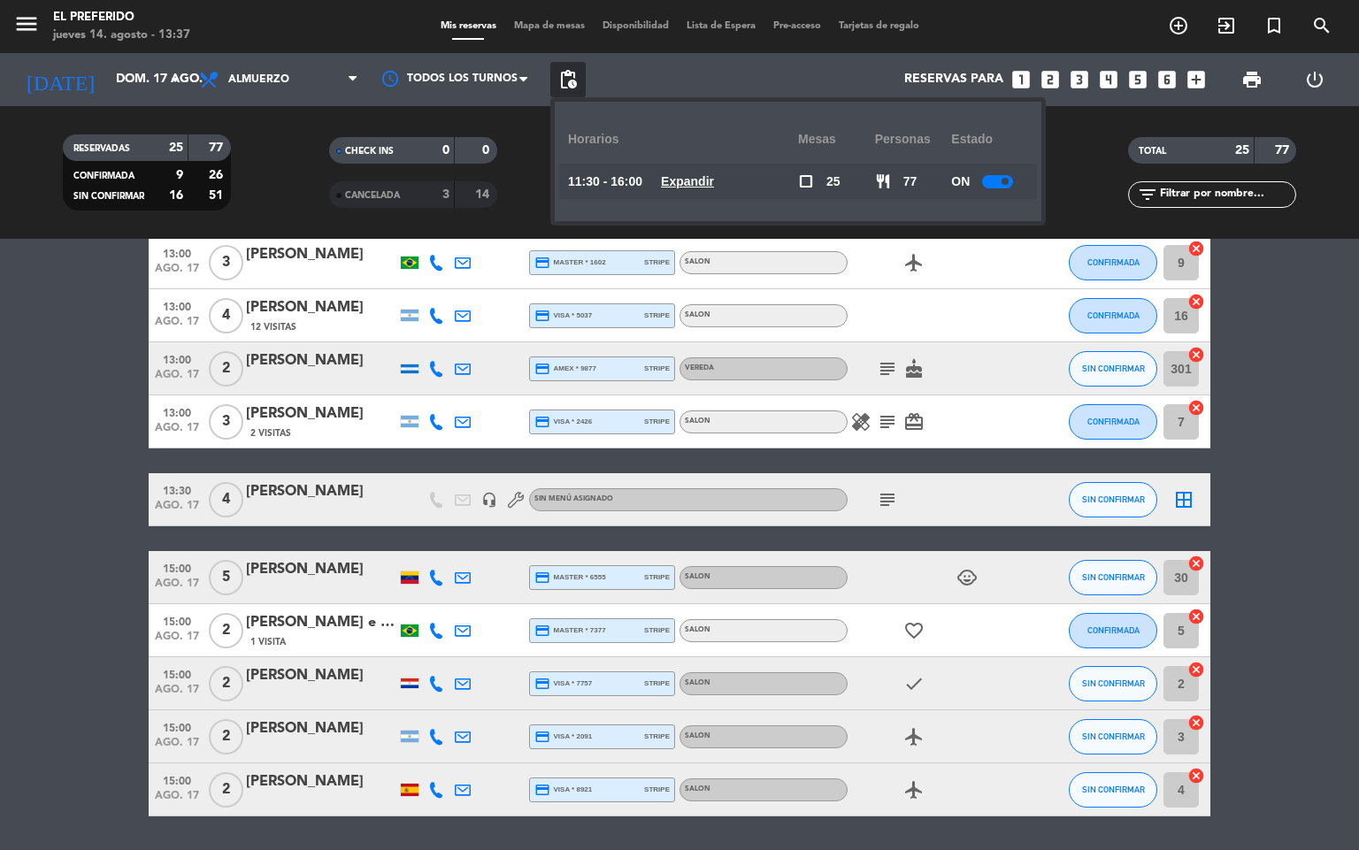
click at [691, 181] on u "Expandir" at bounding box center [687, 181] width 53 height 14
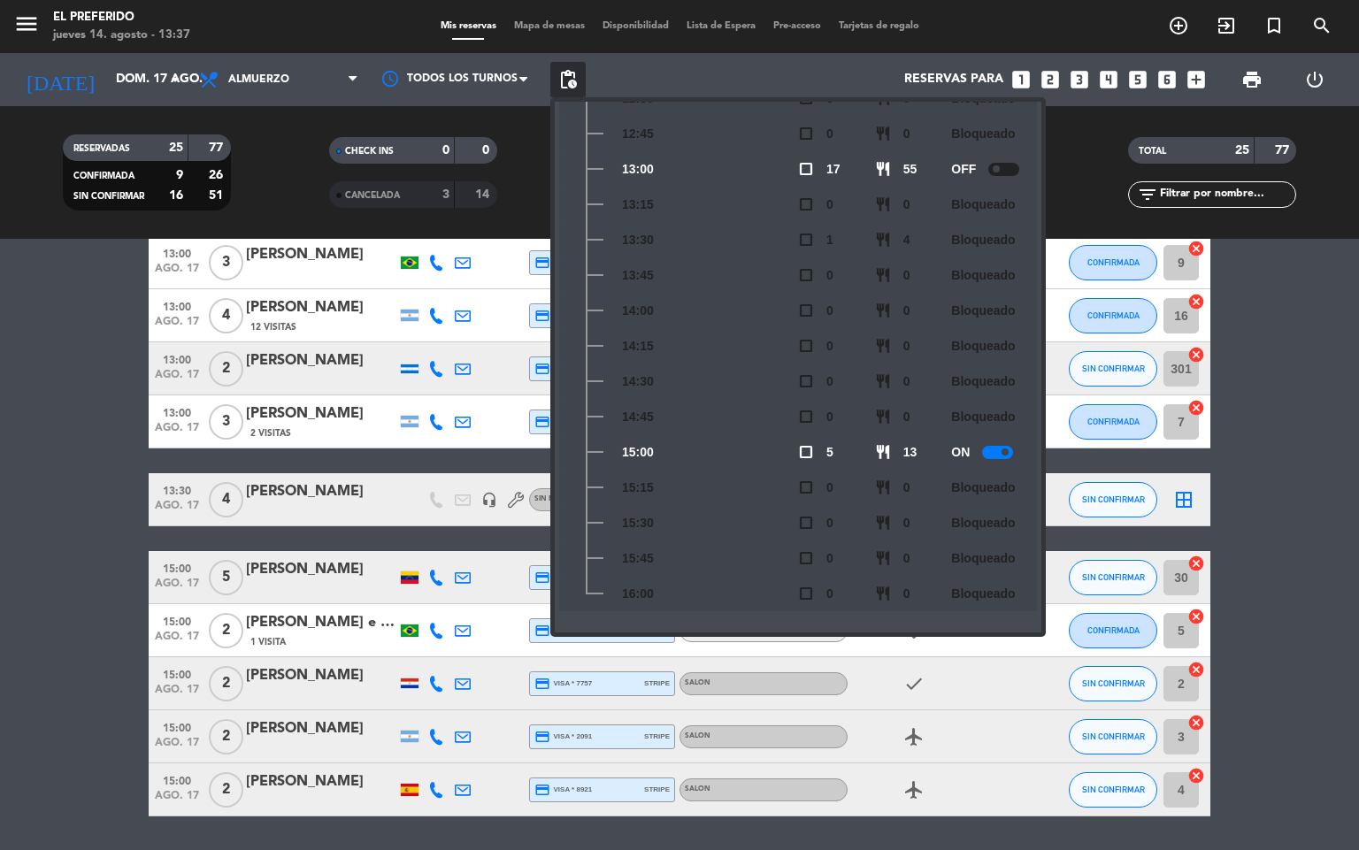
click at [0, 388] on bookings-row "11:30 ago. 17 2 [PERSON_NAME] credit_card visa * 3055 stripe SALON check SIN CO…" at bounding box center [679, 116] width 1359 height 1402
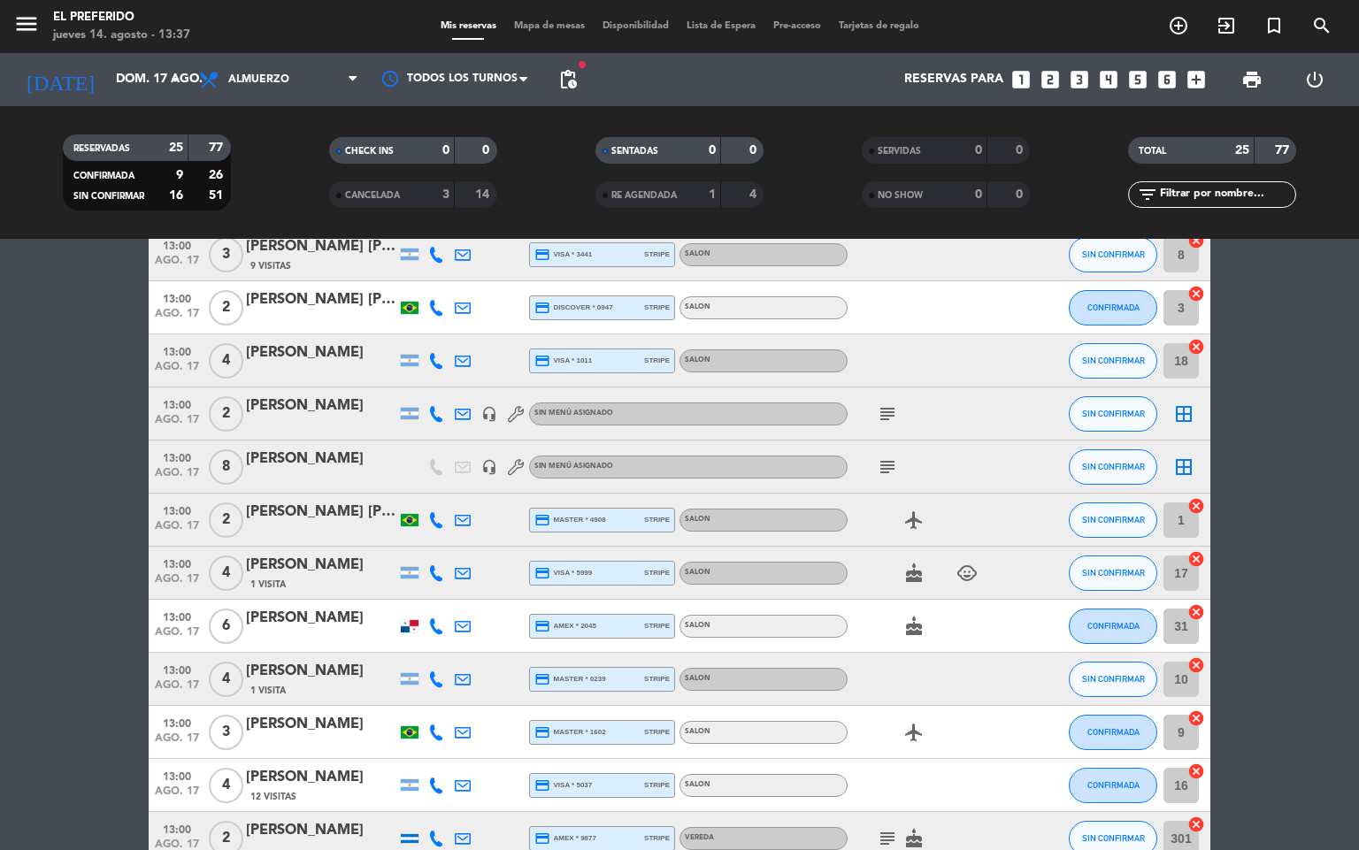
scroll to position [428, 0]
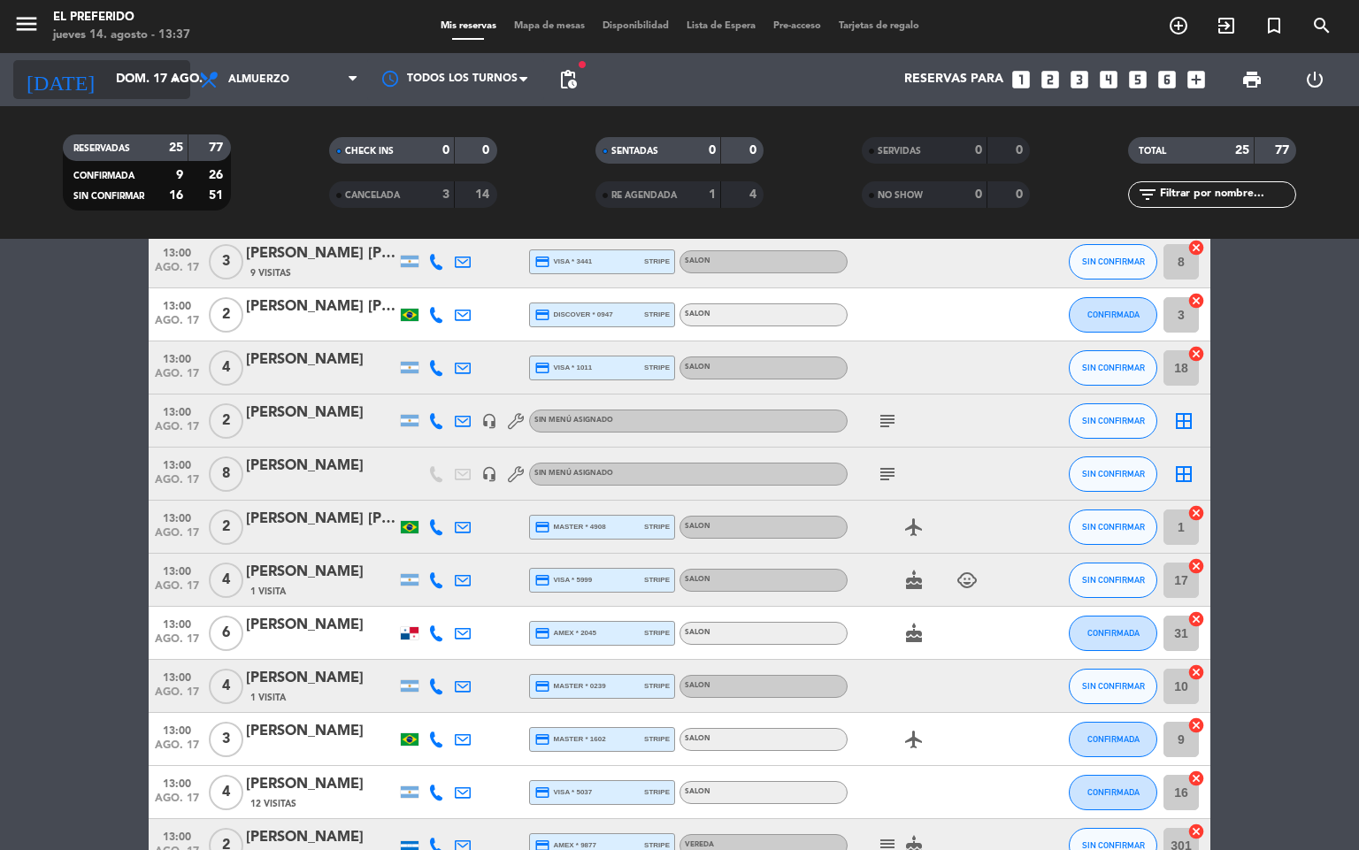
click at [131, 90] on input "dom. 17 ago." at bounding box center [191, 80] width 168 height 32
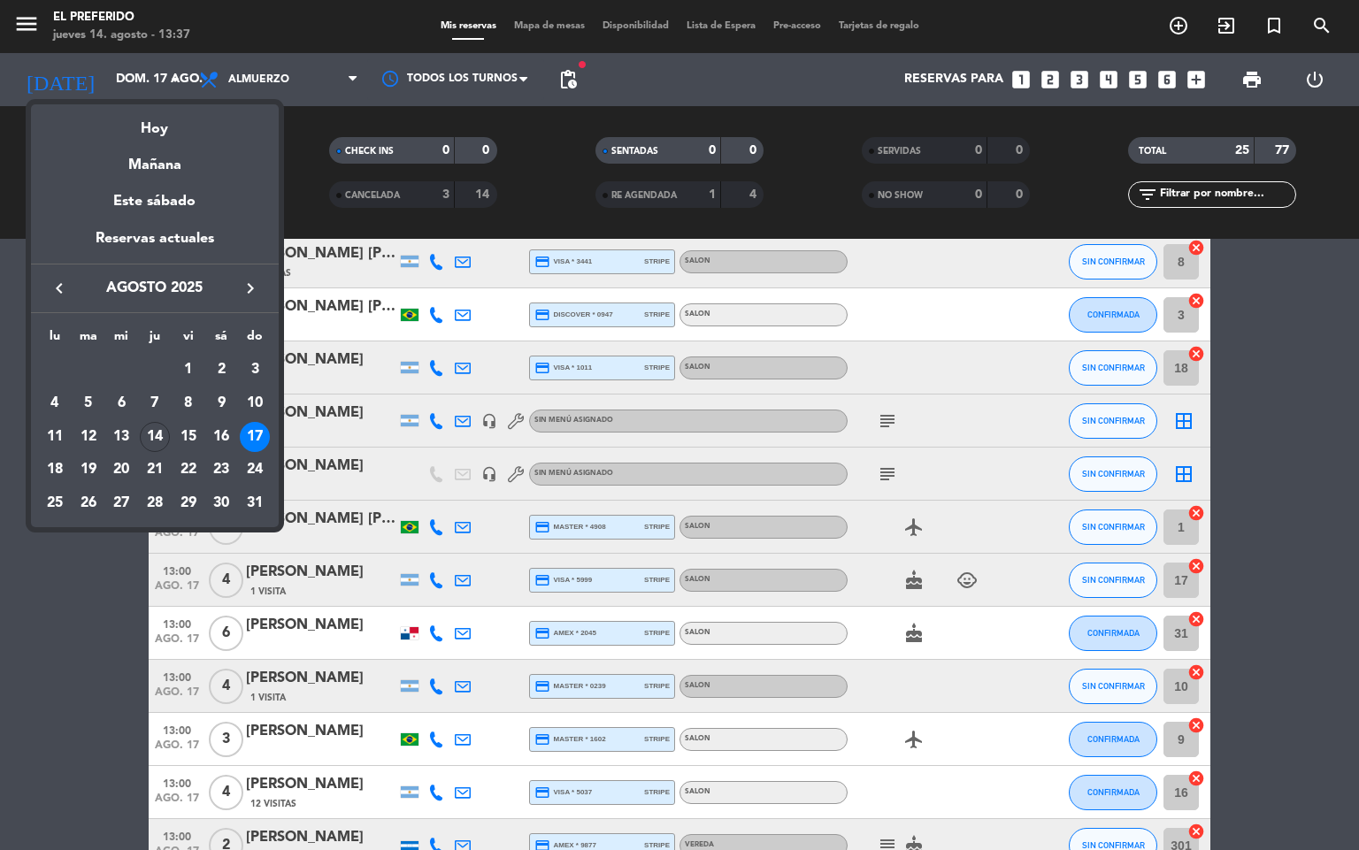
click at [115, 577] on div at bounding box center [679, 425] width 1359 height 850
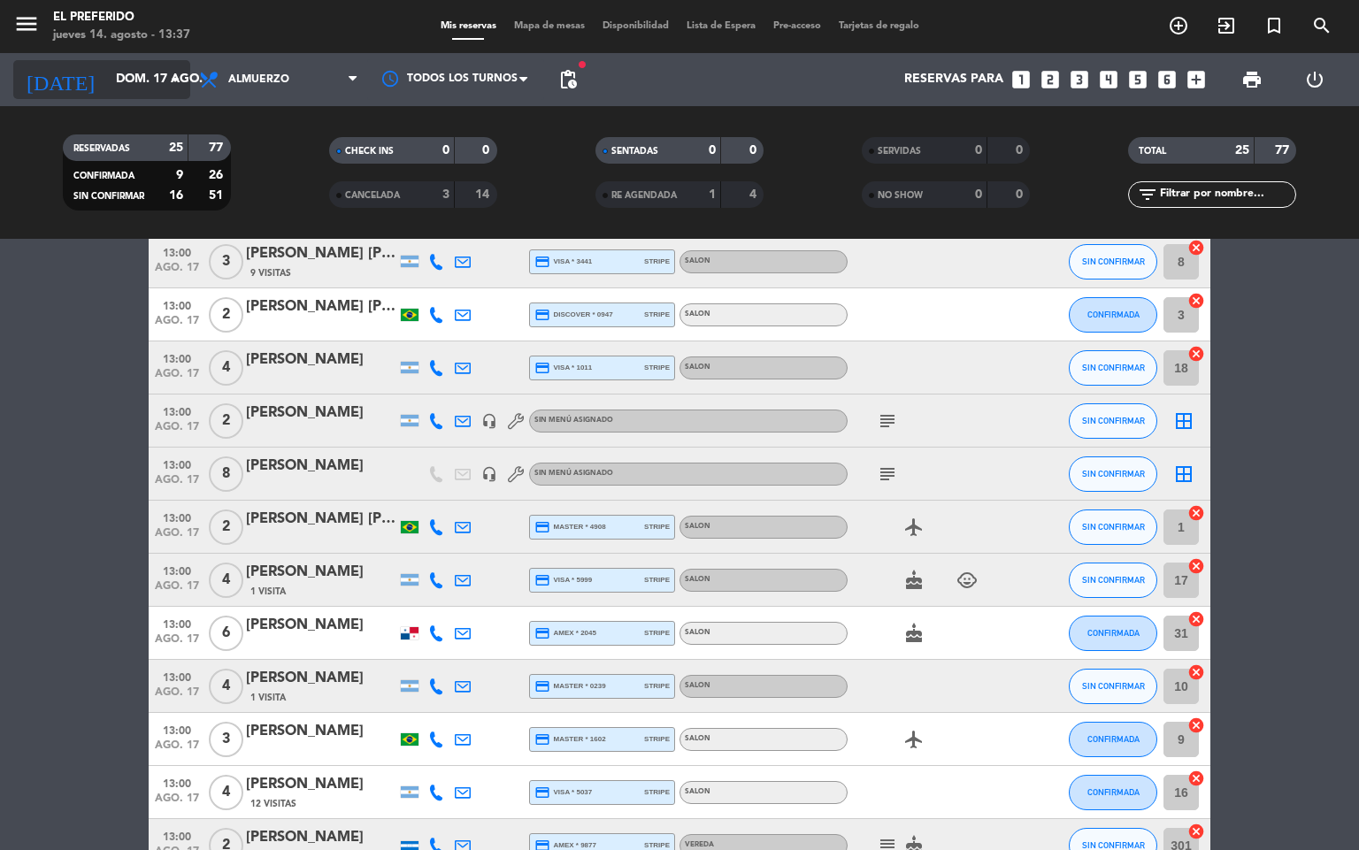
click at [107, 88] on input "dom. 17 ago." at bounding box center [191, 80] width 168 height 32
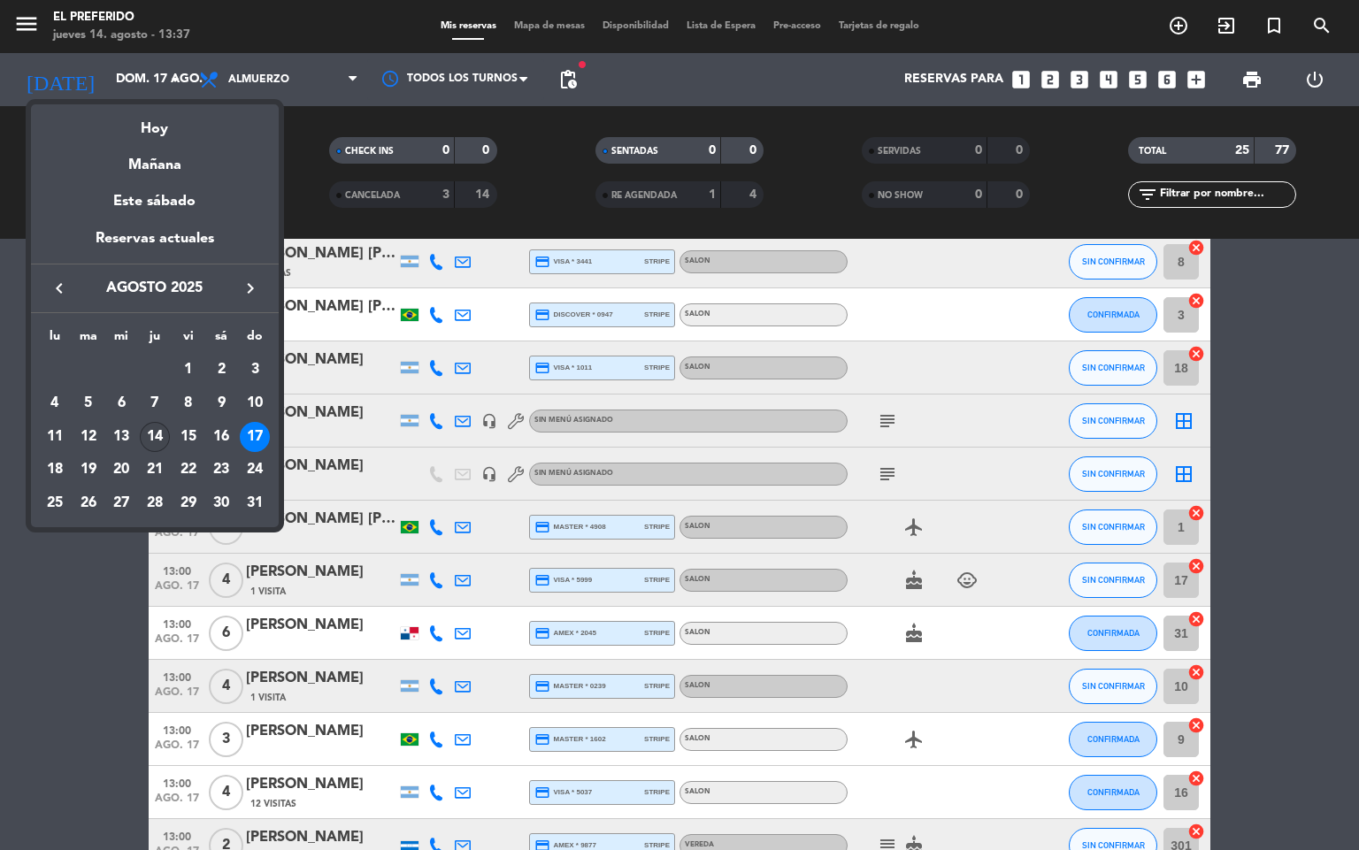
click at [160, 438] on div "14" at bounding box center [155, 437] width 30 height 30
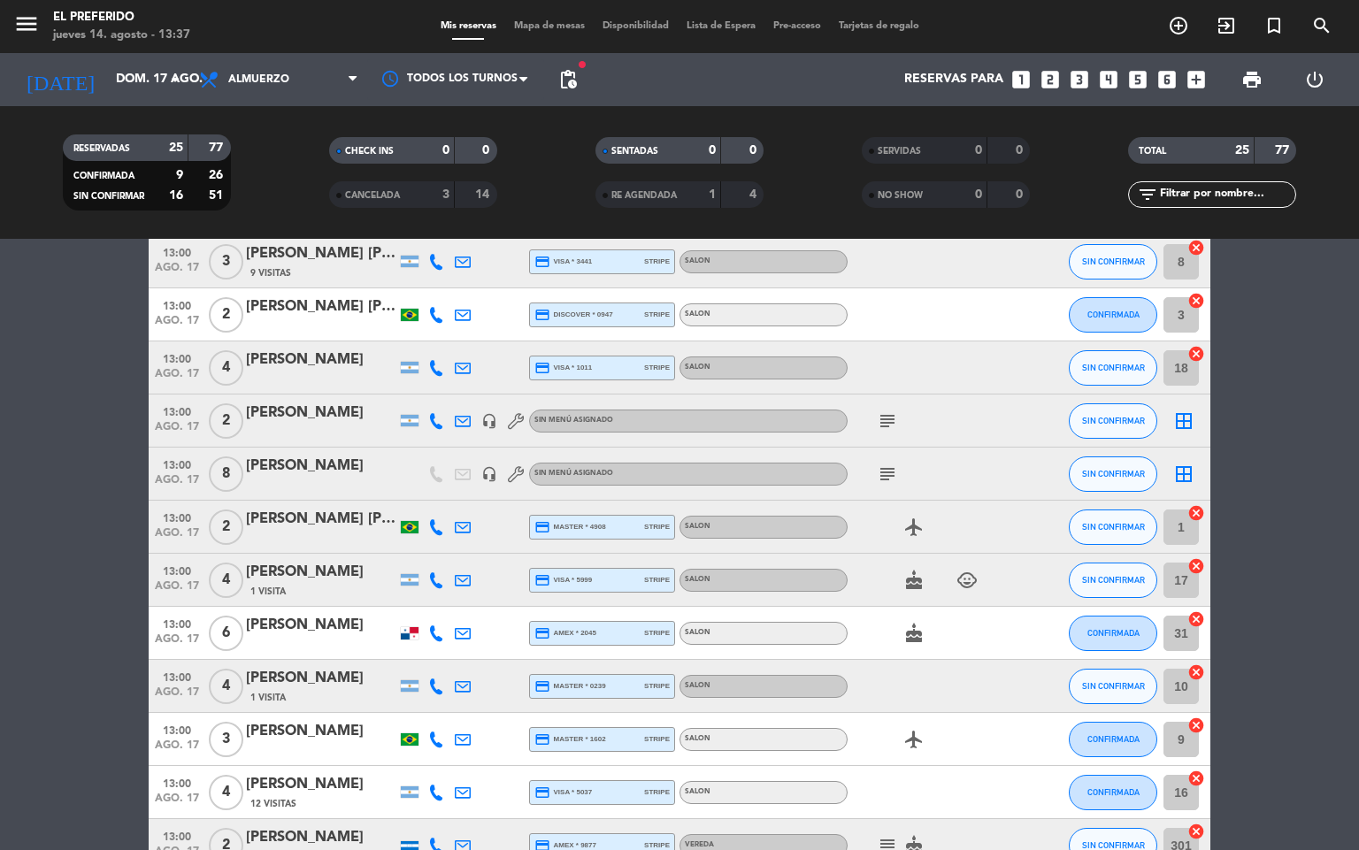
type input "jue. 14 ago."
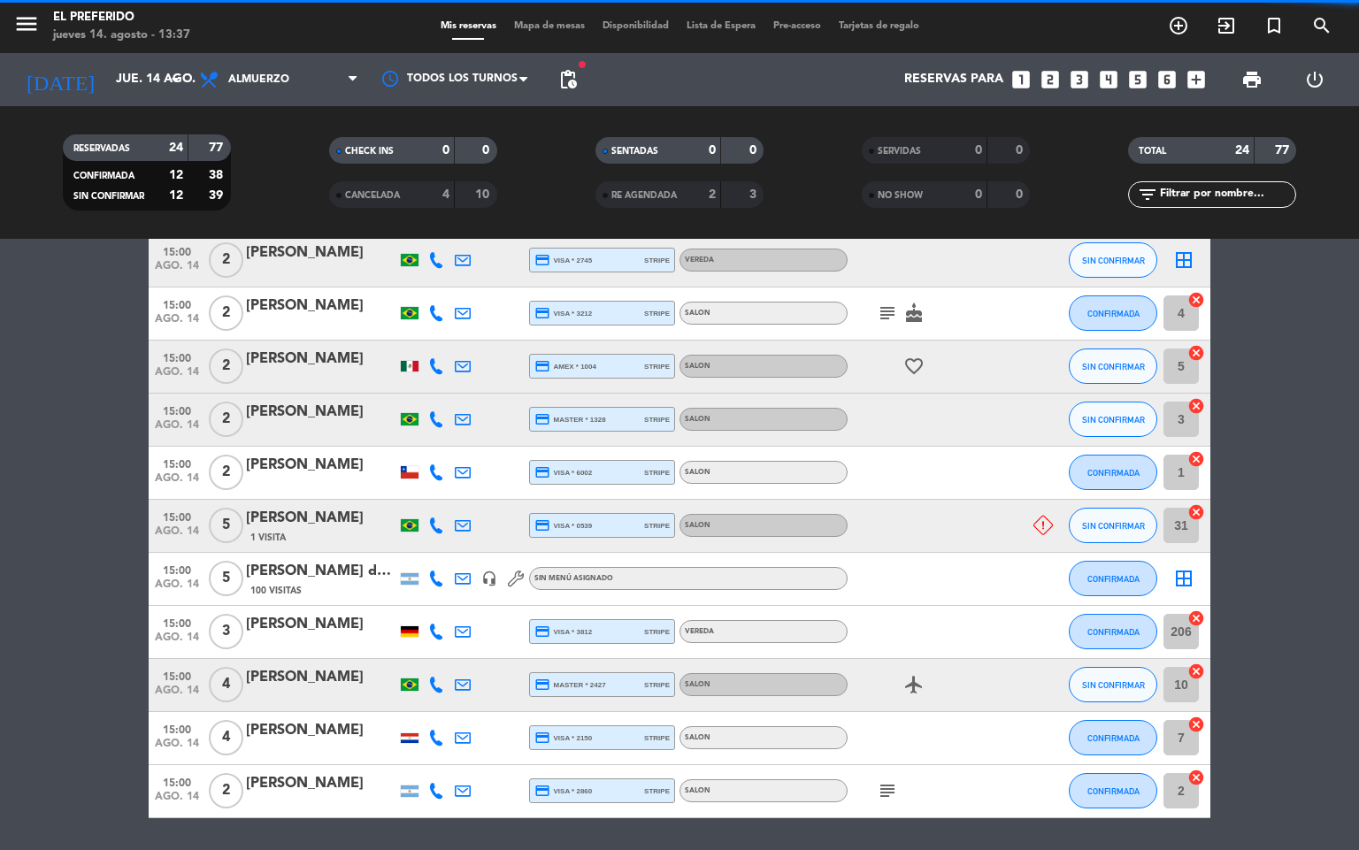
scroll to position [975, 0]
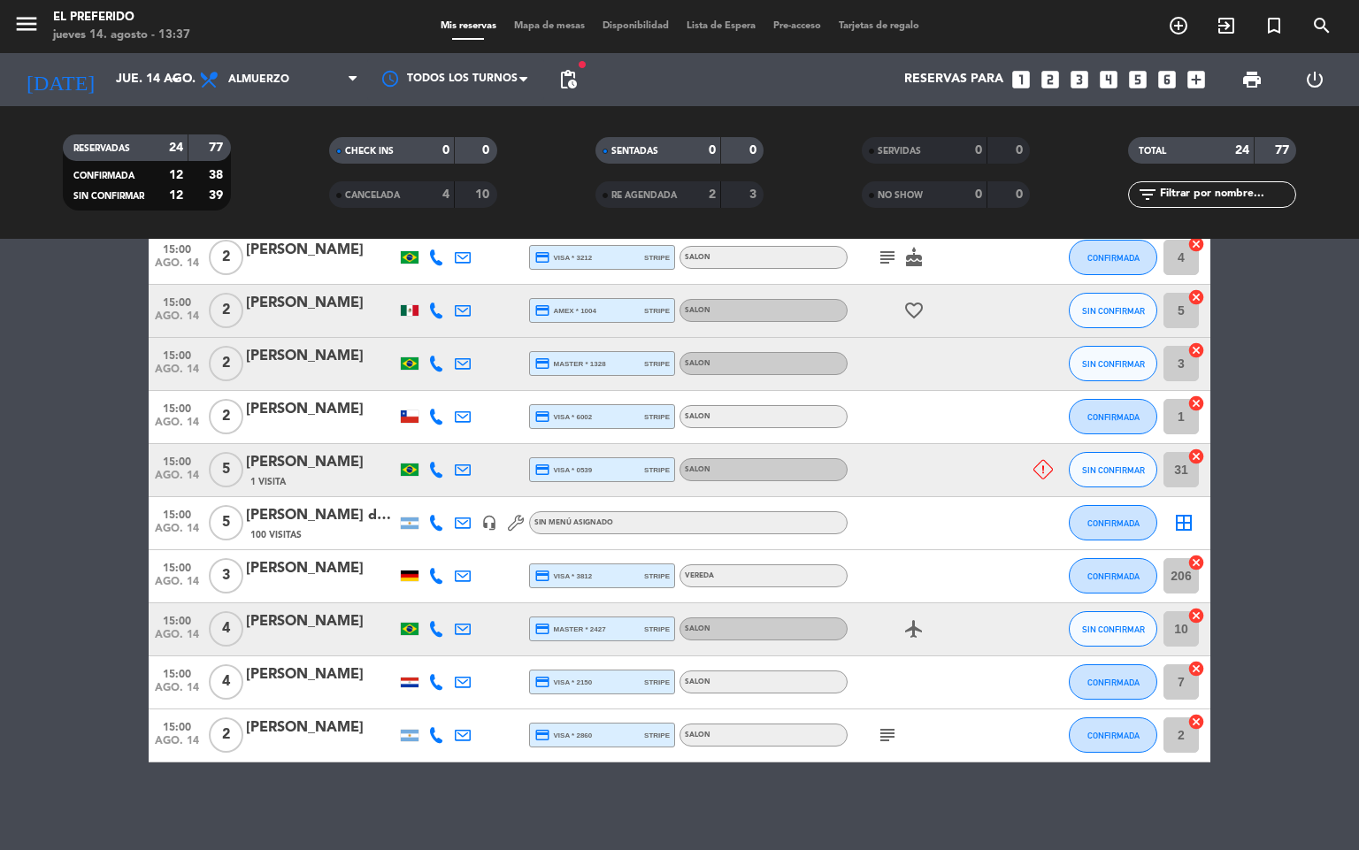
click at [282, 457] on div "[PERSON_NAME]" at bounding box center [321, 462] width 150 height 23
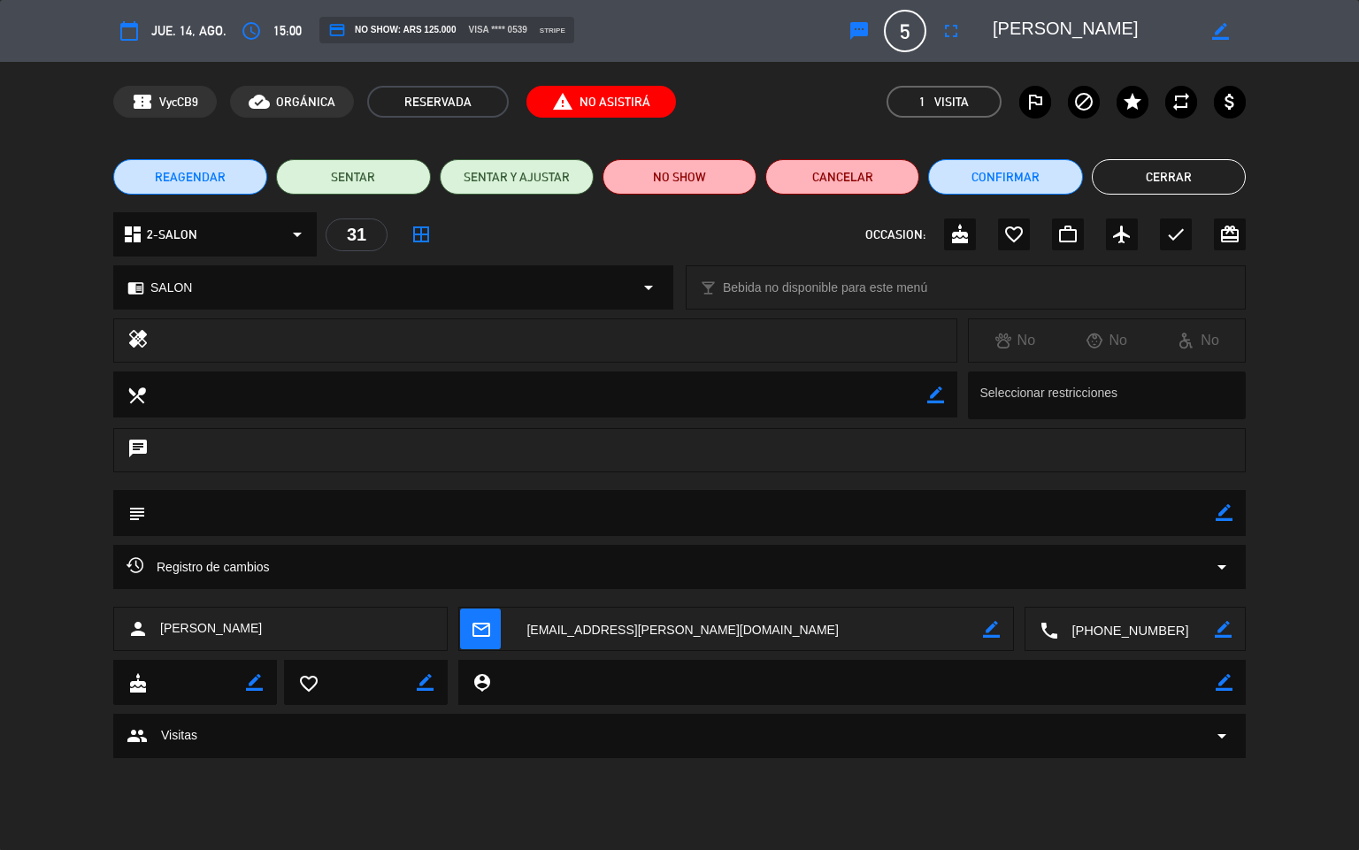
click at [1136, 179] on button "Cerrar" at bounding box center [1169, 176] width 154 height 35
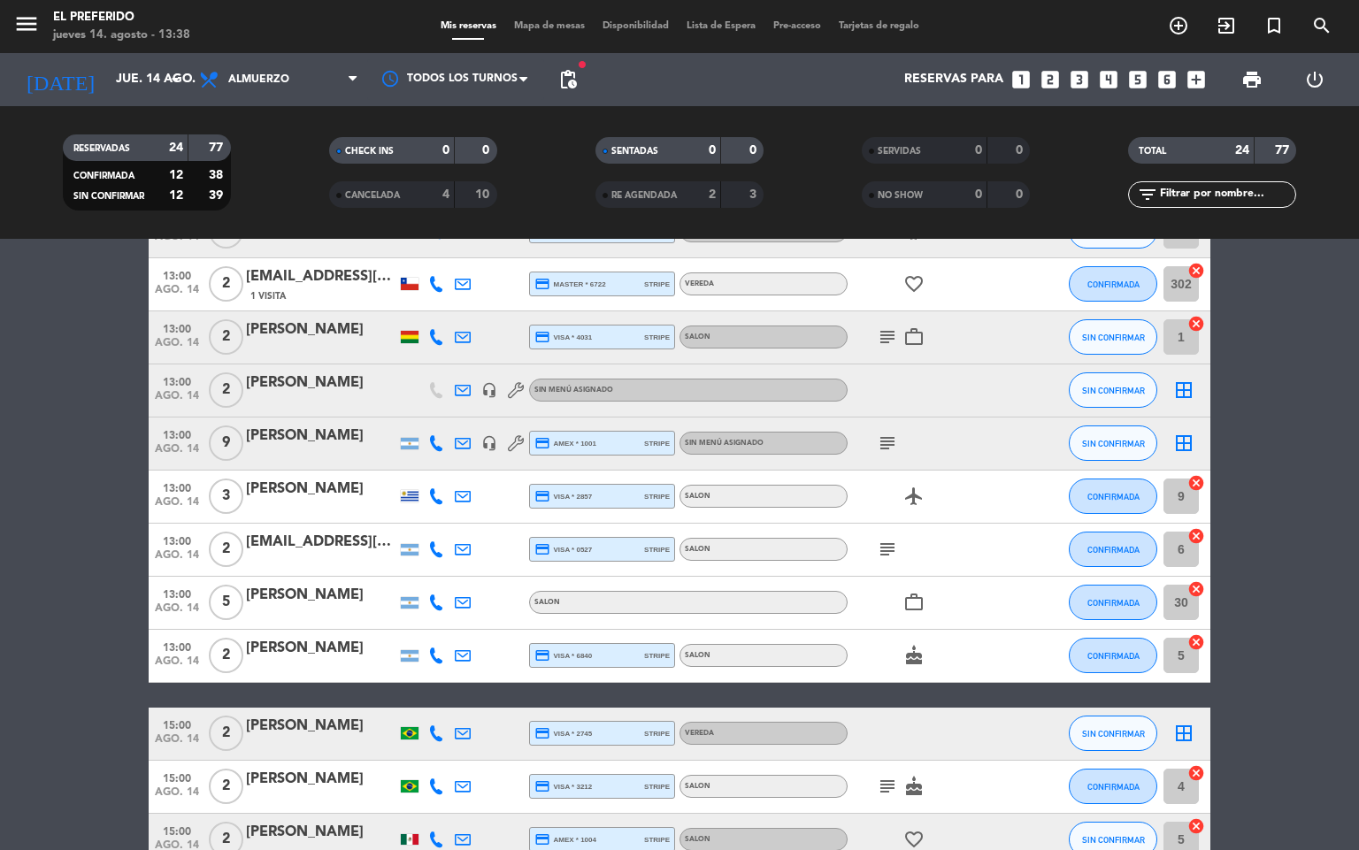
scroll to position [444, 0]
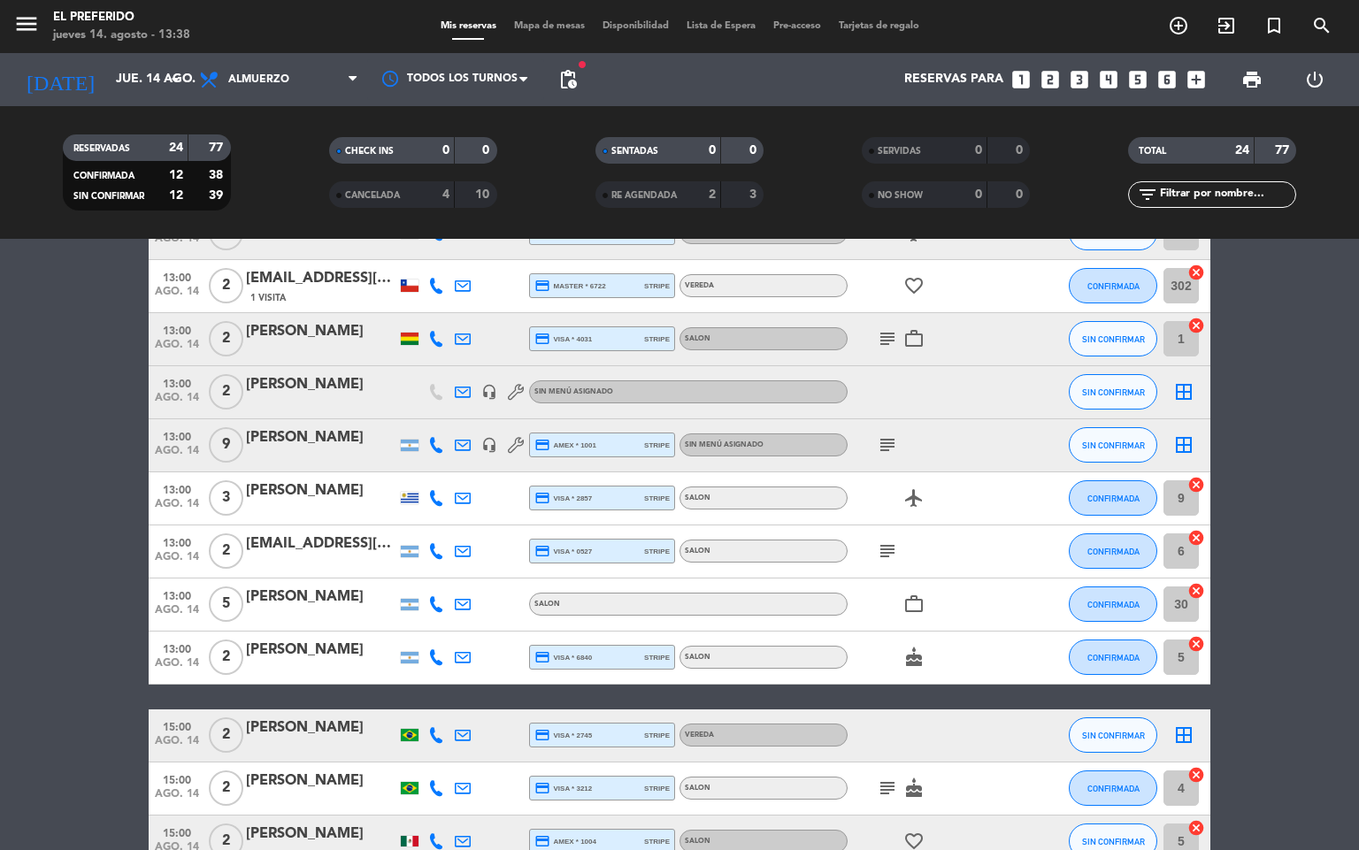
click at [1235, 407] on bookings-row "11:30 ago. 14 4 [PERSON_NAME] 1 Visita headset_mic Sin menú asignado SIN CONFIR…" at bounding box center [679, 619] width 1359 height 1349
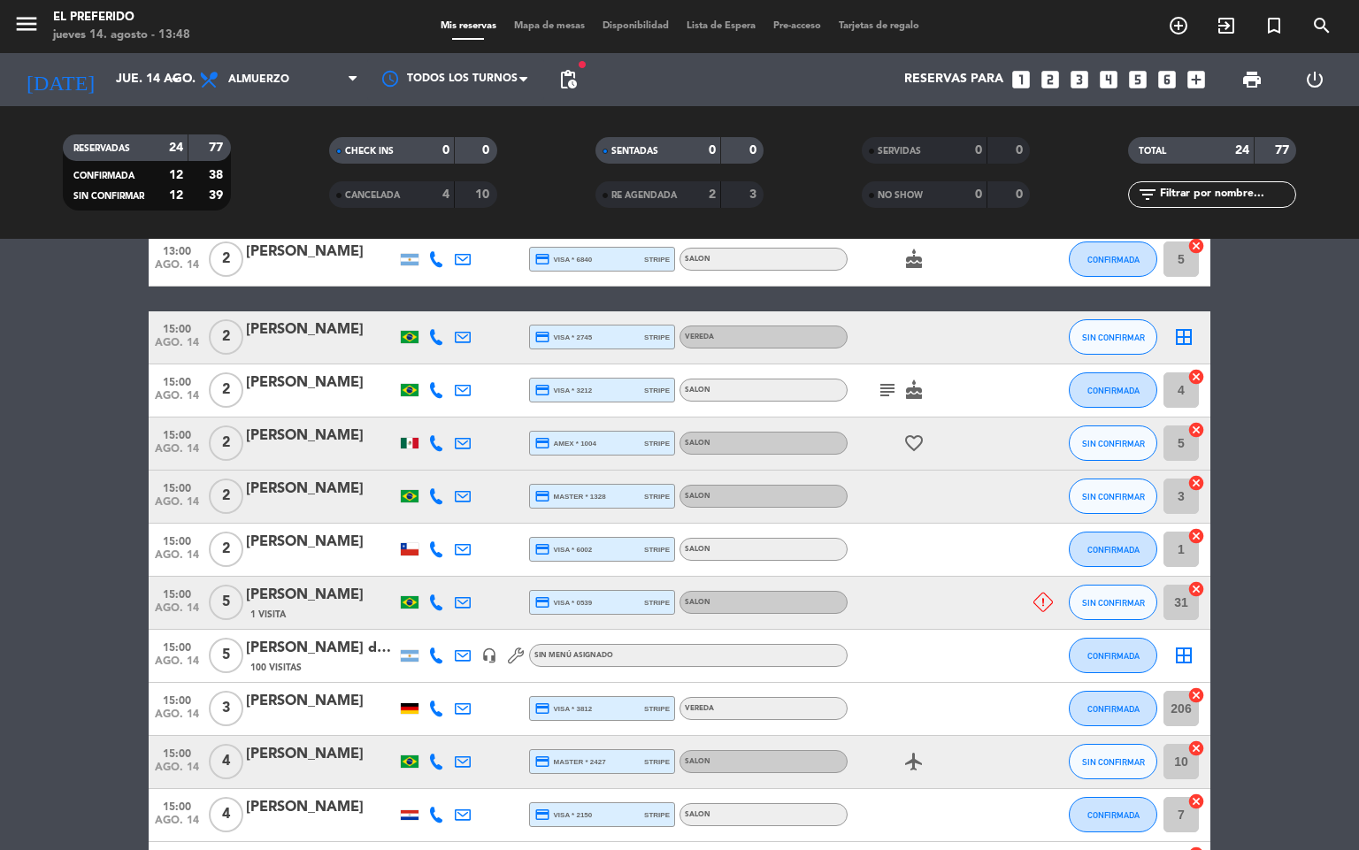
scroll to position [975, 0]
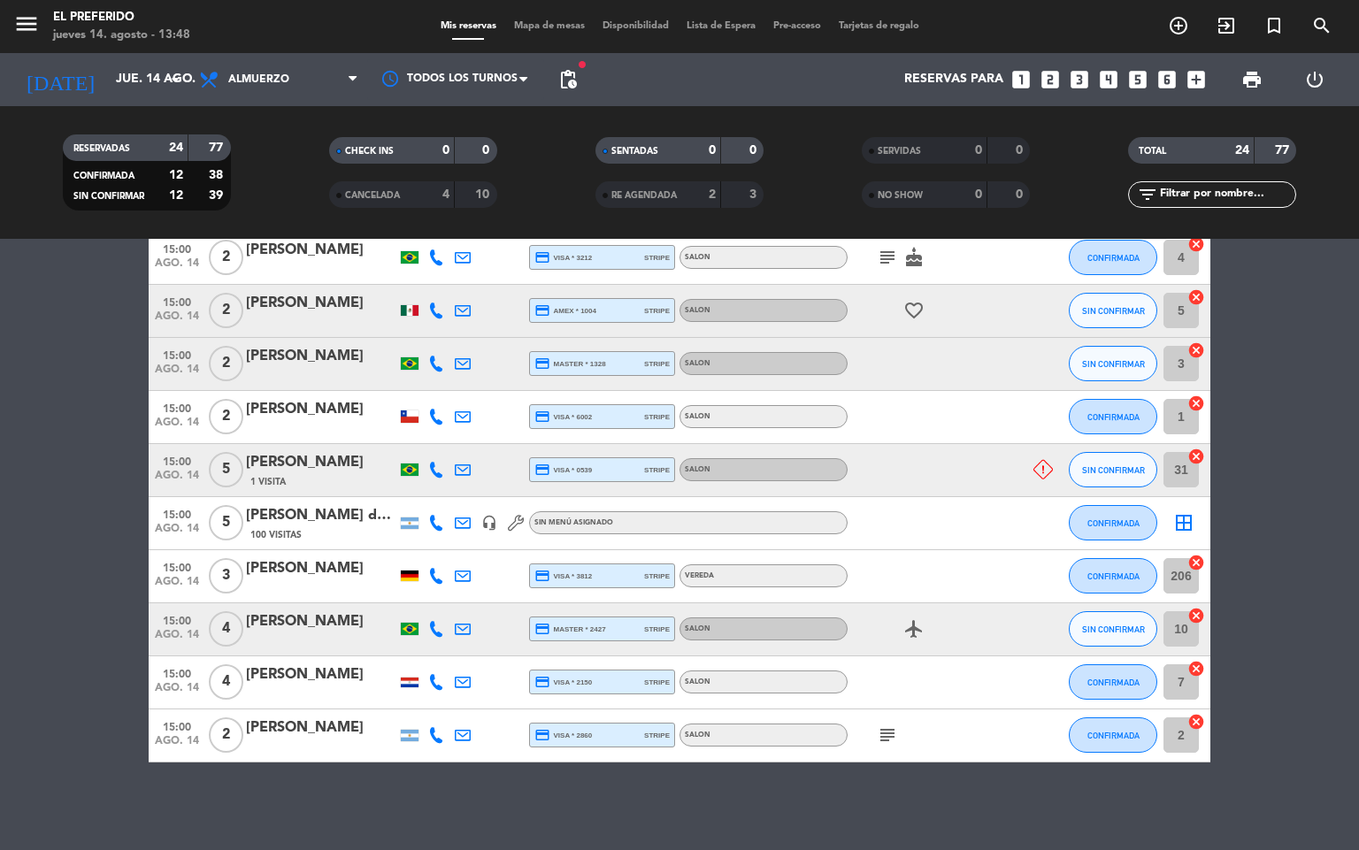
click at [880, 725] on icon "subject" at bounding box center [887, 735] width 21 height 21
click at [1044, 471] on icon at bounding box center [1043, 469] width 19 height 19
click at [268, 86] on span "Almuerzo" at bounding box center [278, 79] width 177 height 39
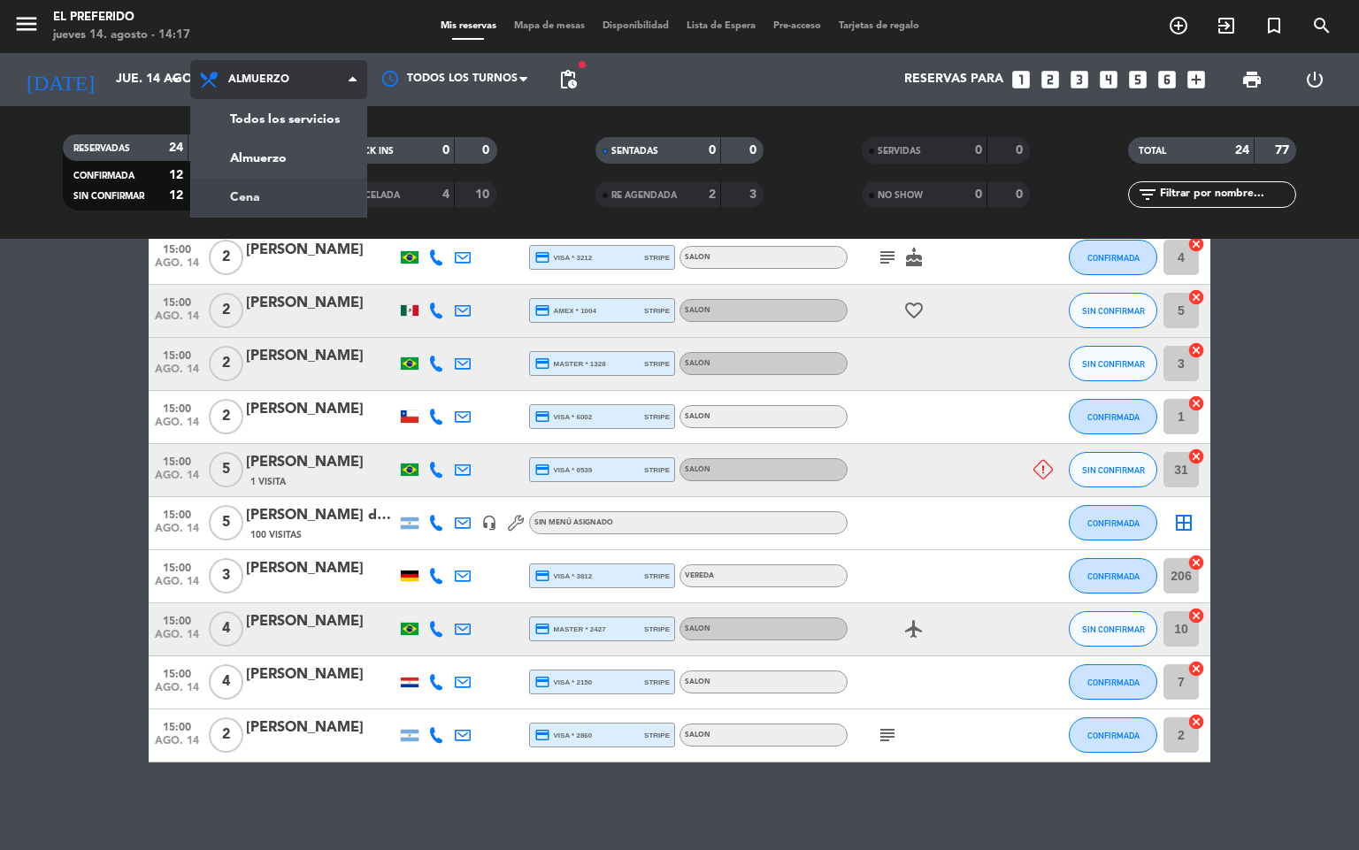
click at [311, 184] on div "menu El Preferido jueves 14. agosto - 14:17 Mis reservas Mapa de mesas Disponib…" at bounding box center [679, 119] width 1359 height 239
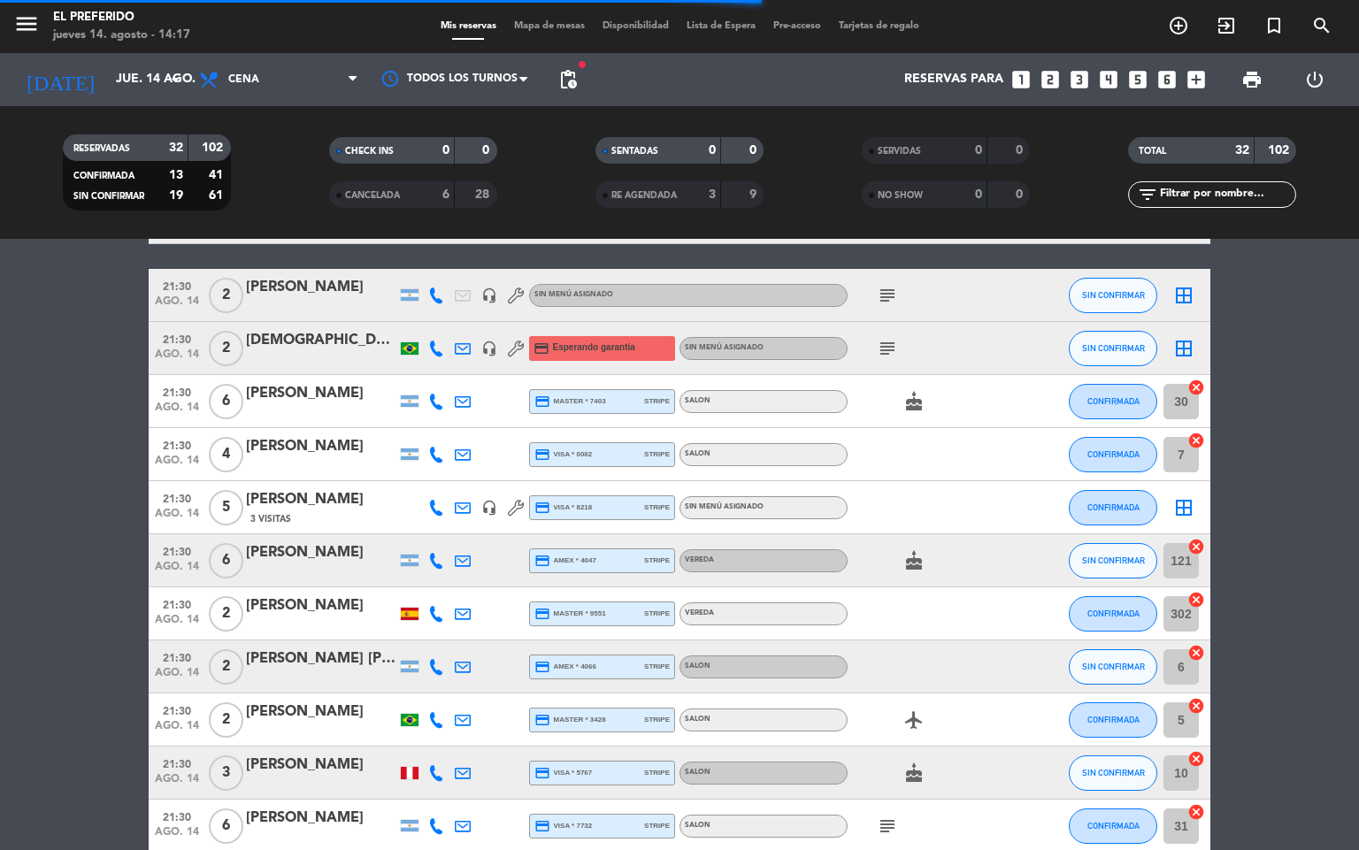
scroll to position [905, 0]
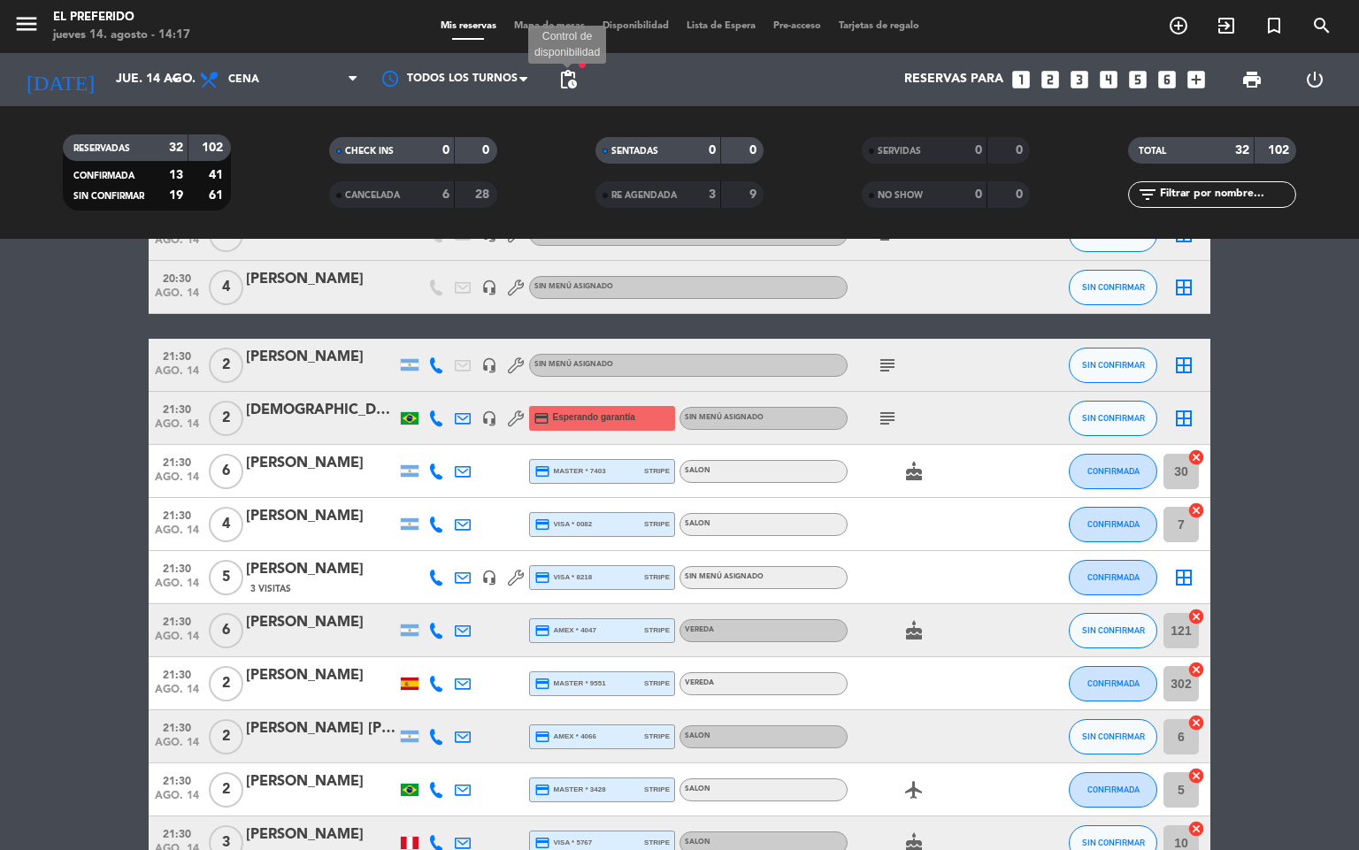
click at [566, 86] on span "pending_actions" at bounding box center [568, 79] width 21 height 21
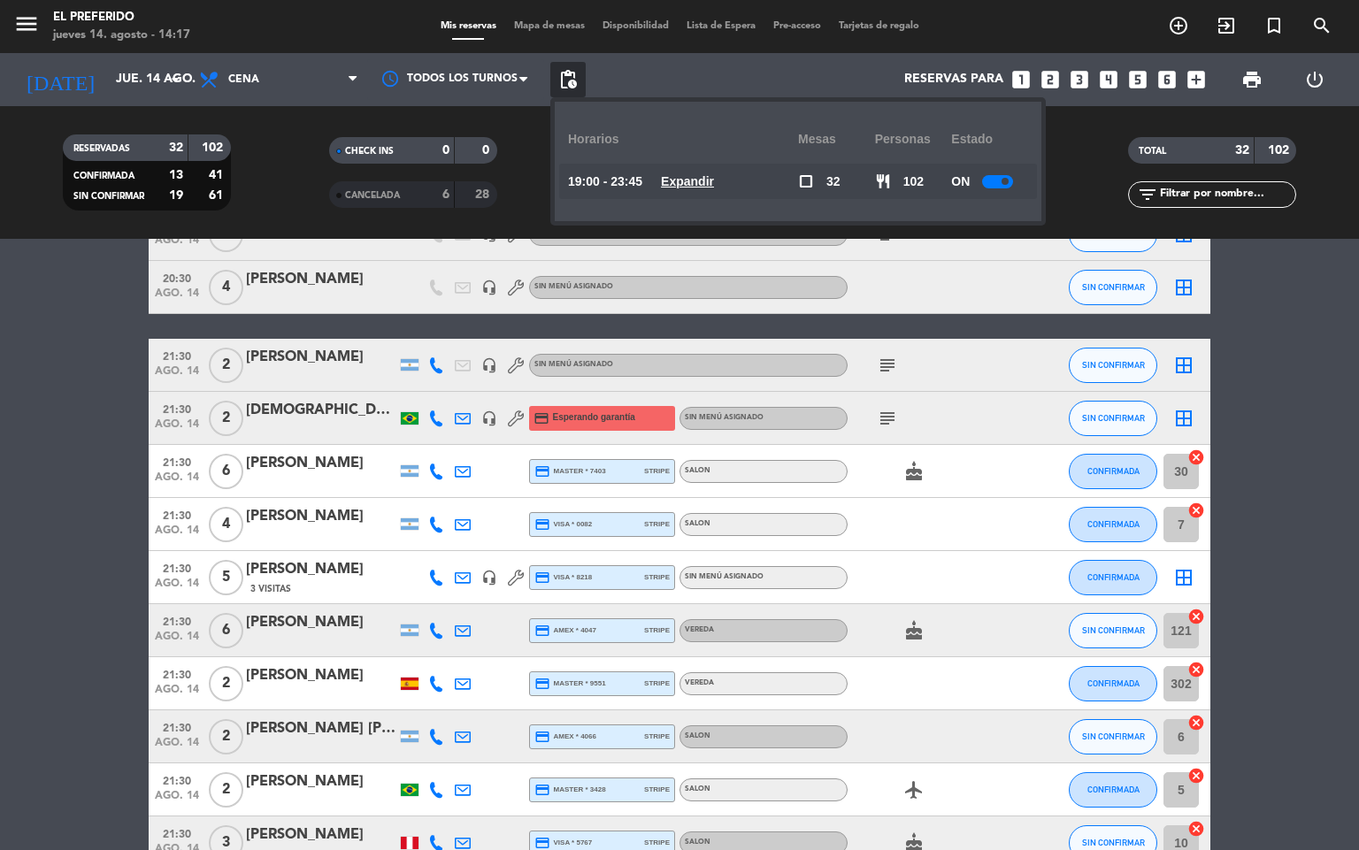
click at [691, 183] on u "Expandir" at bounding box center [687, 181] width 53 height 14
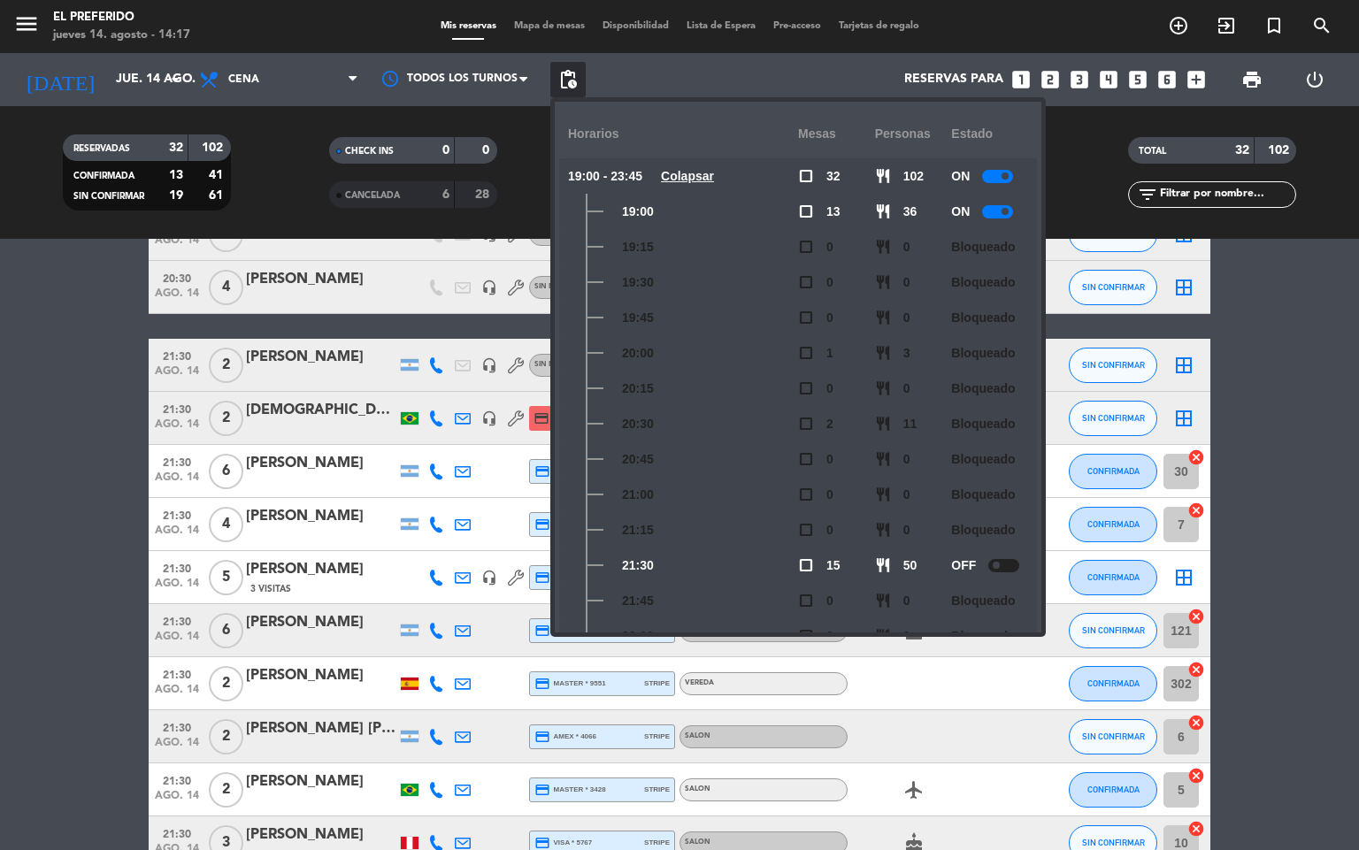
scroll to position [0, 0]
click at [138, 521] on bookings-row "19:00 ago. 14 2 Aggy Gal credit_card master * 8421 stripe SALON healing favorit…" at bounding box center [679, 314] width 1359 height 1798
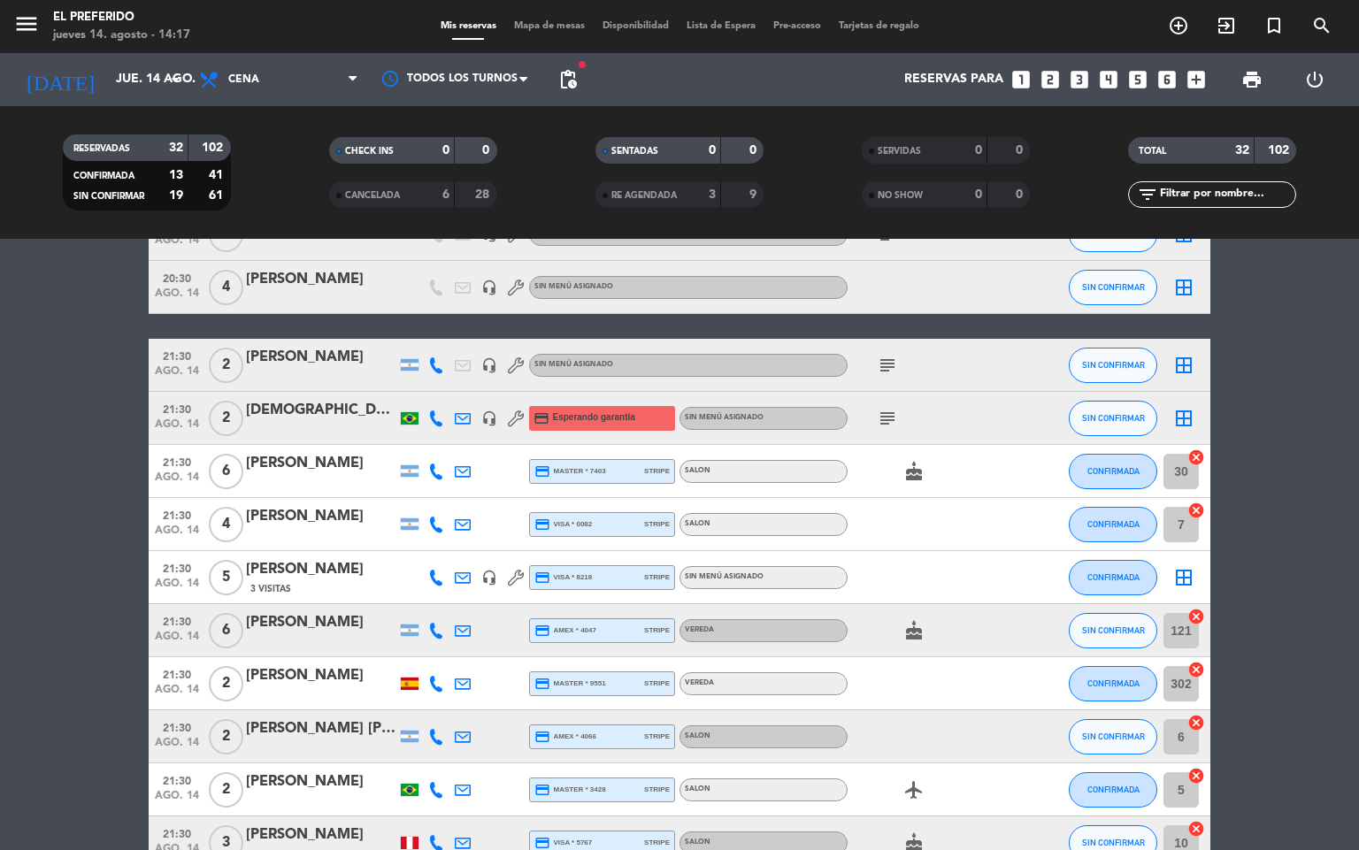
click at [1088, 70] on icon "looks_3" at bounding box center [1079, 79] width 23 height 23
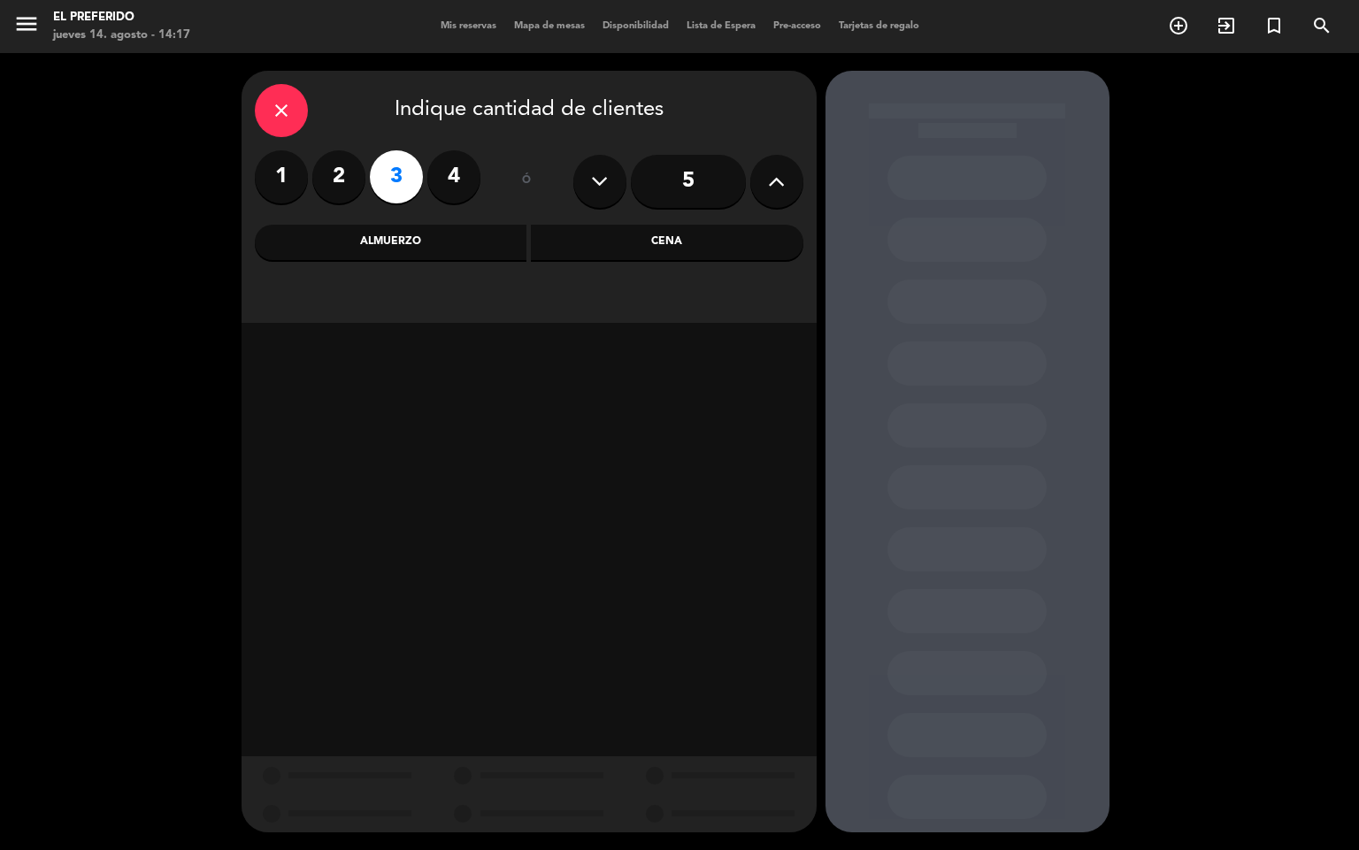
click at [698, 250] on div "Cena" at bounding box center [667, 242] width 273 height 35
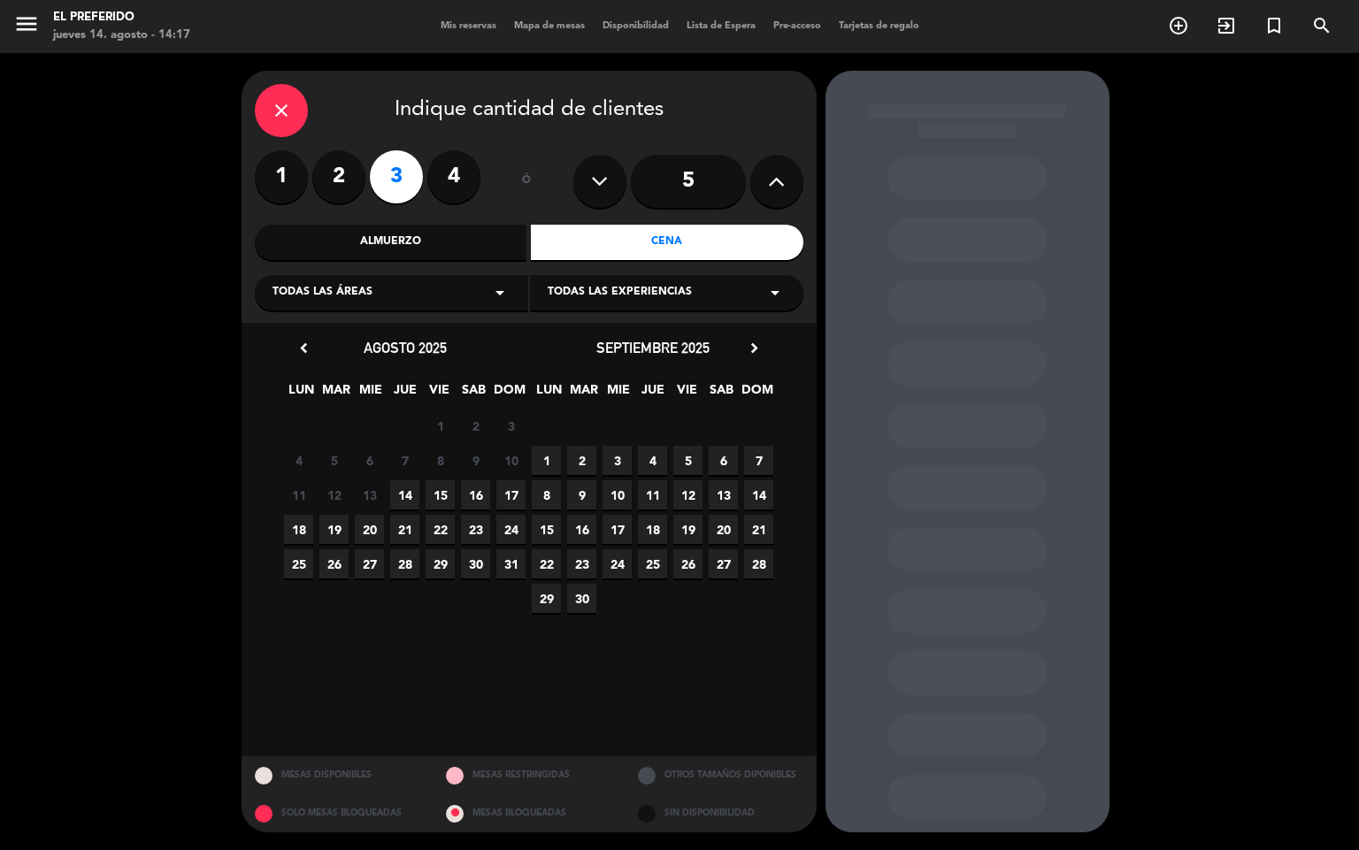
click at [406, 502] on span "14" at bounding box center [404, 495] width 29 height 29
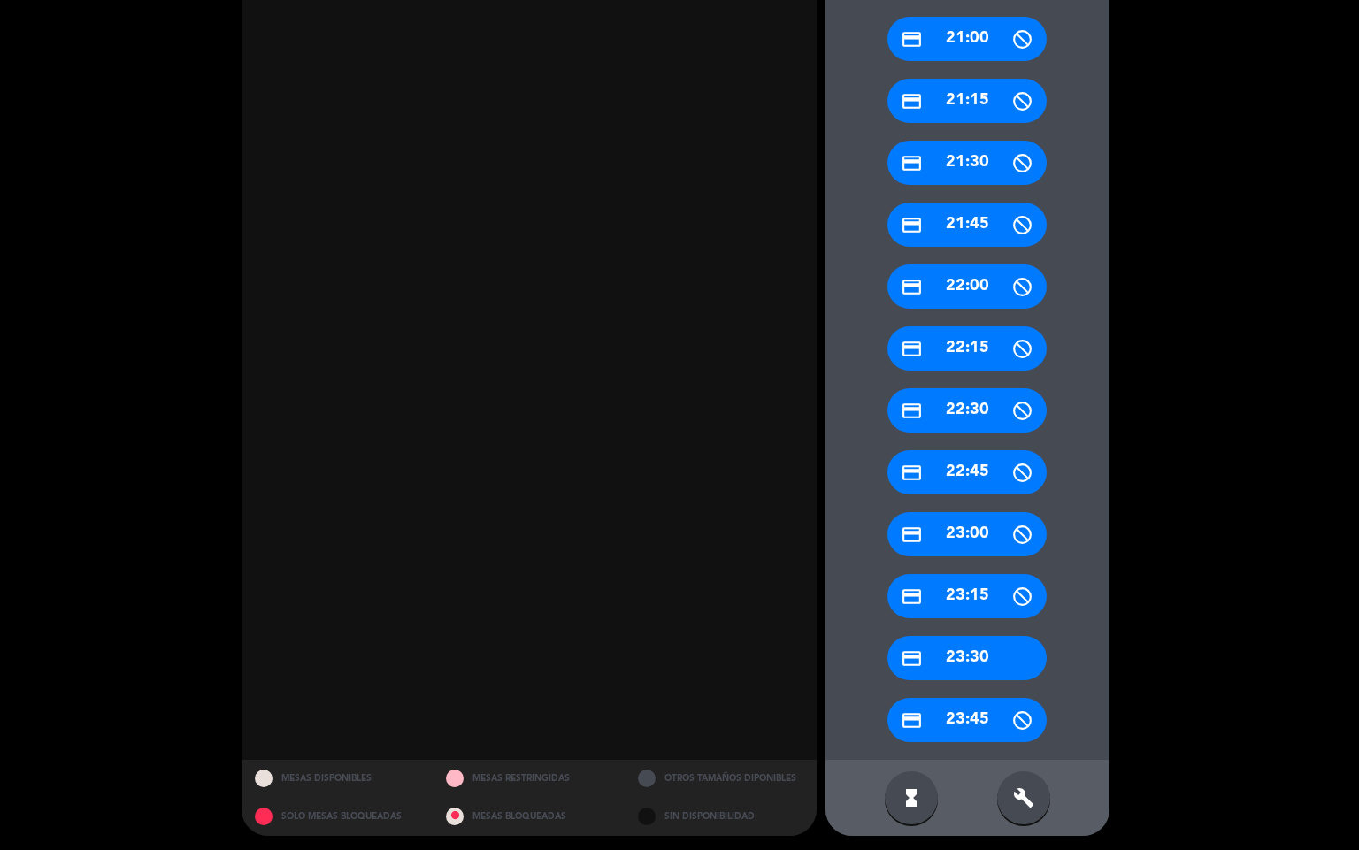
scroll to position [666, 0]
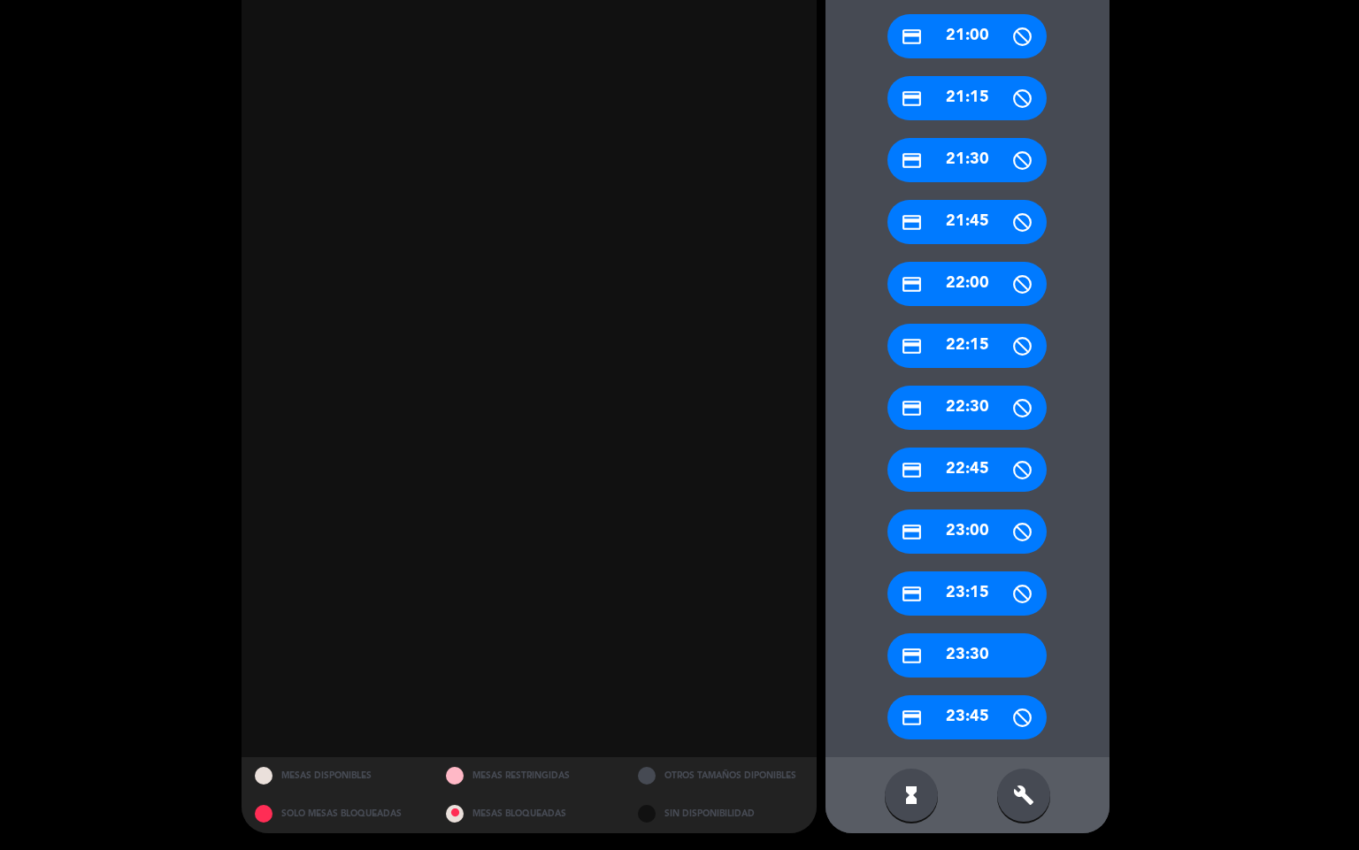
click at [1022, 789] on icon "build" at bounding box center [1023, 795] width 21 height 21
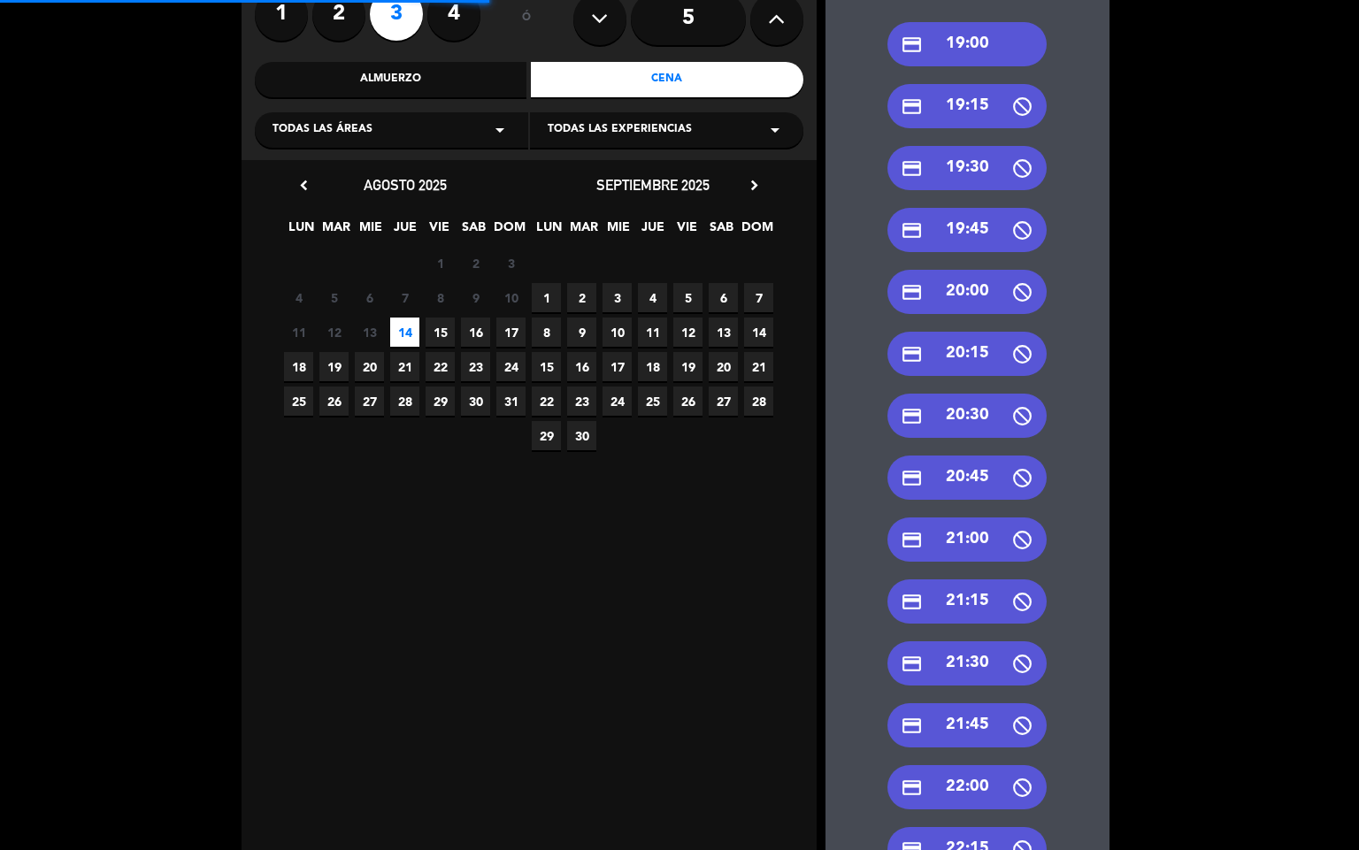
scroll to position [135, 0]
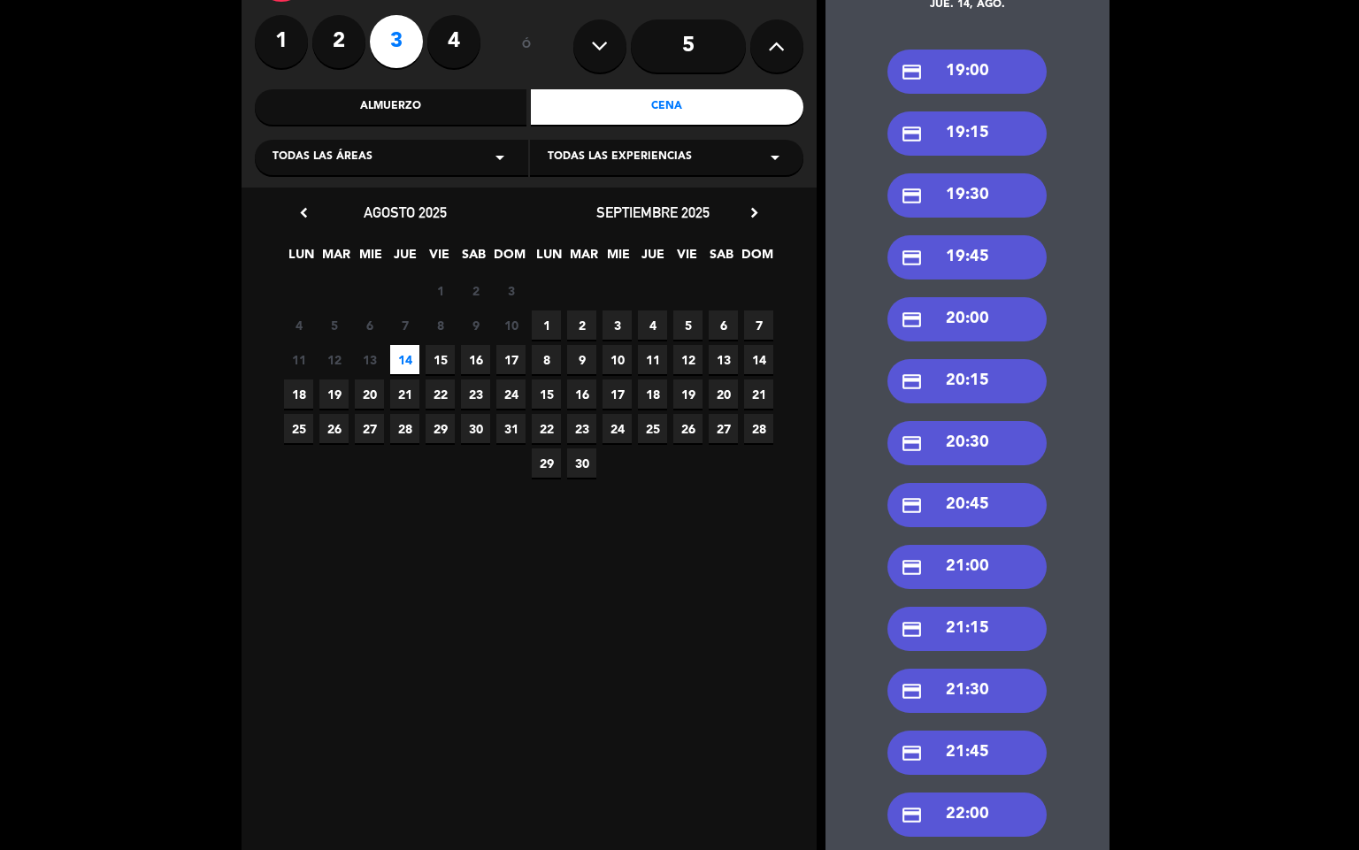
click at [954, 577] on div "credit_card 21:00" at bounding box center [967, 567] width 159 height 44
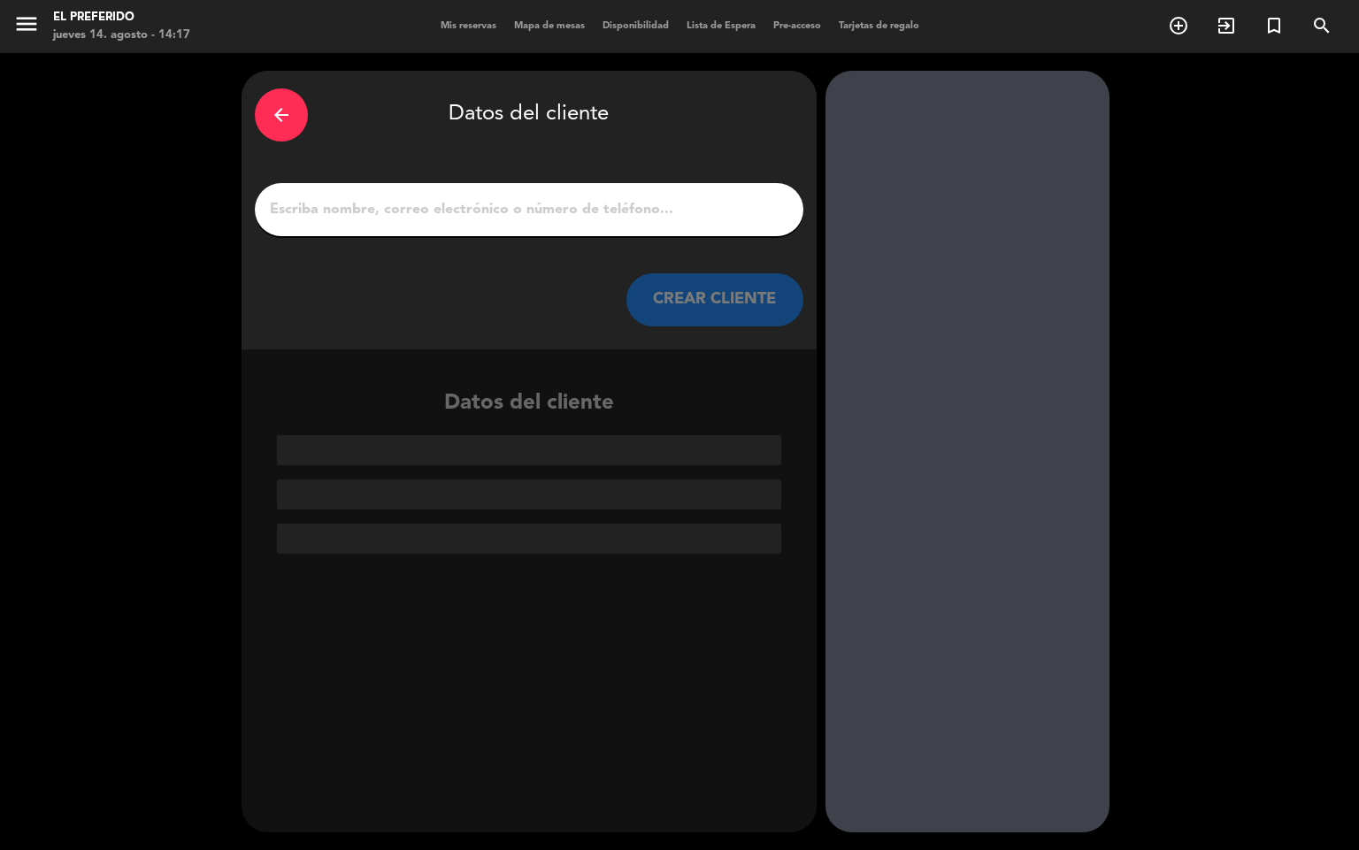
click at [457, 212] on input "1" at bounding box center [529, 209] width 522 height 25
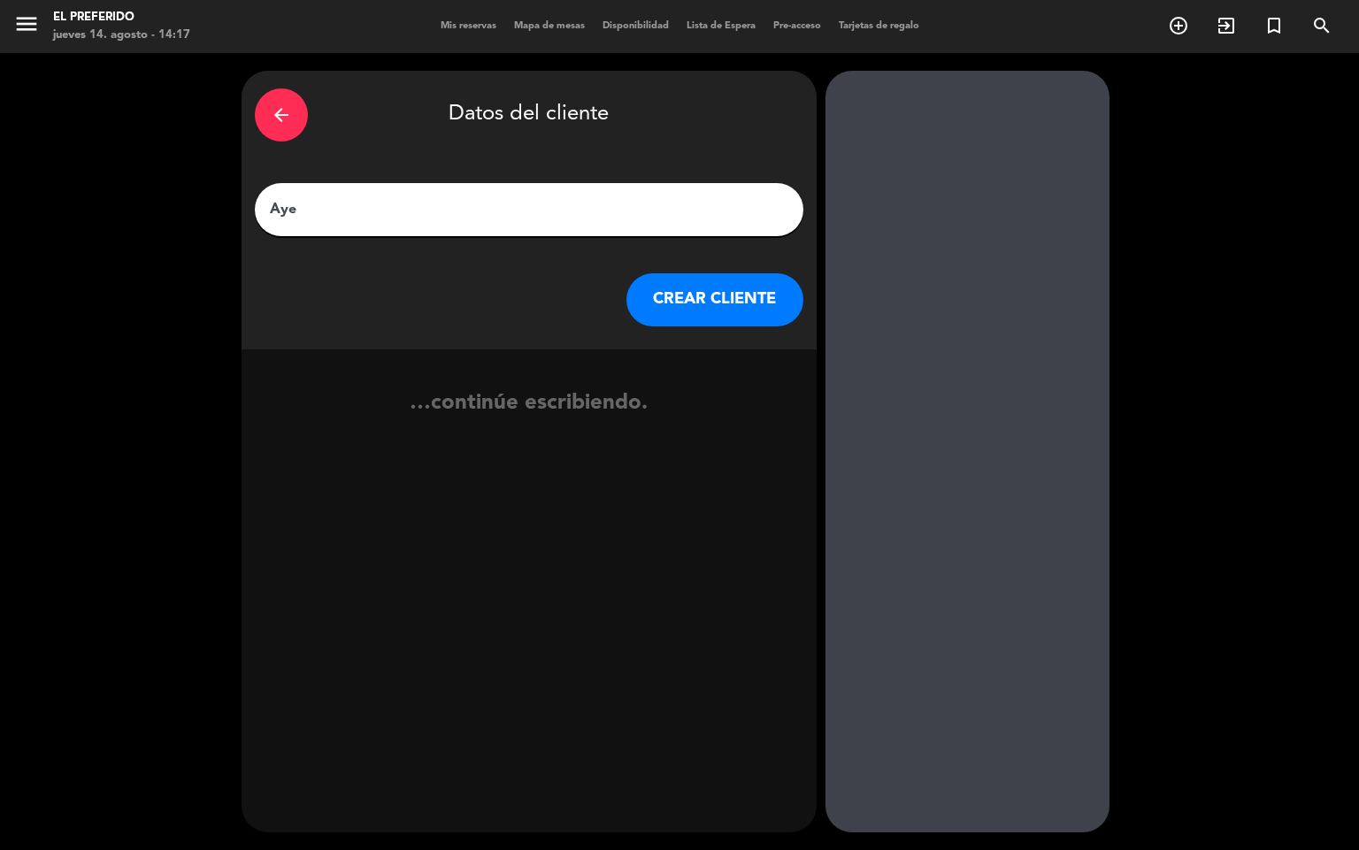
type input "Aye"
click at [693, 292] on button "CREAR CLIENTE" at bounding box center [715, 299] width 177 height 53
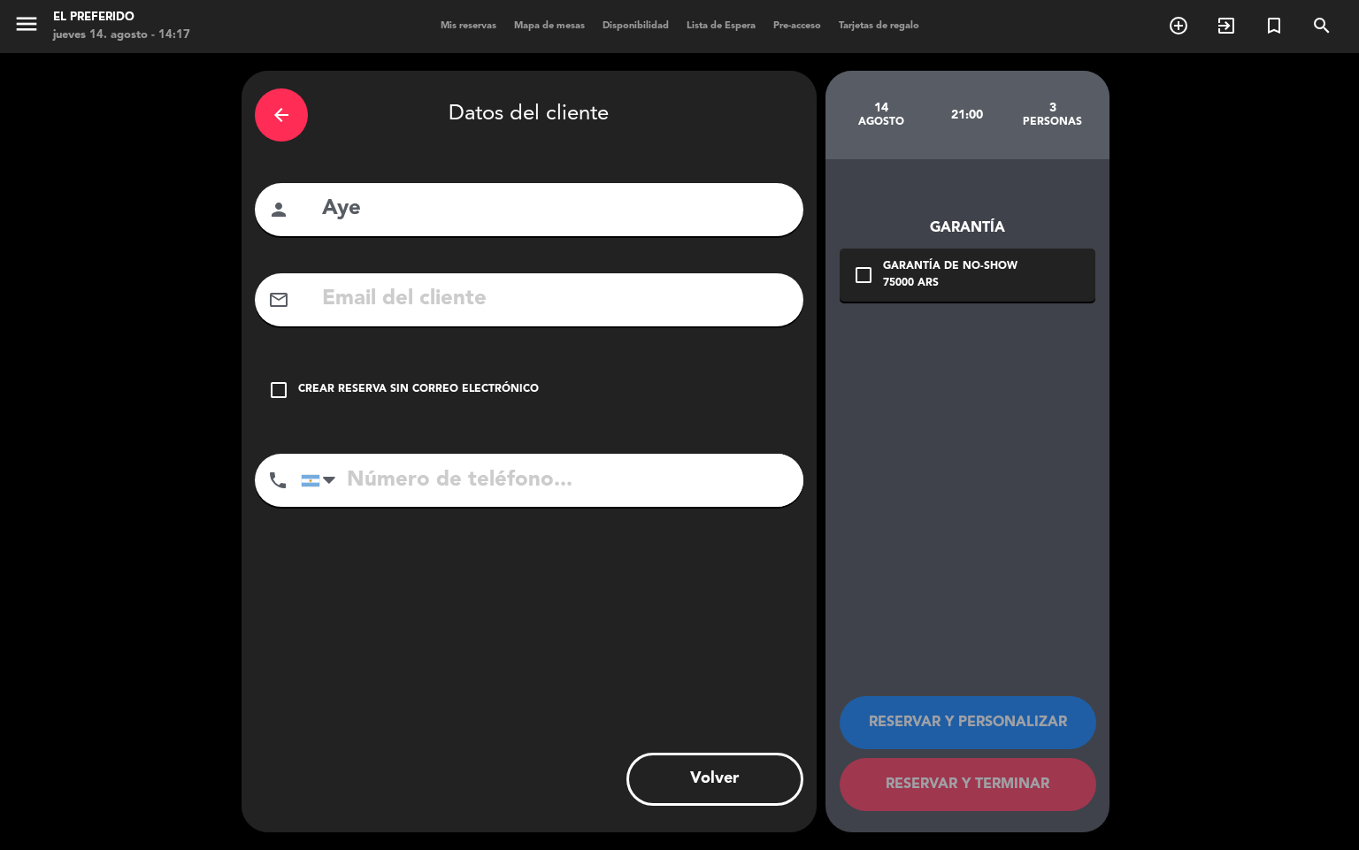
click at [520, 373] on div "check_box_outline_blank Crear reserva sin correo electrónico" at bounding box center [529, 390] width 549 height 53
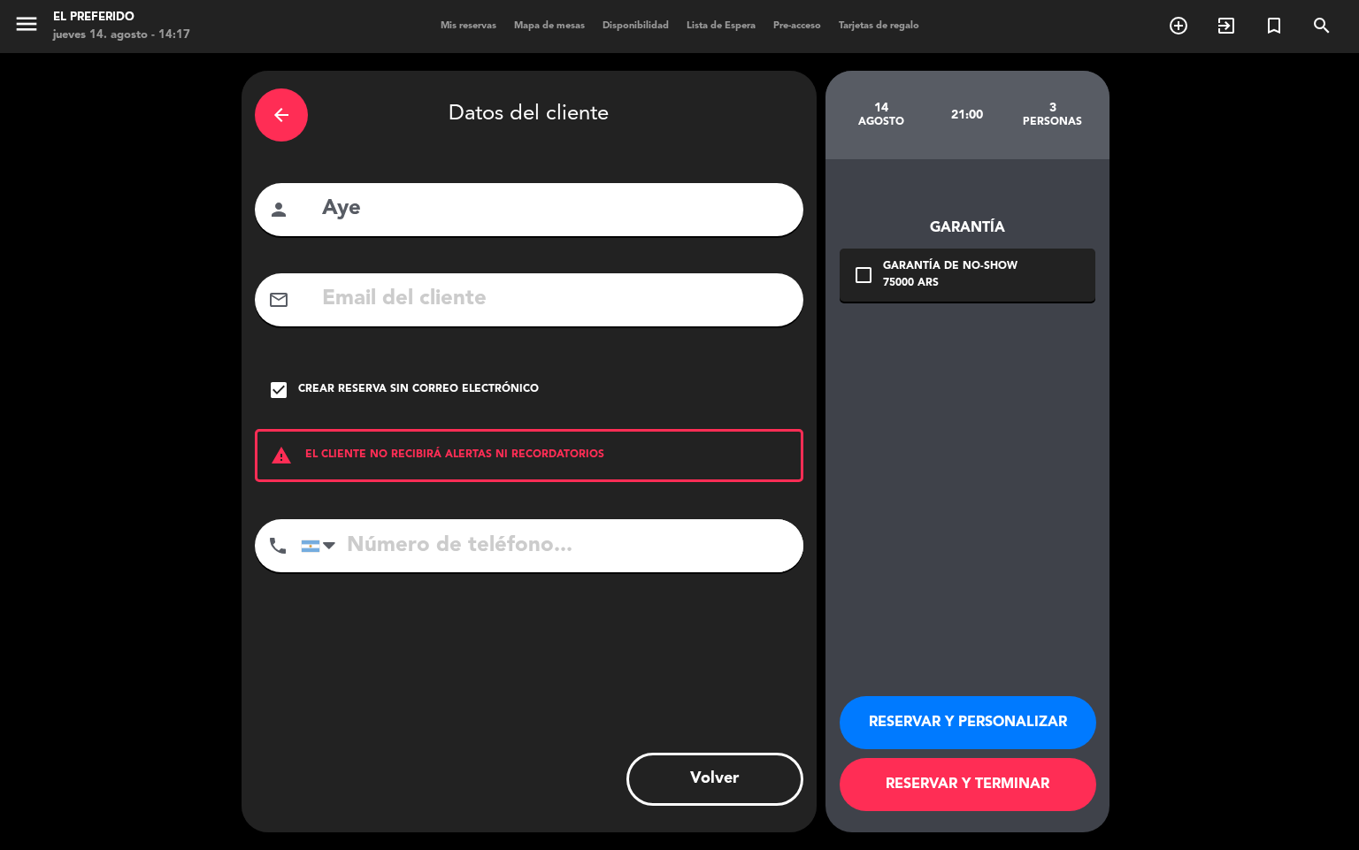
click at [892, 277] on div "75000 ARS" at bounding box center [950, 284] width 135 height 18
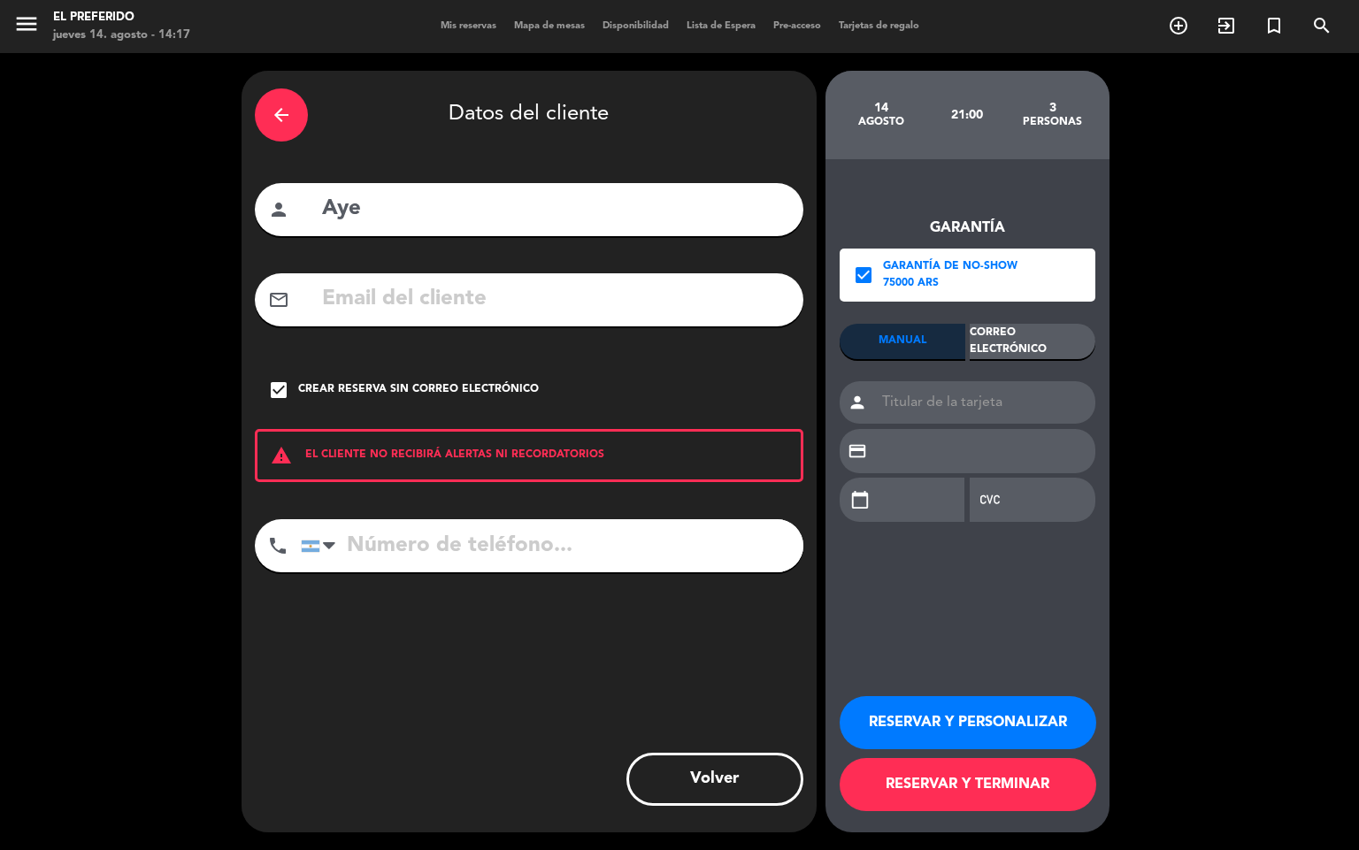
click at [1019, 273] on div "check_box Garantía de no-show 75000 ARS" at bounding box center [968, 275] width 256 height 53
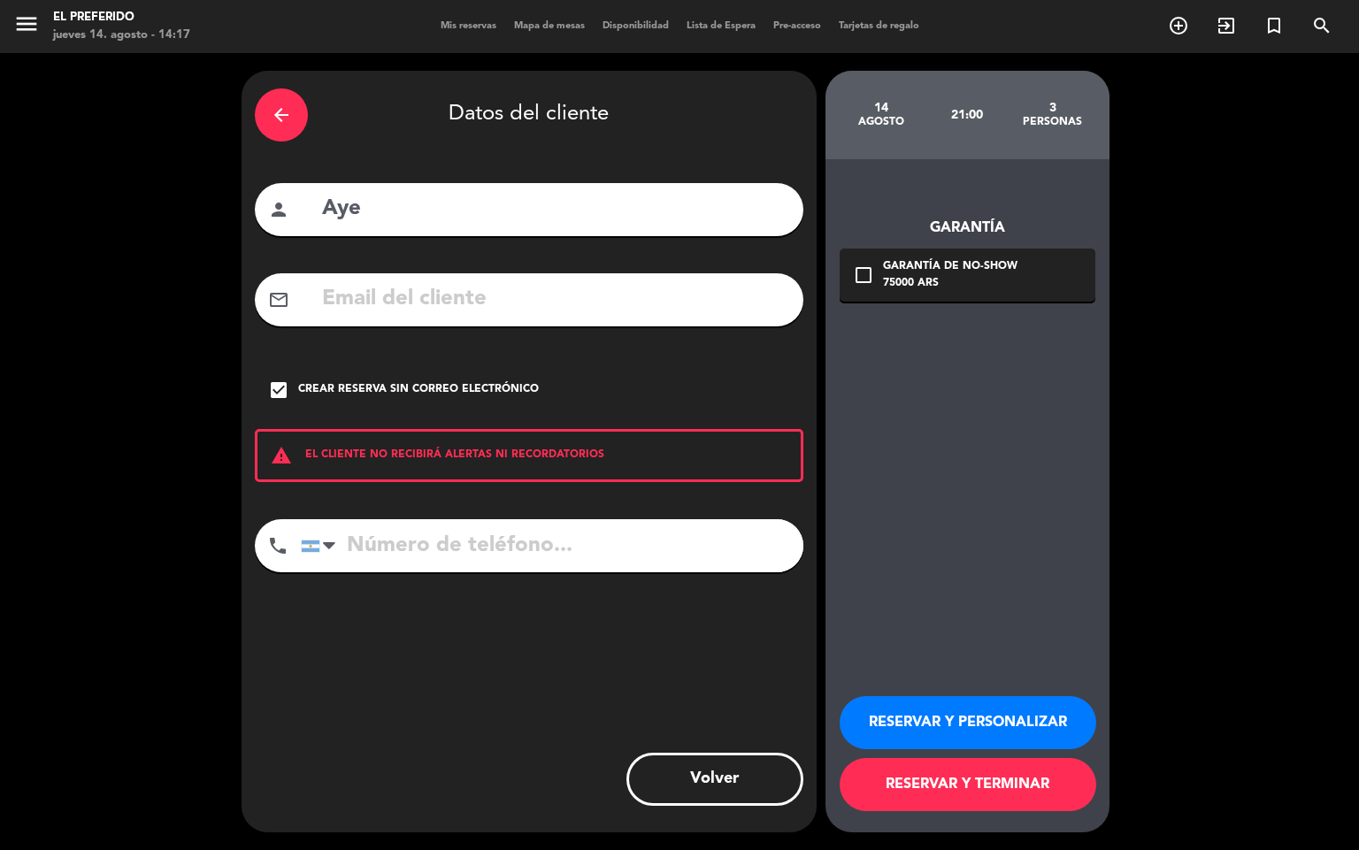
click at [1019, 722] on button "RESERVAR Y PERSONALIZAR" at bounding box center [968, 722] width 257 height 53
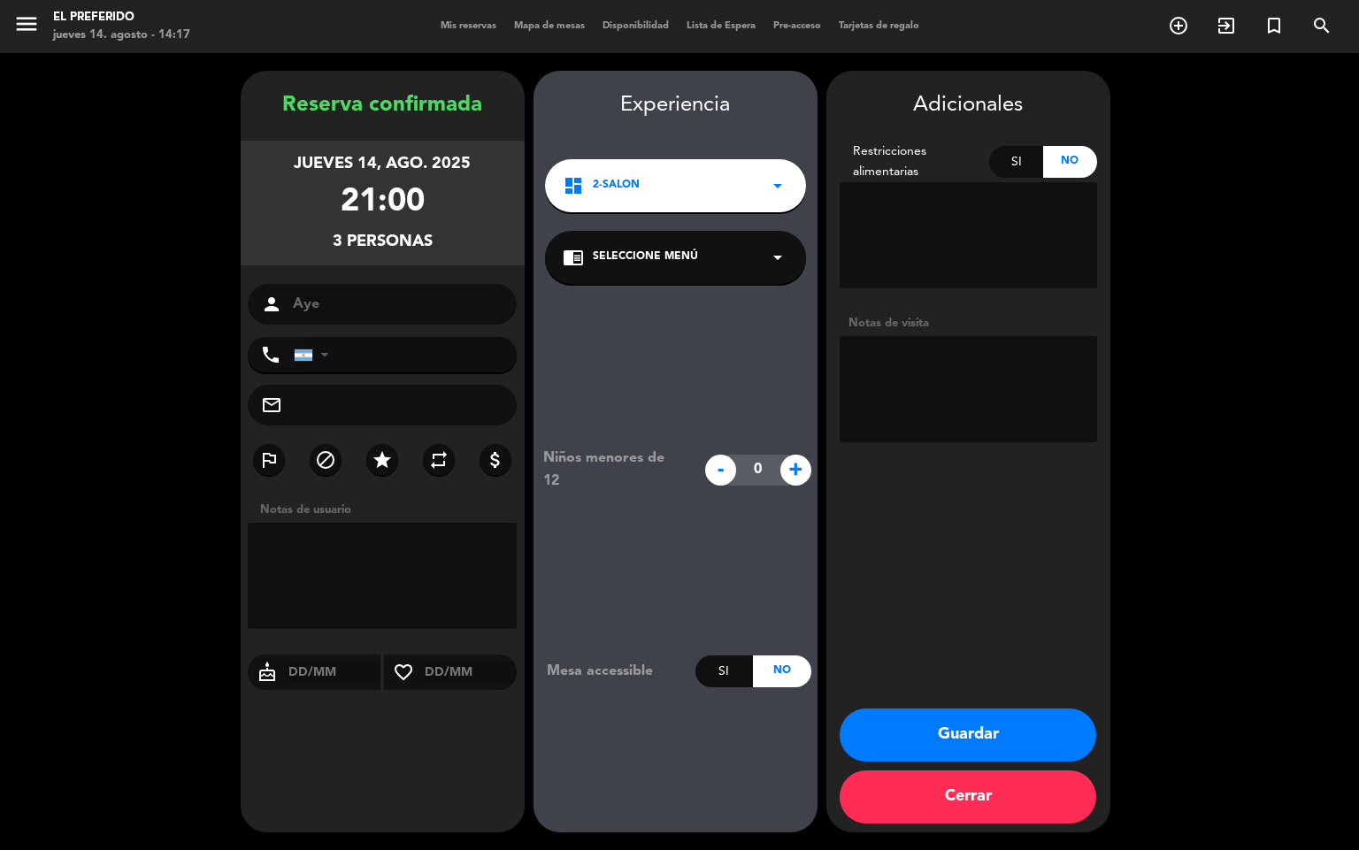
click at [925, 336] on textarea at bounding box center [969, 389] width 258 height 106
type textarea "llego [PERSON_NAME]"
click at [978, 739] on button "Guardar" at bounding box center [968, 735] width 257 height 53
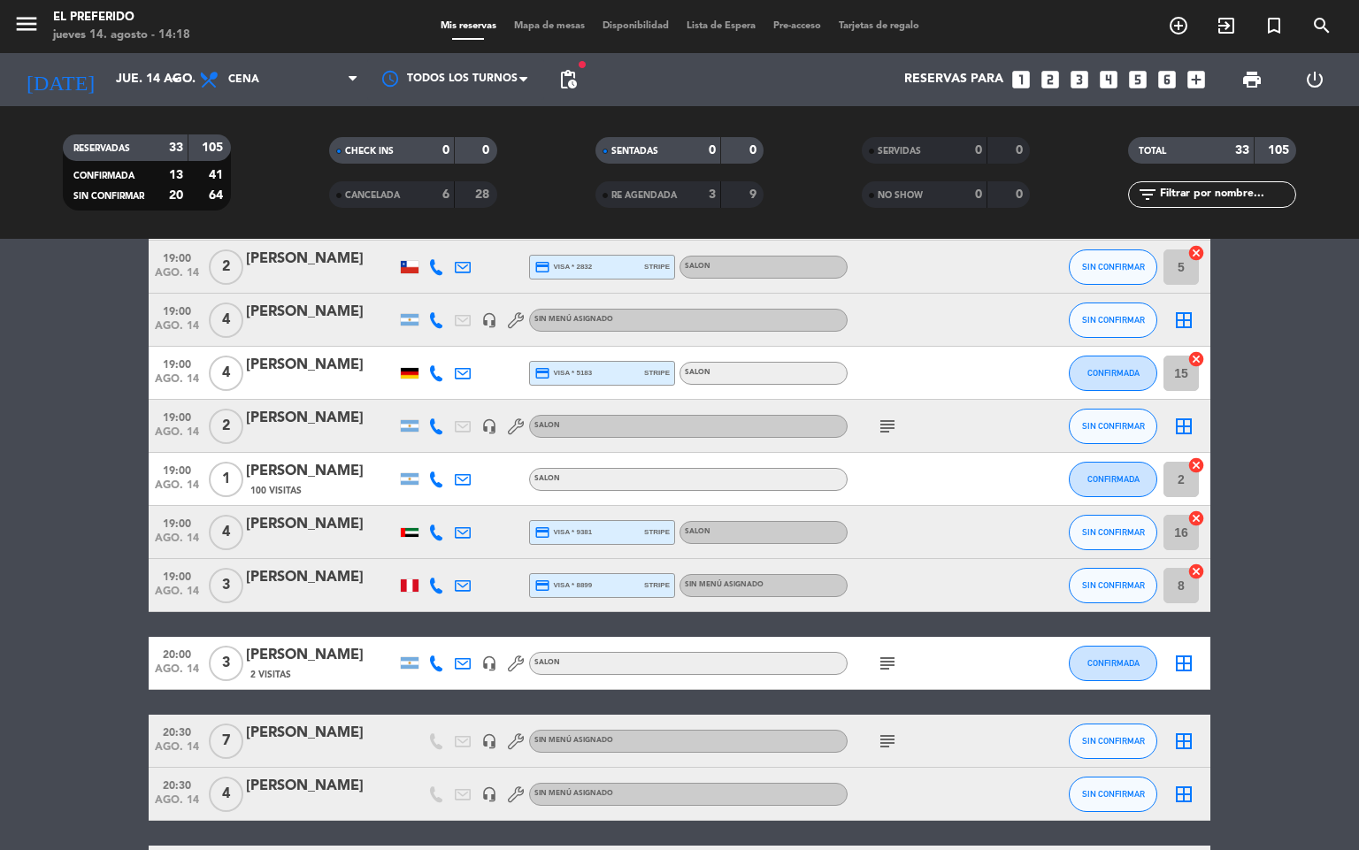
scroll to position [796, 0]
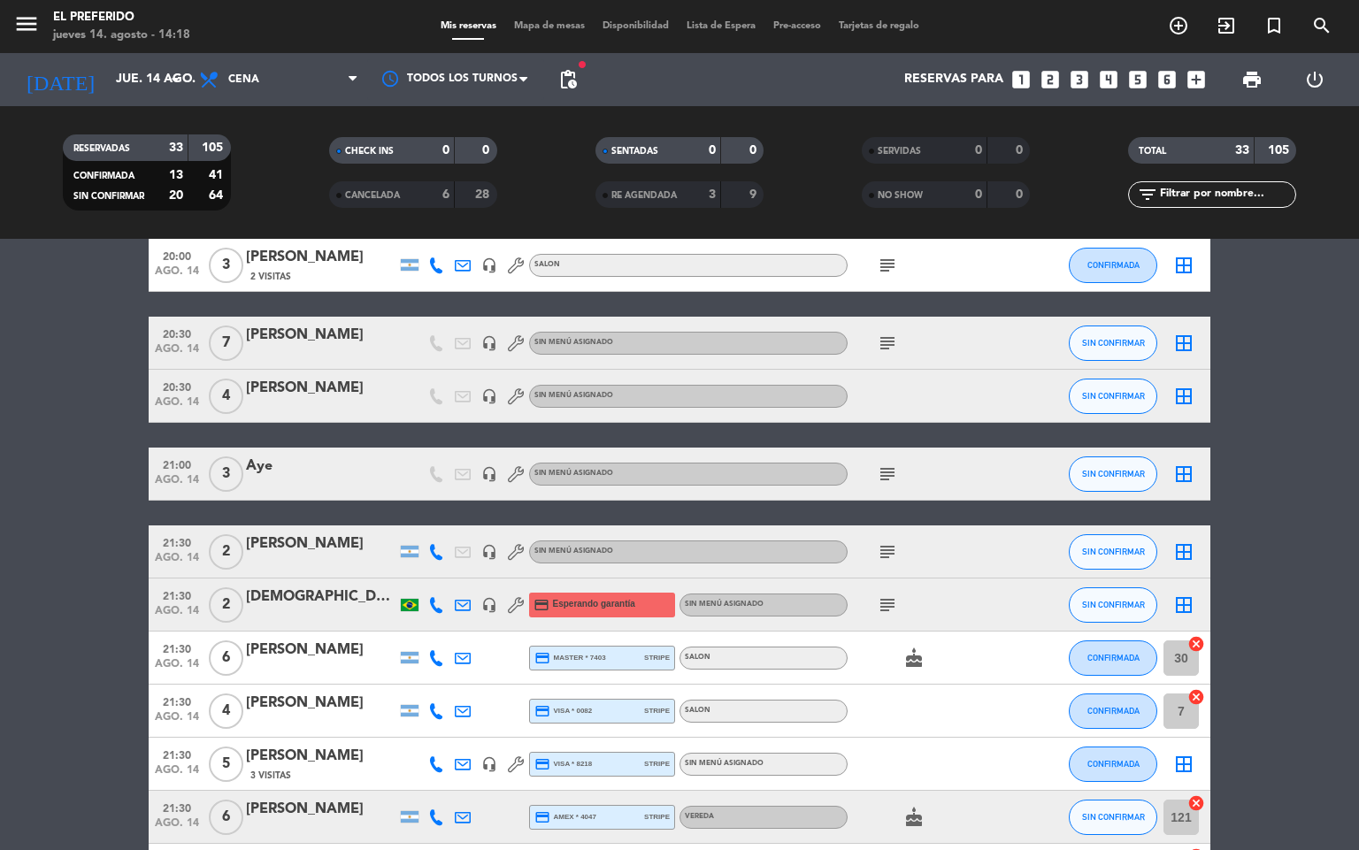
click at [183, 459] on span "21:00" at bounding box center [177, 464] width 44 height 20
click at [260, 465] on div "Aye" at bounding box center [321, 466] width 150 height 23
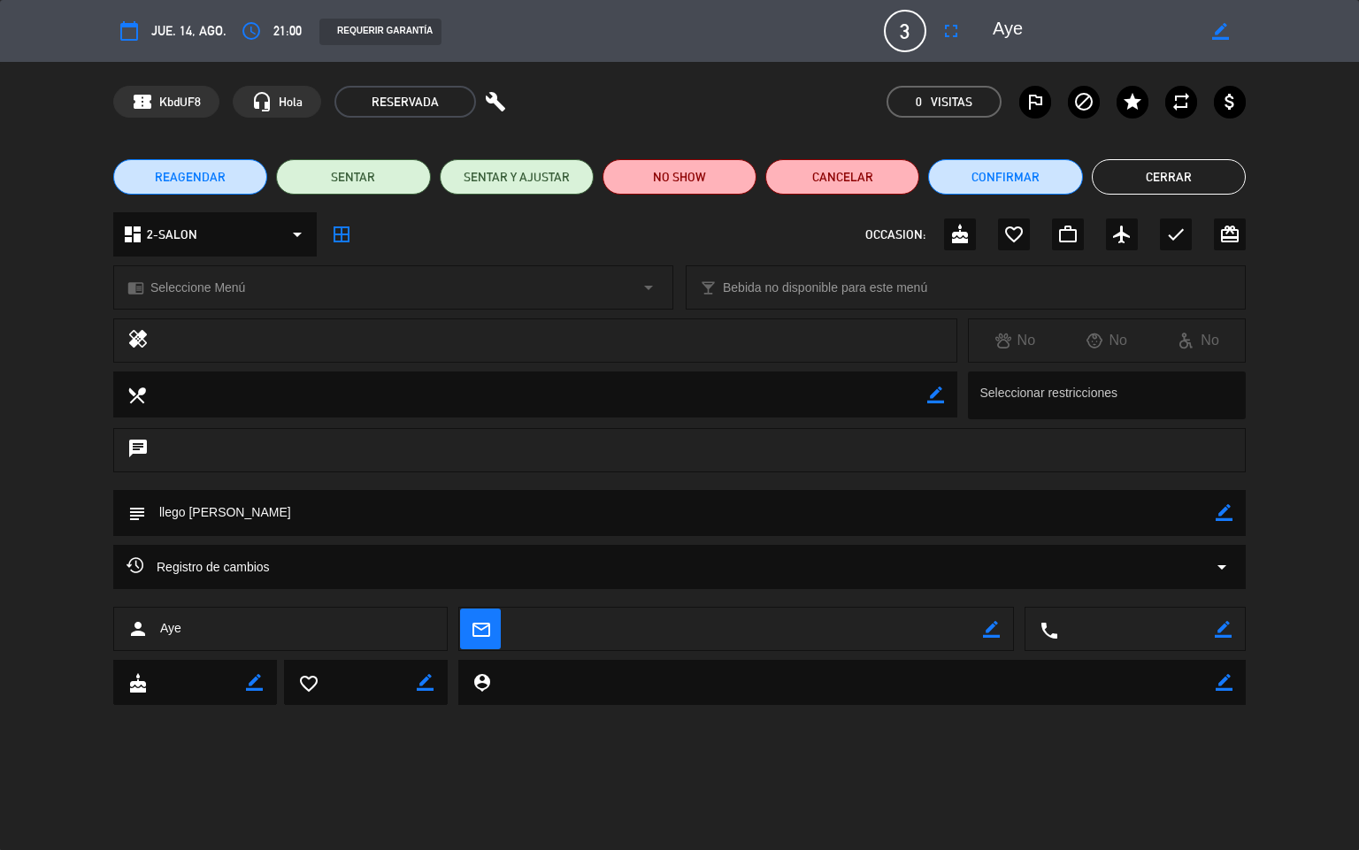
click at [173, 176] on span "REAGENDAR" at bounding box center [190, 177] width 71 height 19
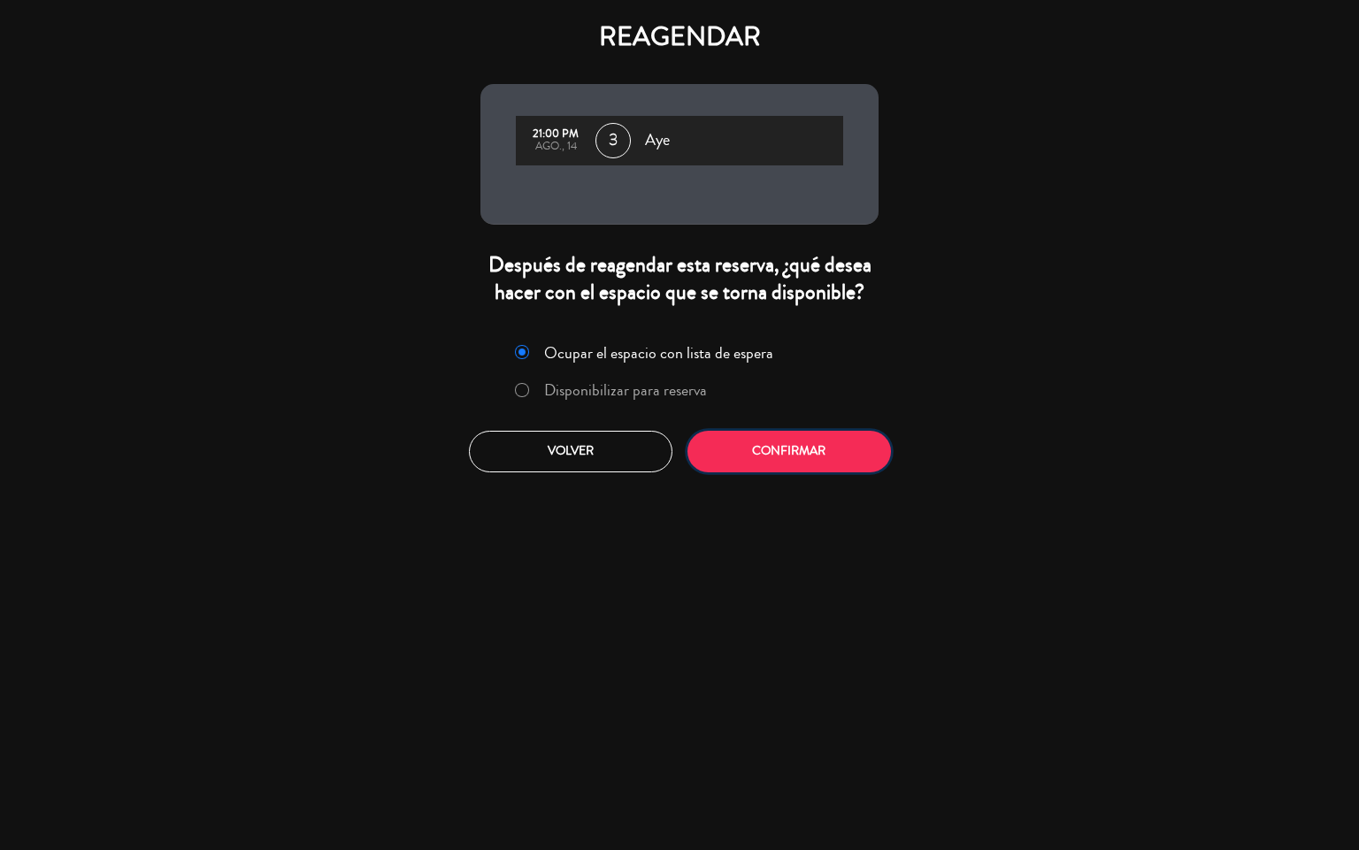
click at [752, 465] on button "Confirmar" at bounding box center [790, 452] width 204 height 42
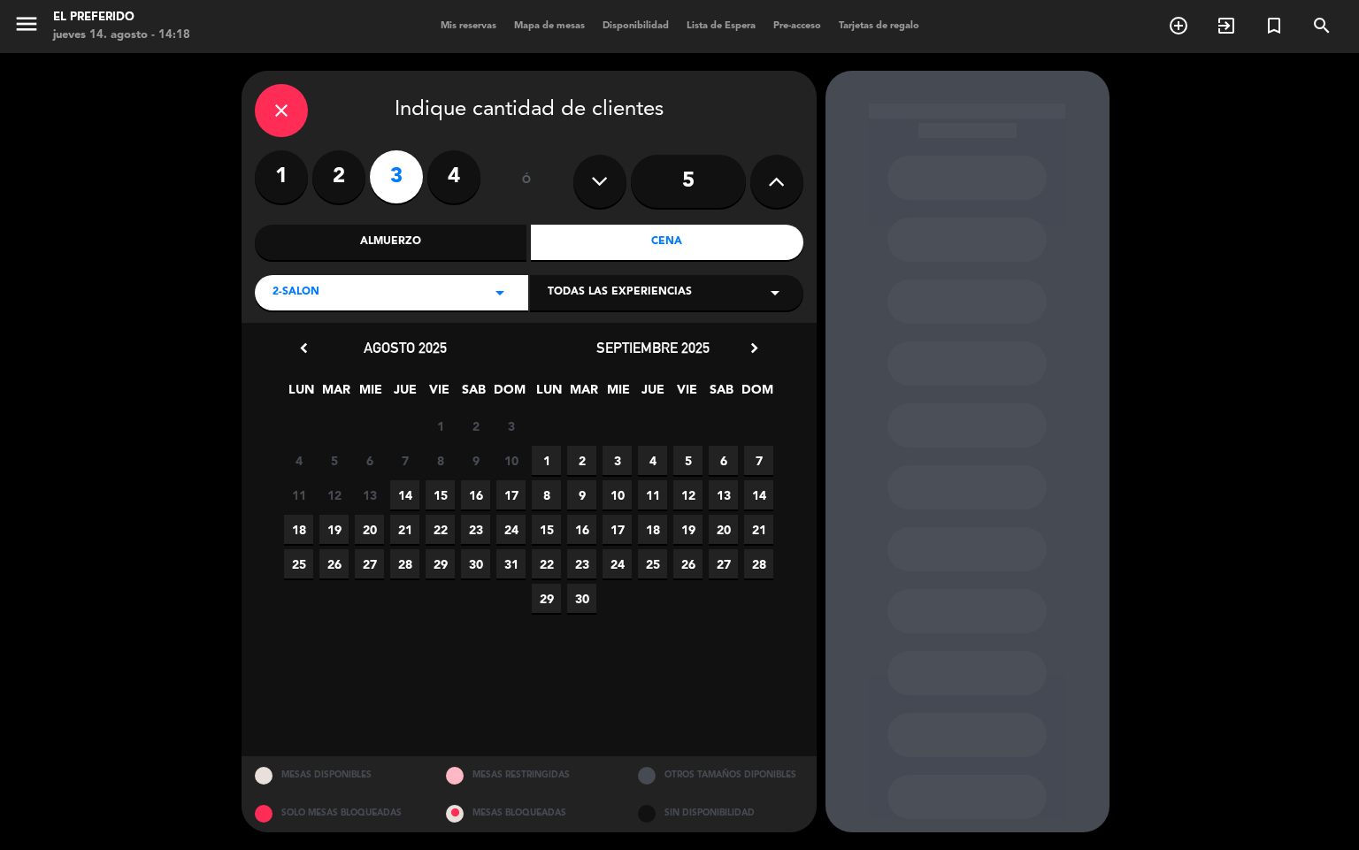
click at [402, 481] on span "14" at bounding box center [404, 495] width 29 height 29
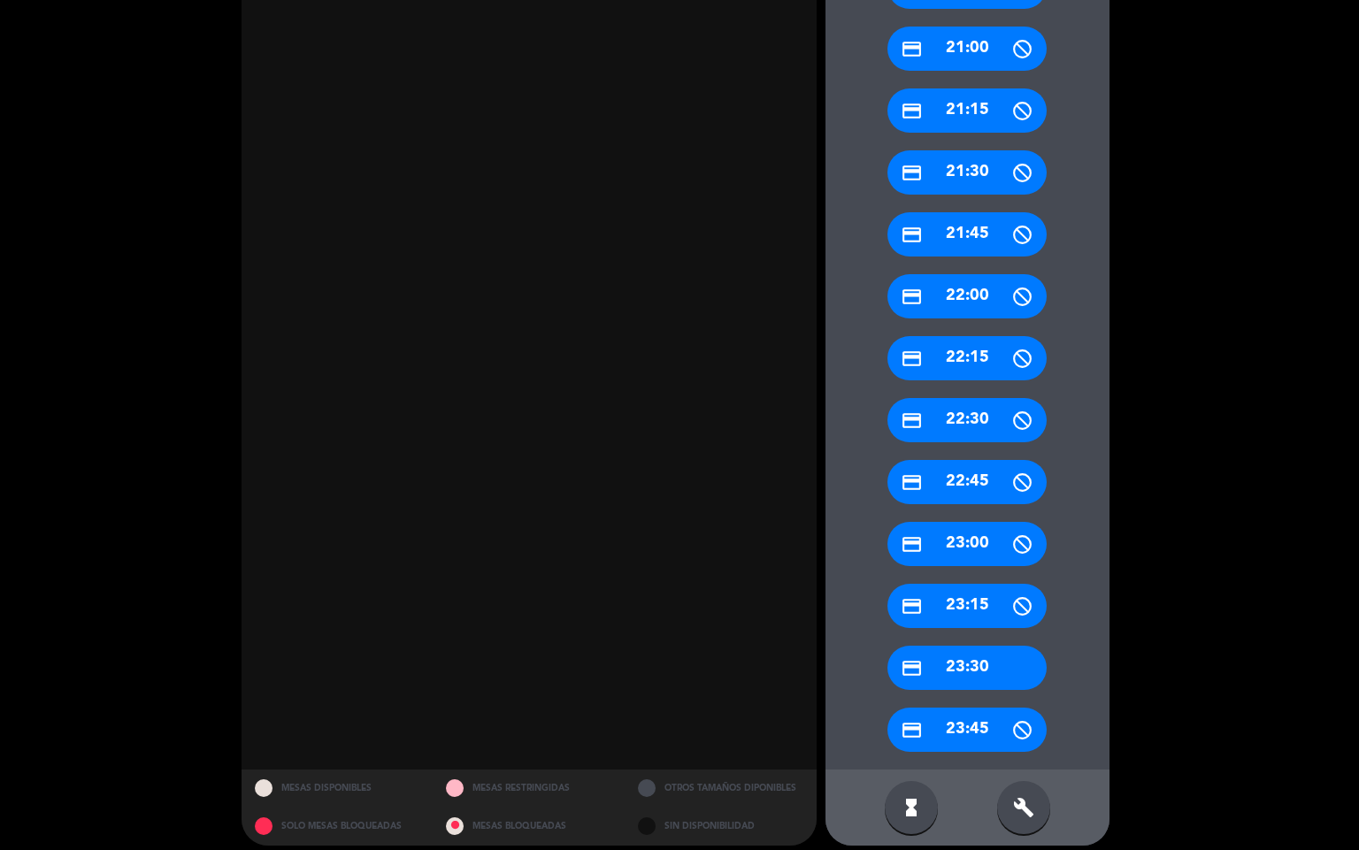
scroll to position [666, 0]
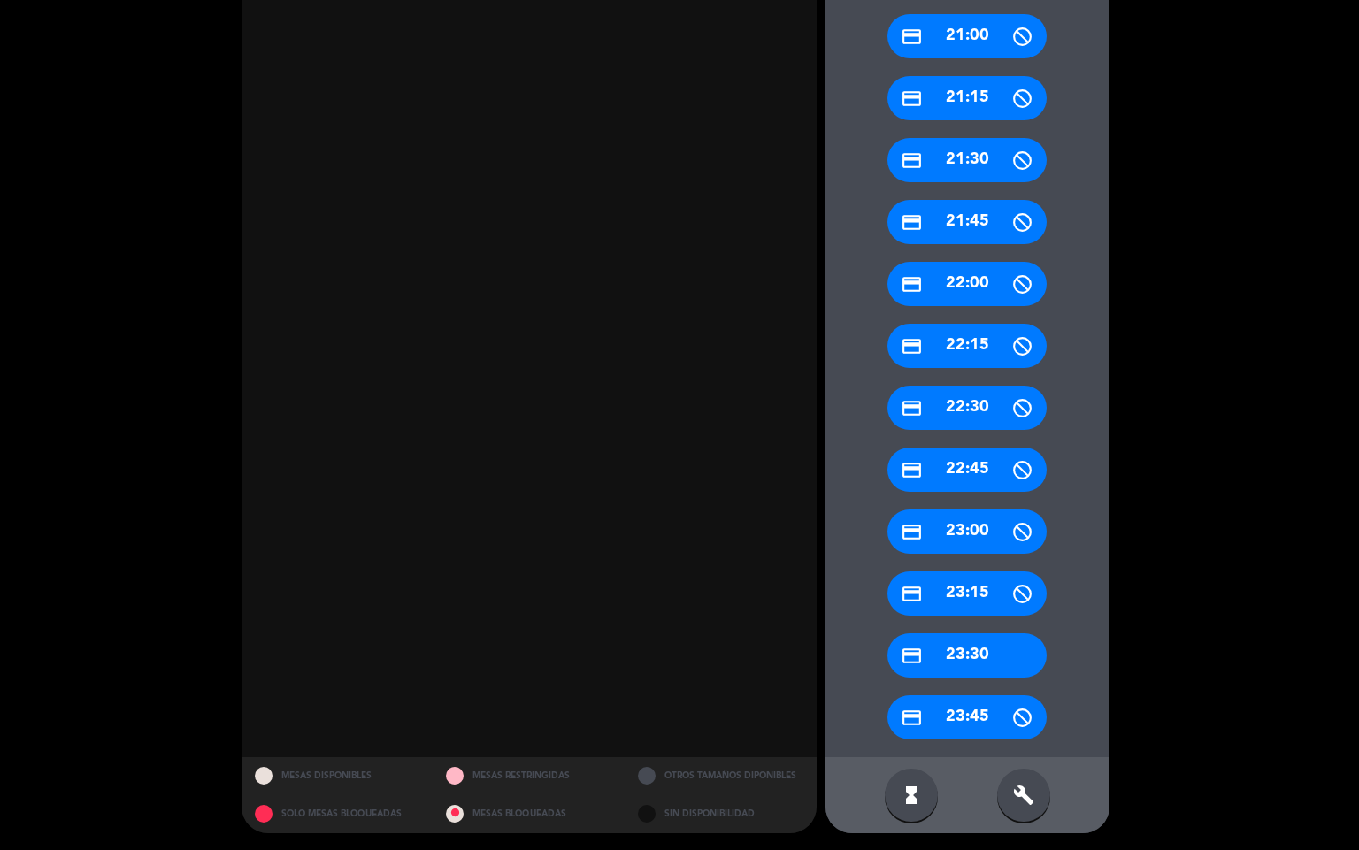
click at [1033, 807] on div "build" at bounding box center [1023, 795] width 53 height 53
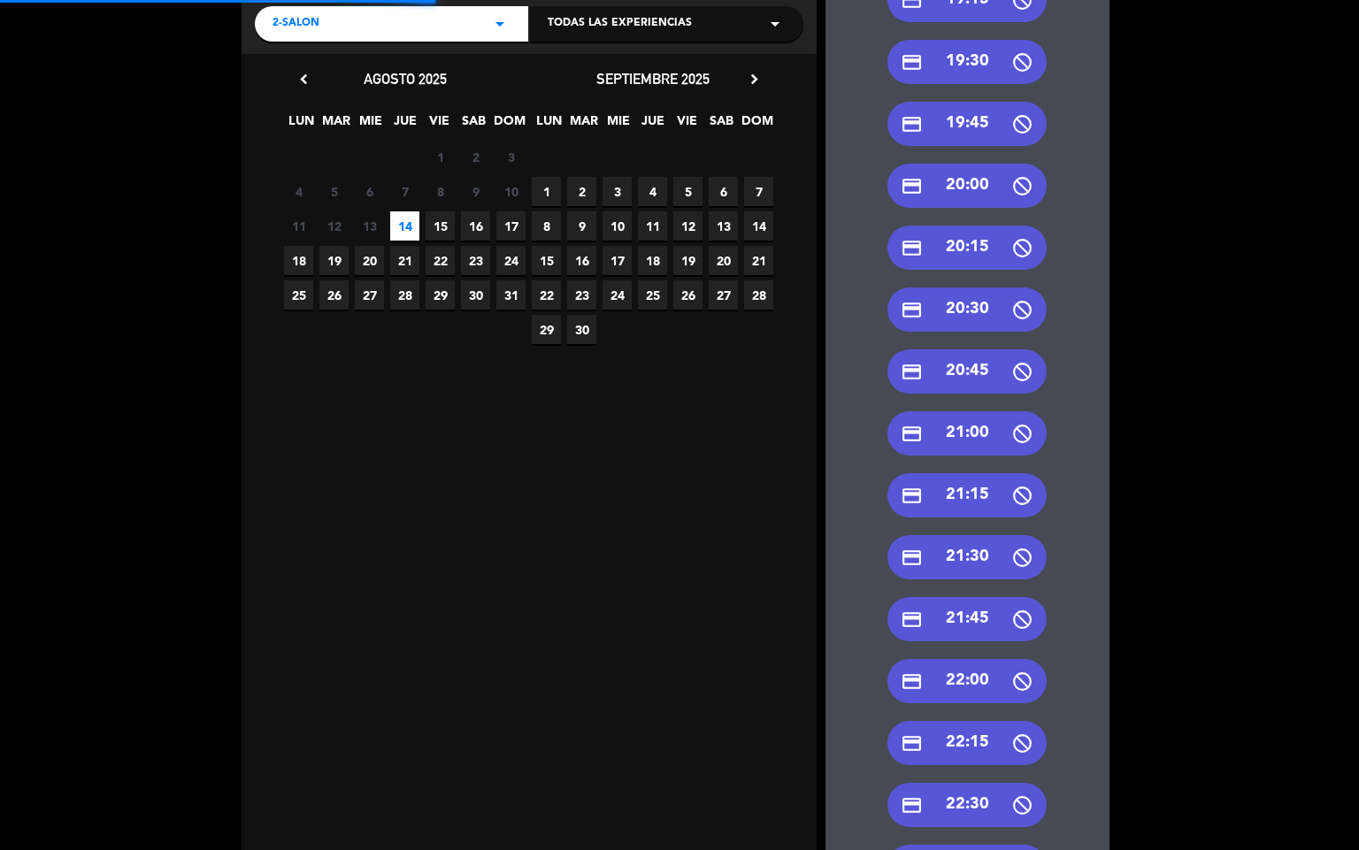
scroll to position [268, 0]
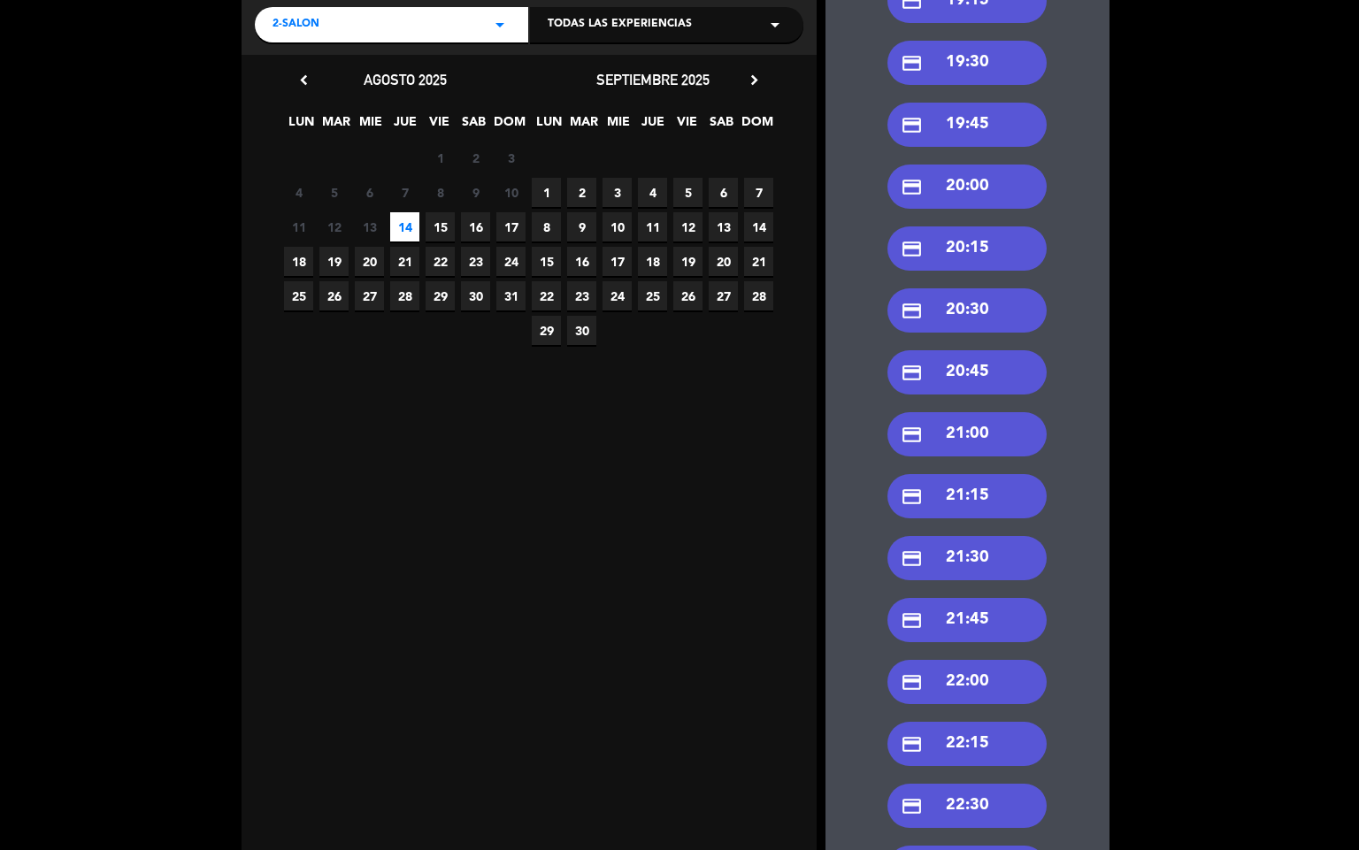
click at [981, 572] on div "credit_card 21:30" at bounding box center [967, 558] width 159 height 44
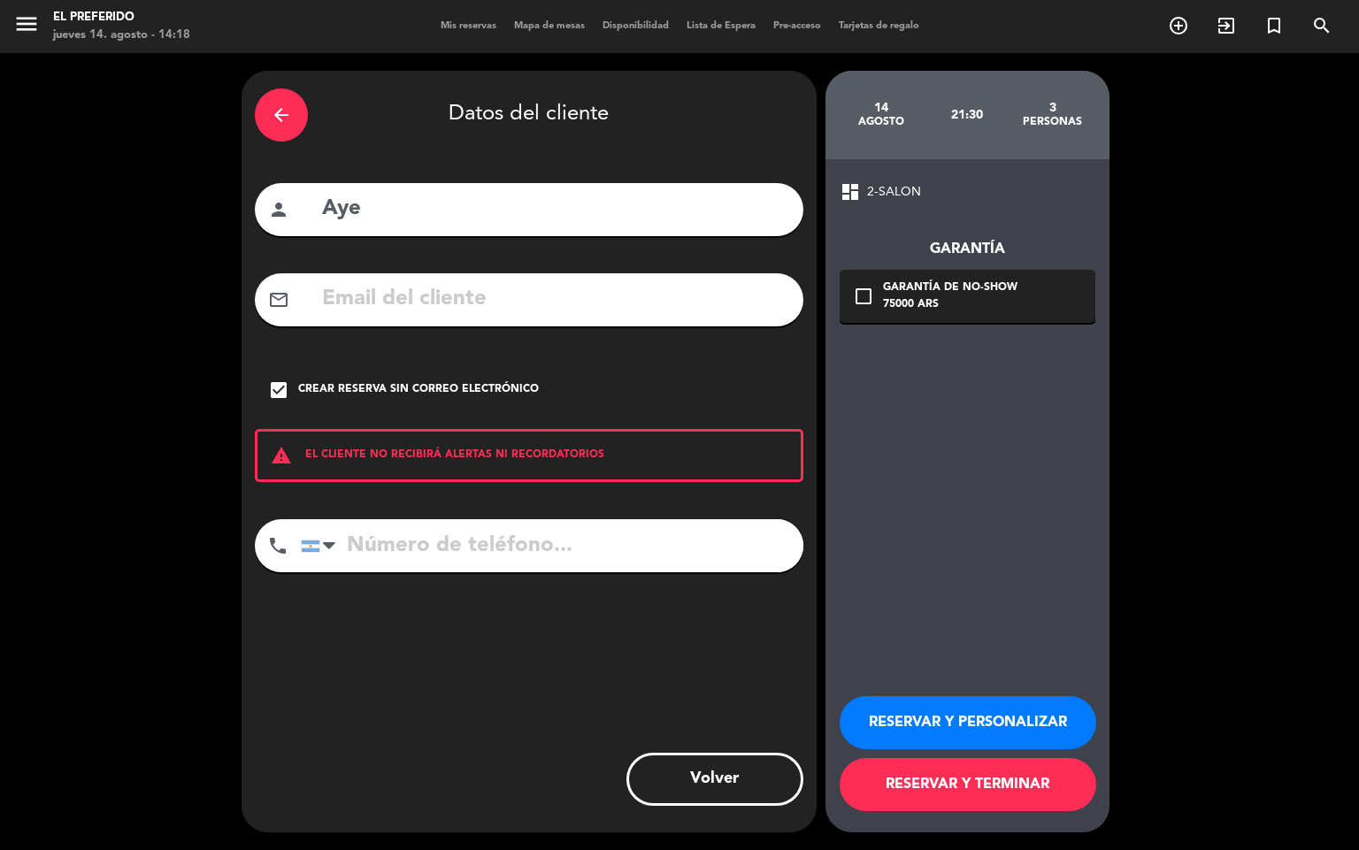
scroll to position [0, 0]
click at [1004, 704] on button "RESERVAR Y PERSONALIZAR" at bounding box center [968, 722] width 257 height 53
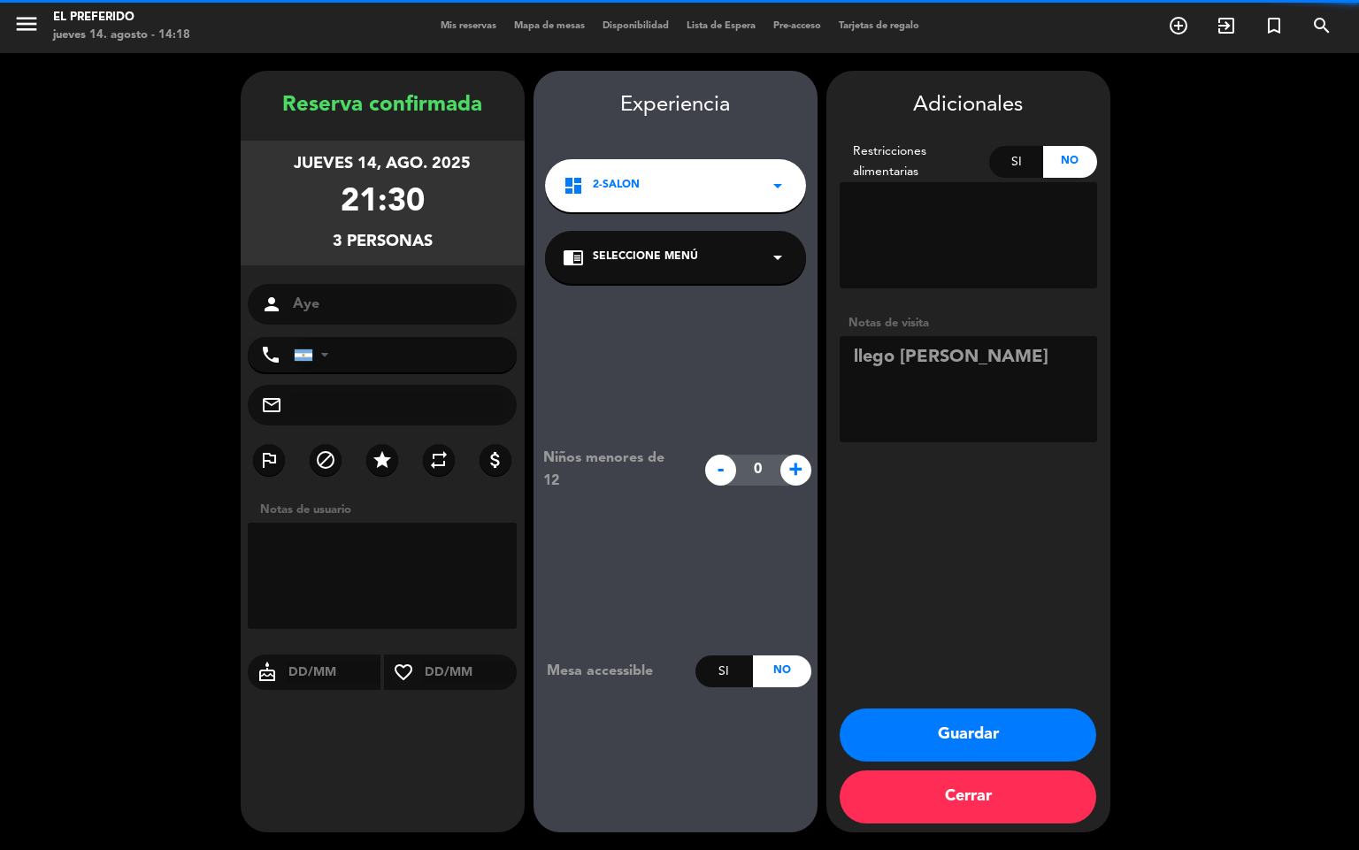
click at [927, 722] on button "Guardar" at bounding box center [968, 735] width 257 height 53
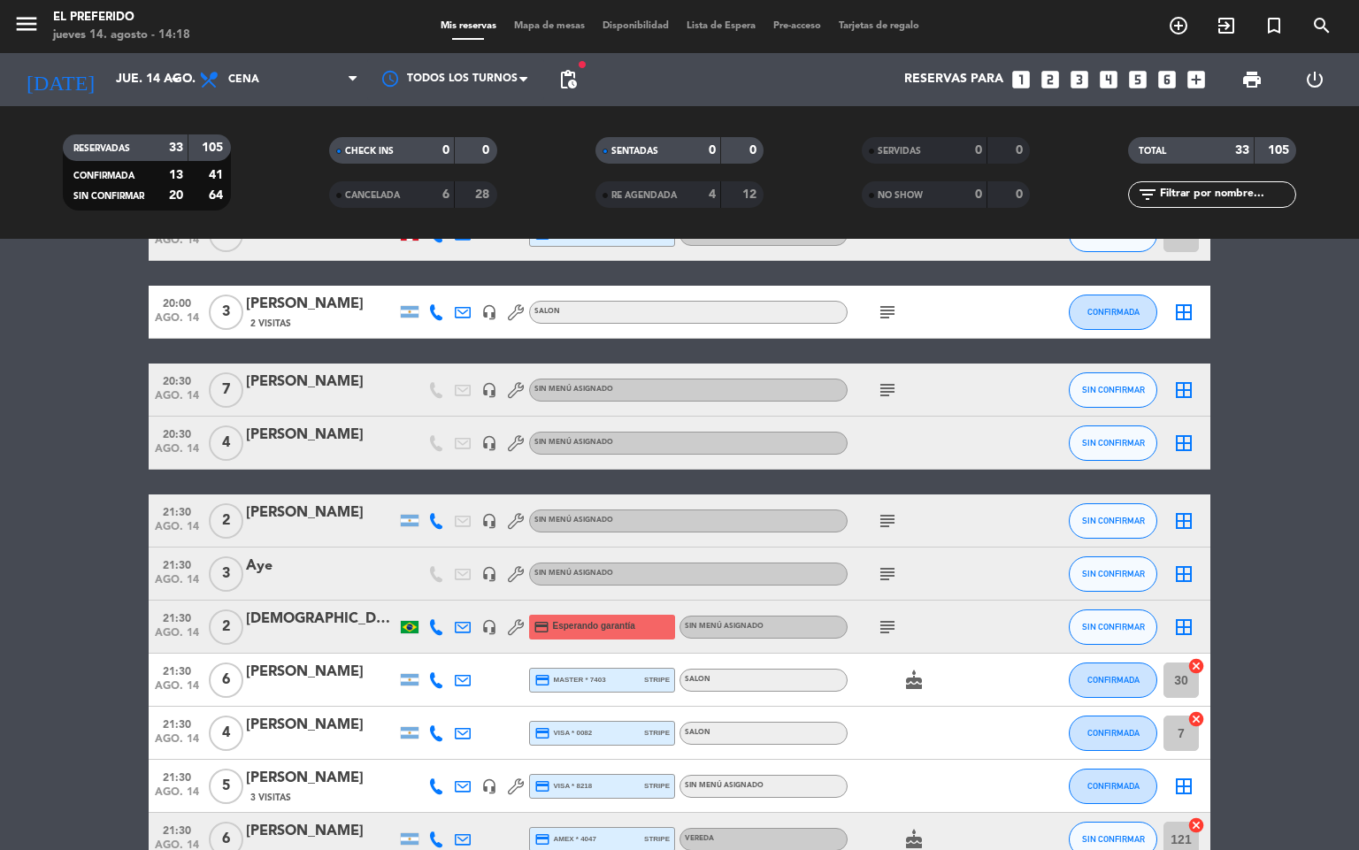
scroll to position [796, 0]
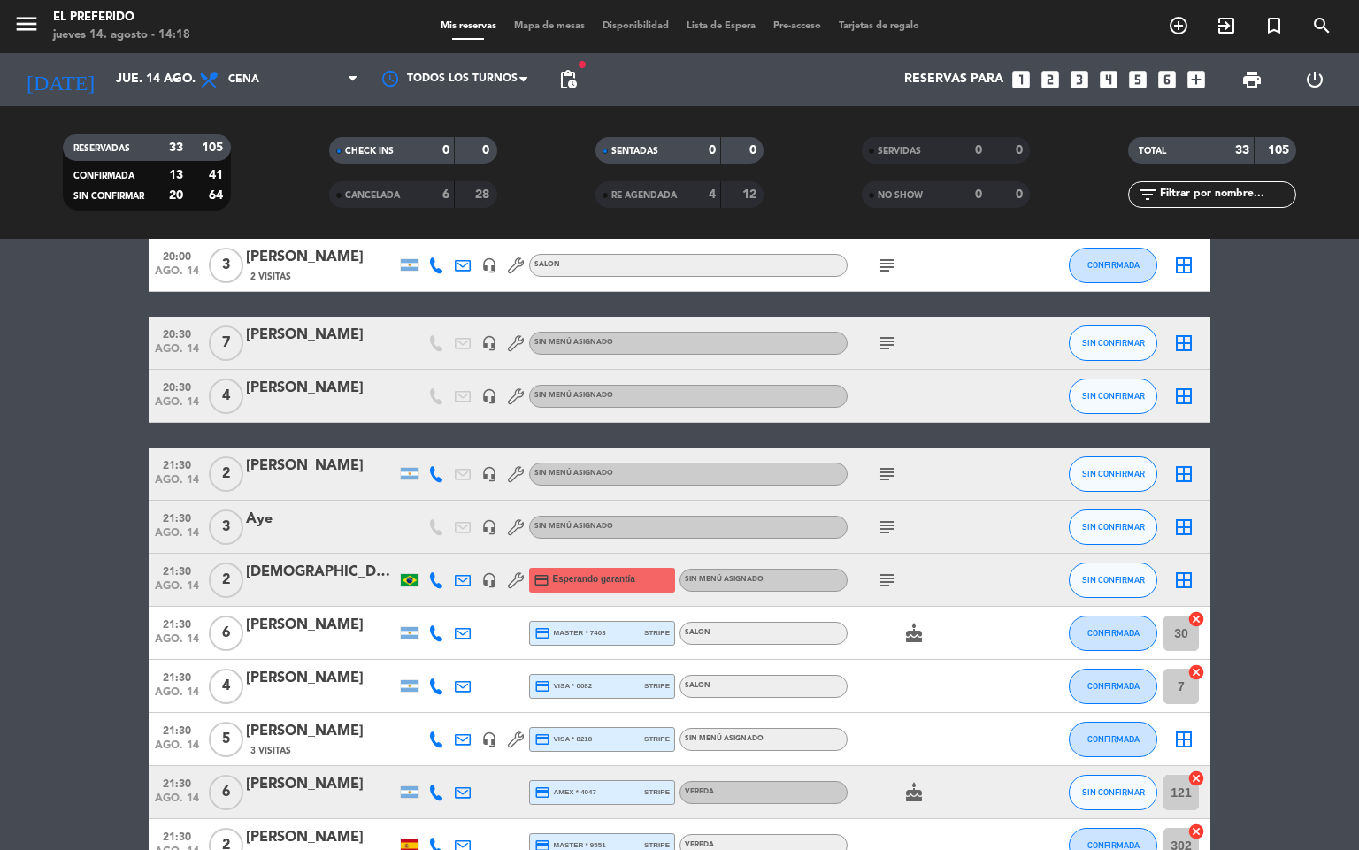
click at [881, 521] on icon "subject" at bounding box center [887, 527] width 21 height 21
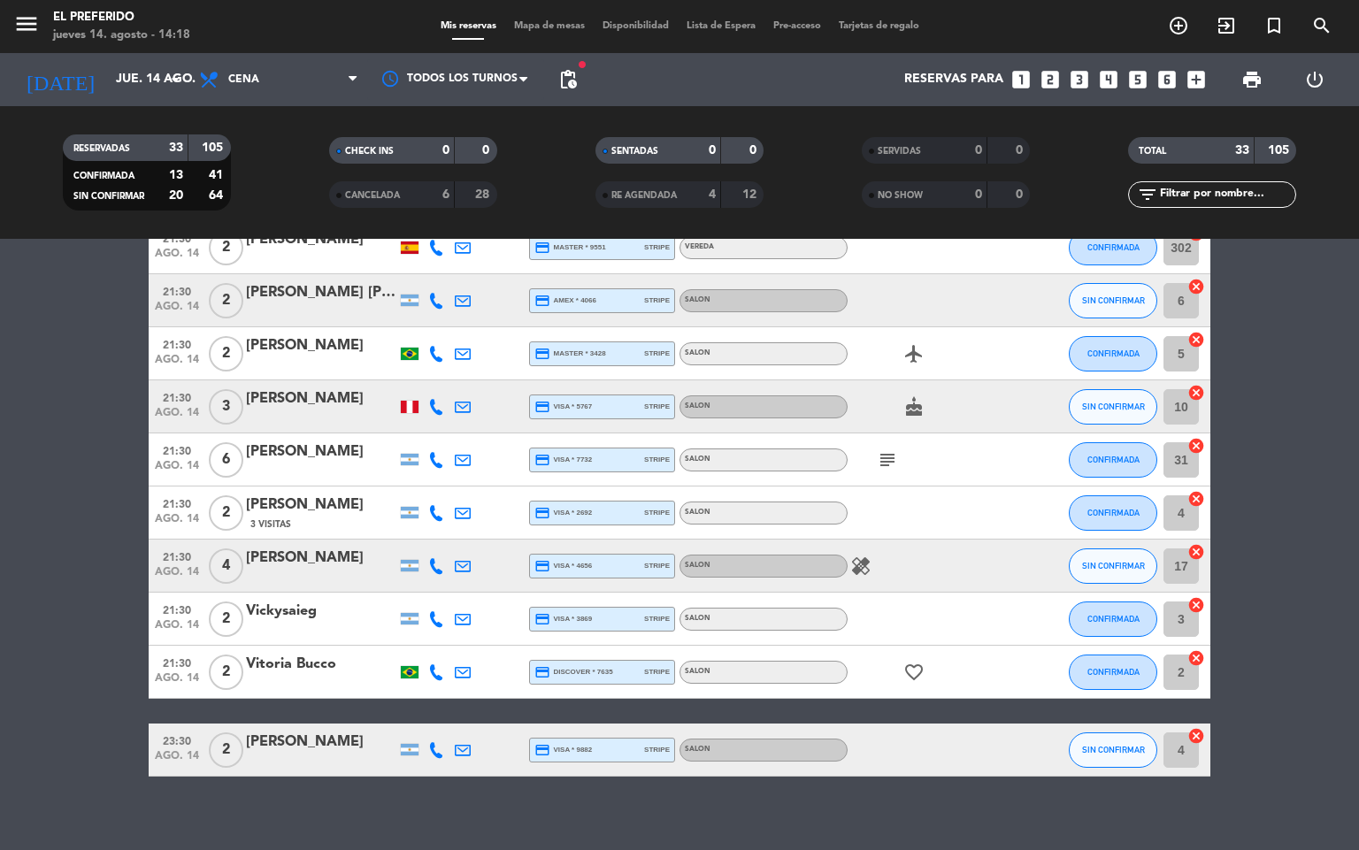
scroll to position [1410, 0]
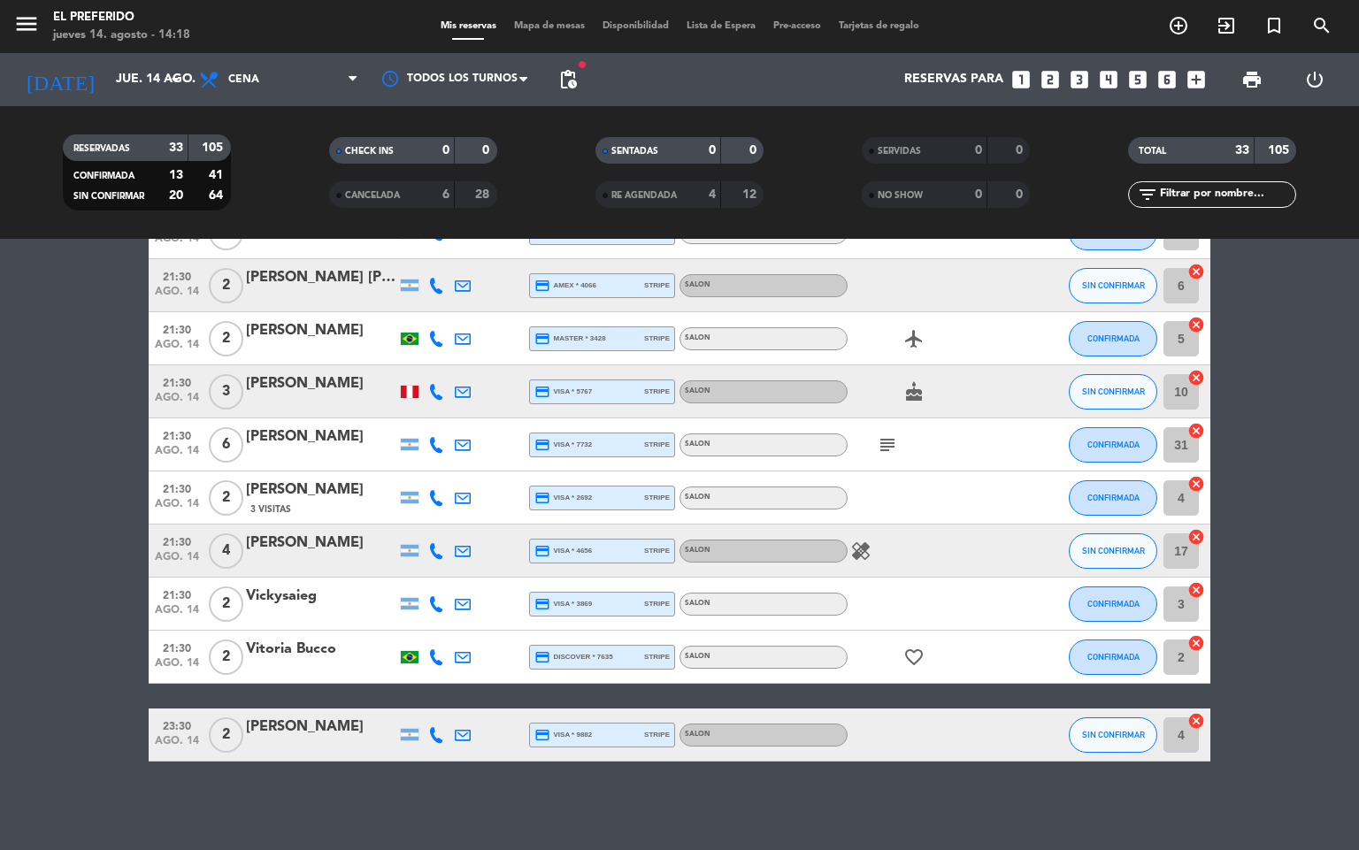
click at [611, 795] on div "No hay notas para este servicio. Haz clic para agregar una 19:00 ago. 14 2 Aggy…" at bounding box center [679, 544] width 1359 height 611
